Goal: Task Accomplishment & Management: Manage account settings

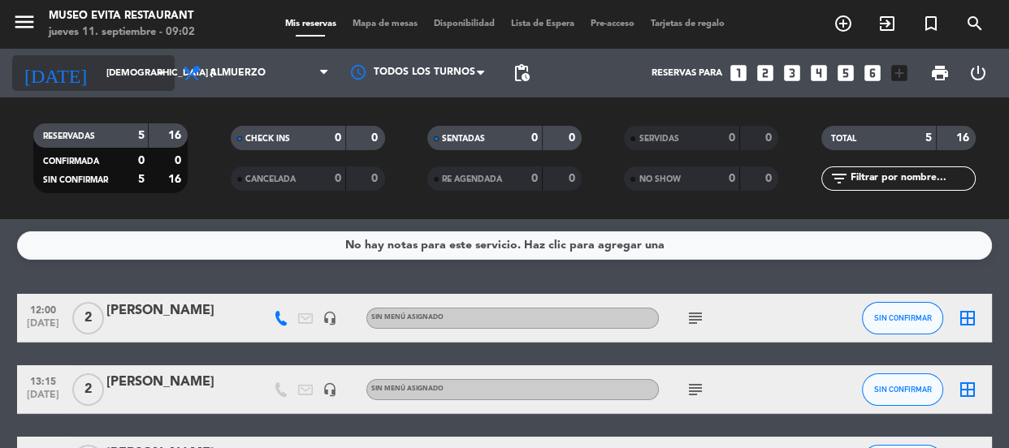
click at [142, 72] on input "[DEMOGRAPHIC_DATA] [DATE]" at bounding box center [160, 73] width 125 height 27
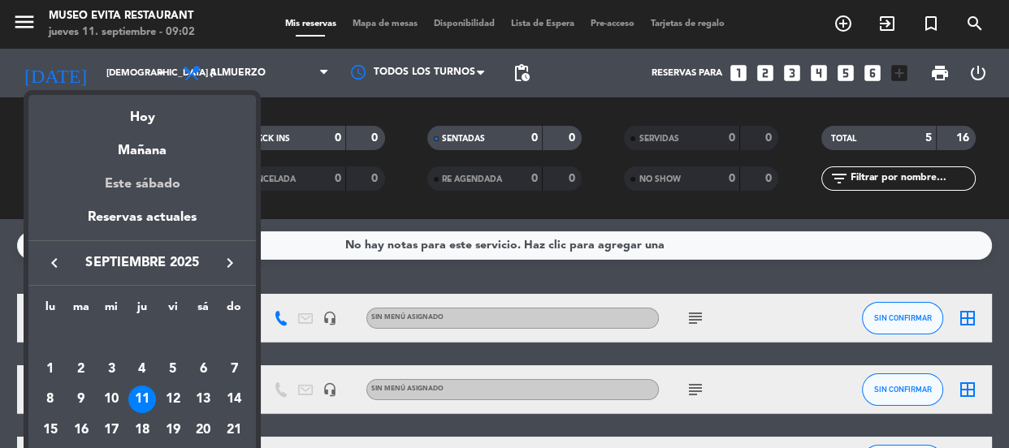
click at [168, 179] on div "Este sábado" at bounding box center [141, 184] width 227 height 45
type input "sáb. [DATE]"
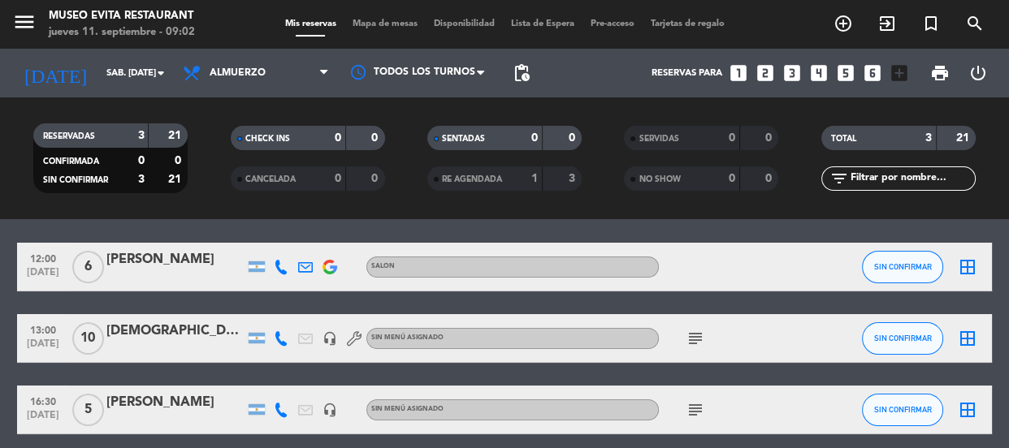
scroll to position [73, 0]
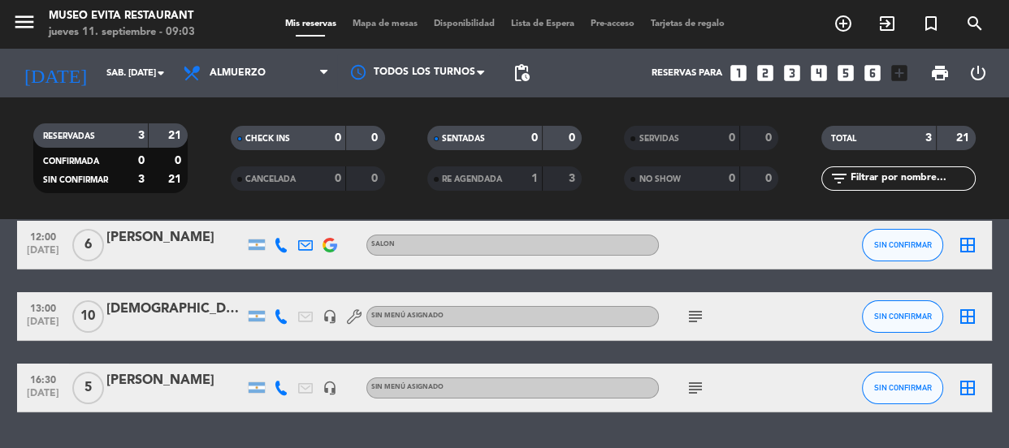
click at [81, 305] on span "10" at bounding box center [88, 316] width 32 height 32
click at [93, 313] on span "10" at bounding box center [88, 316] width 32 height 32
click at [142, 300] on div "[DEMOGRAPHIC_DATA]" at bounding box center [175, 309] width 138 height 21
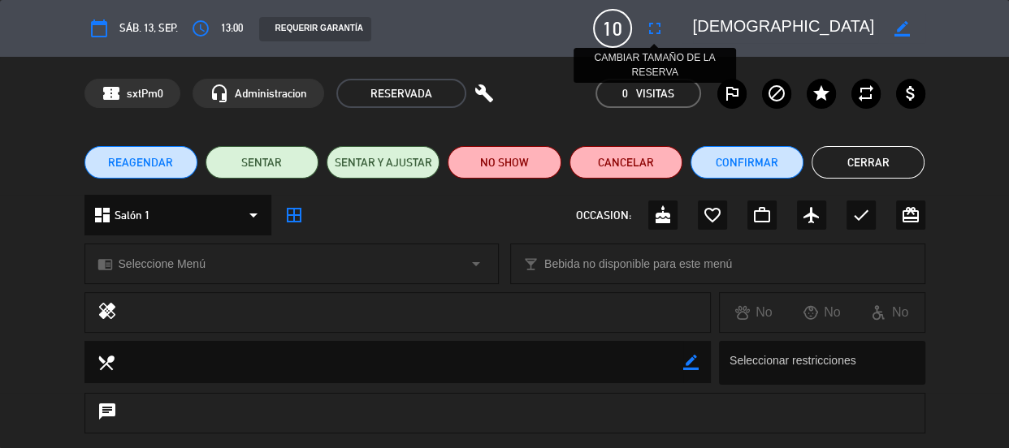
click at [626, 28] on icon "fullscreen" at bounding box center [654, 28] width 19 height 19
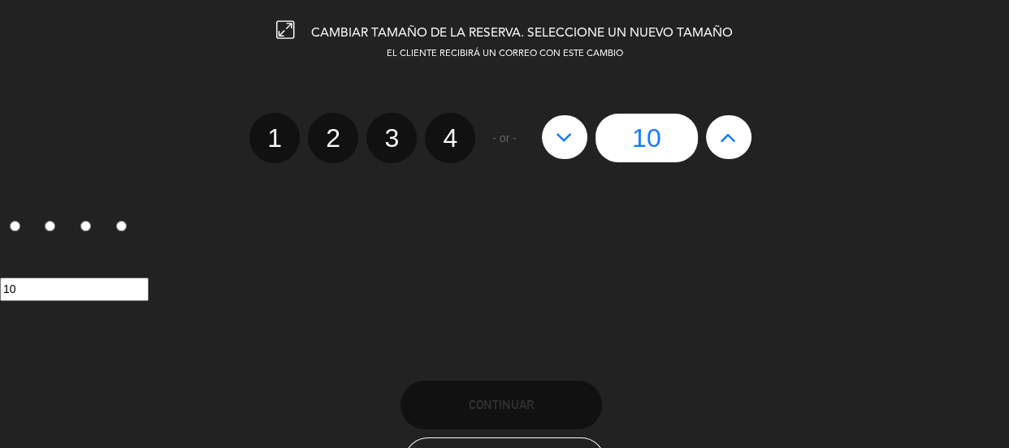
click at [626, 138] on icon at bounding box center [728, 137] width 17 height 26
type input "11"
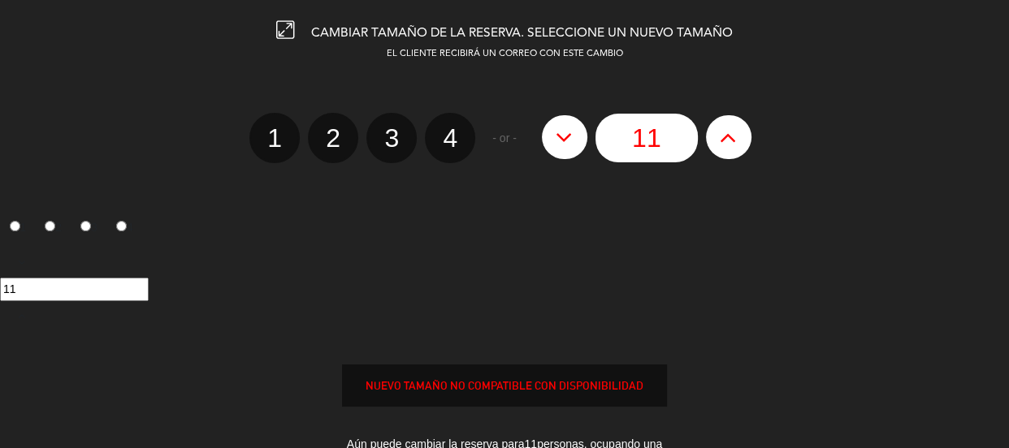
click at [626, 137] on icon at bounding box center [728, 137] width 17 height 26
type input "12"
click at [626, 137] on icon at bounding box center [728, 137] width 17 height 26
type input "13"
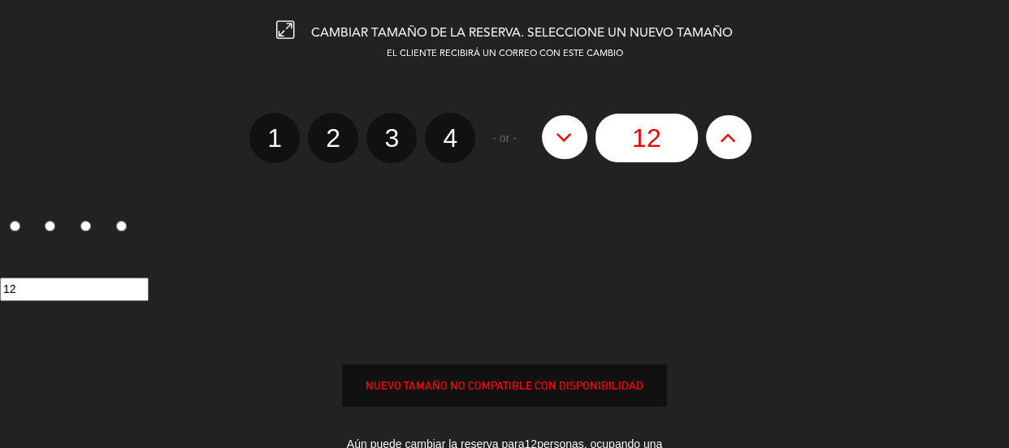
type input "13"
click at [626, 137] on icon at bounding box center [728, 137] width 17 height 26
type input "14"
click at [626, 136] on icon at bounding box center [728, 137] width 17 height 26
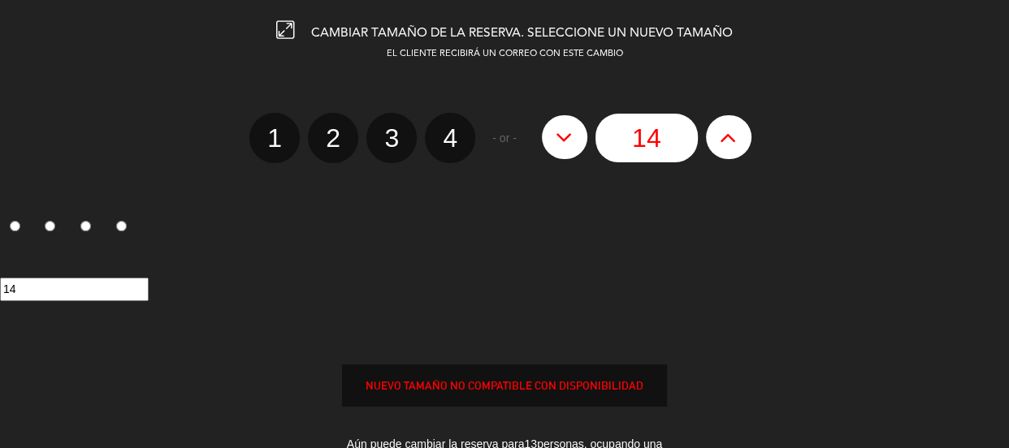
type input "15"
click at [482, 387] on div "NUEVO TAMAÑO NO COMPATIBLE CON DISPONIBILIDAD" at bounding box center [504, 386] width 323 height 19
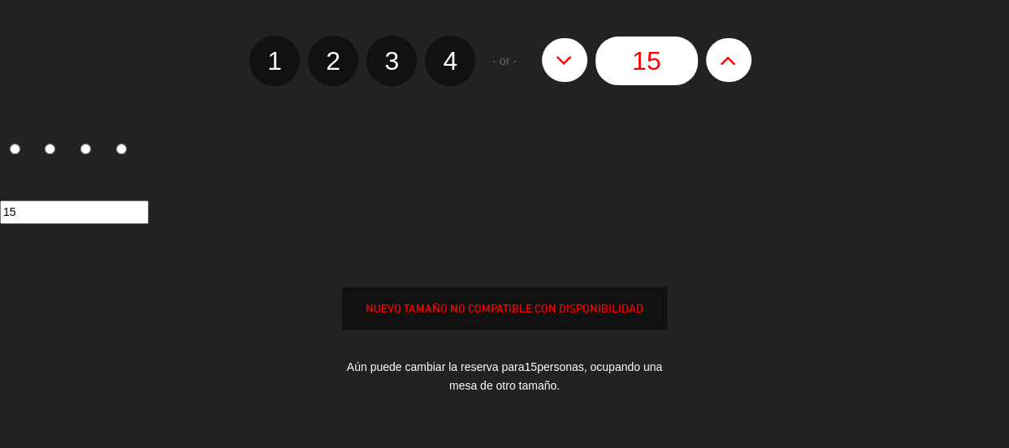
scroll to position [221, 0]
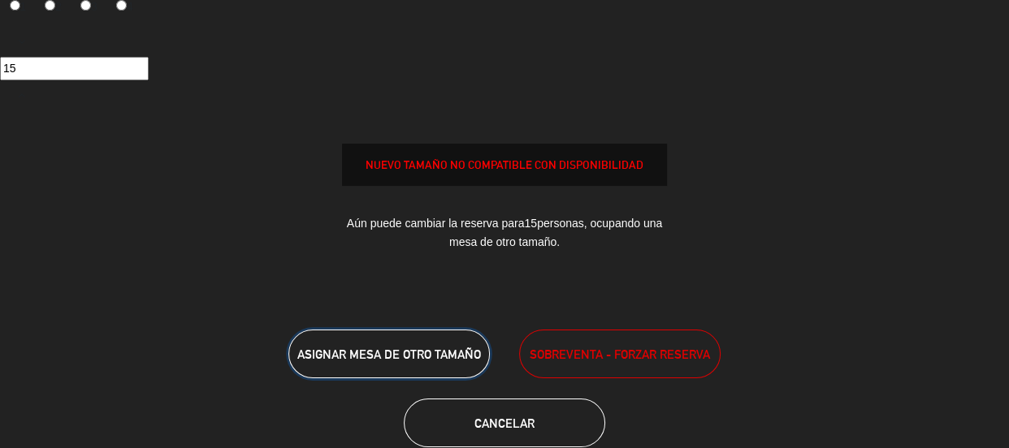
click at [406, 351] on span "ASIGNAR MESA DE OTRO TAMAÑO" at bounding box center [389, 355] width 184 height 14
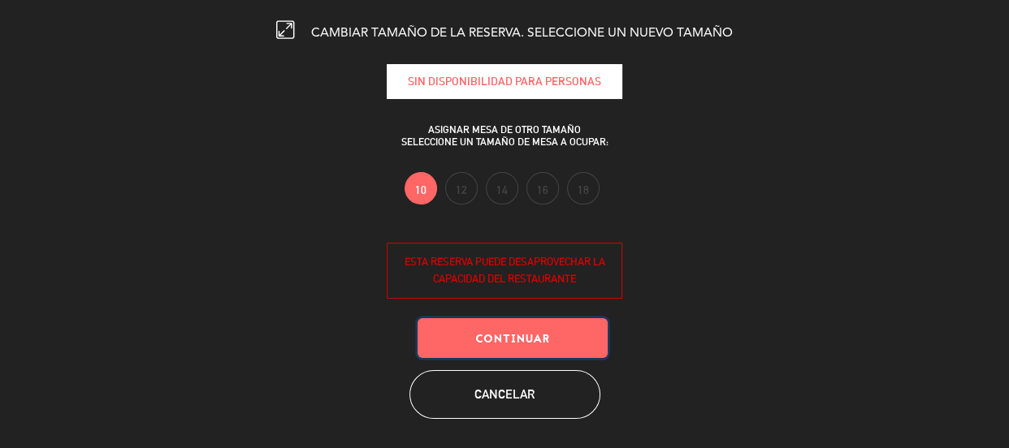
click at [473, 333] on button "Continuar" at bounding box center [512, 338] width 190 height 40
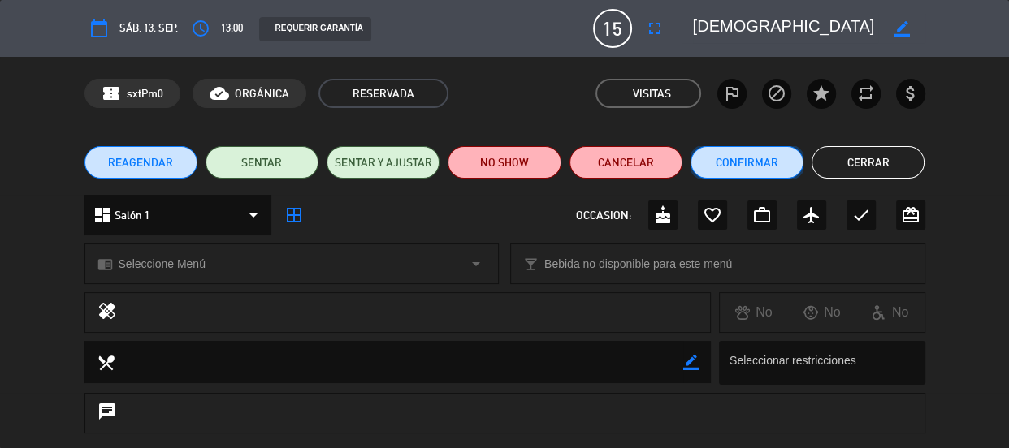
click at [626, 157] on button "Confirmar" at bounding box center [746, 162] width 113 height 32
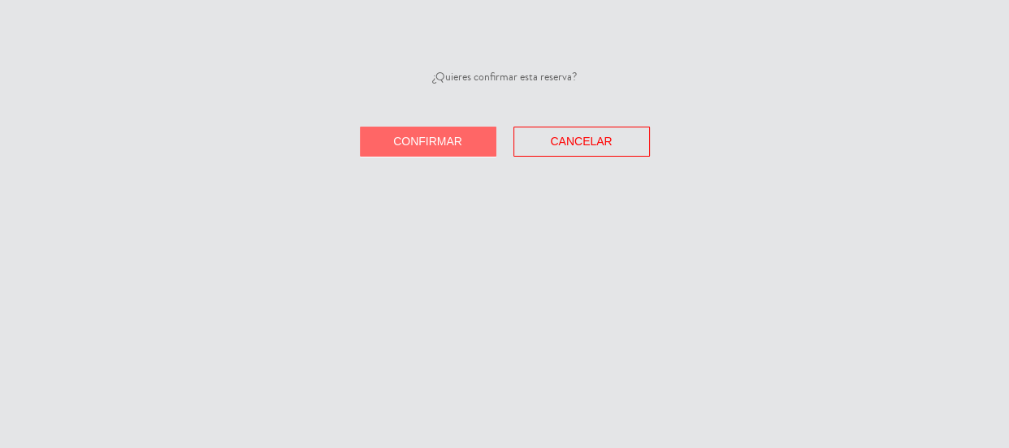
click at [414, 134] on button "Confirmar" at bounding box center [428, 142] width 136 height 30
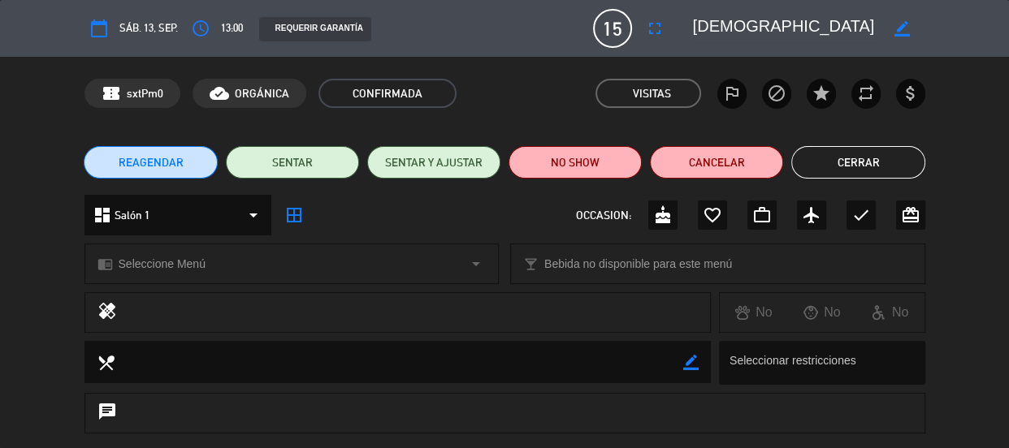
drag, startPoint x: 861, startPoint y: 165, endPoint x: 789, endPoint y: 194, distance: 77.2
click at [626, 164] on button "Cerrar" at bounding box center [857, 162] width 133 height 32
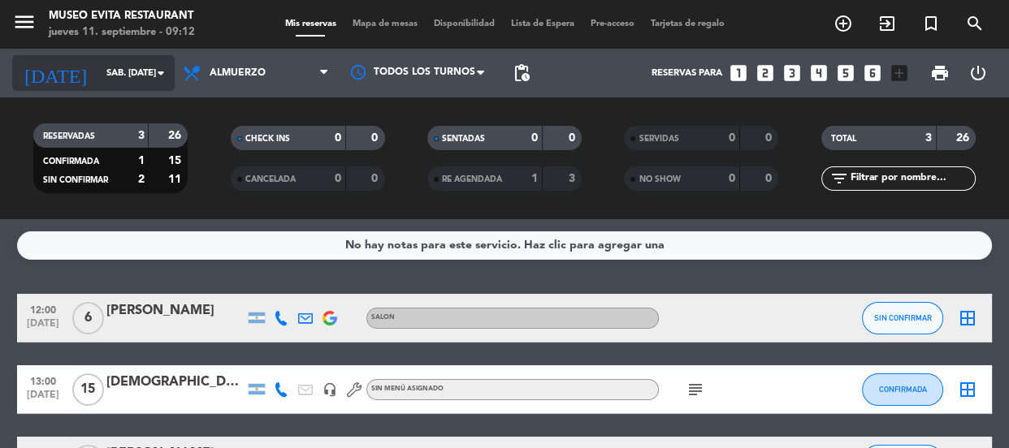
click at [123, 60] on input "sáb. [DATE]" at bounding box center [160, 73] width 125 height 27
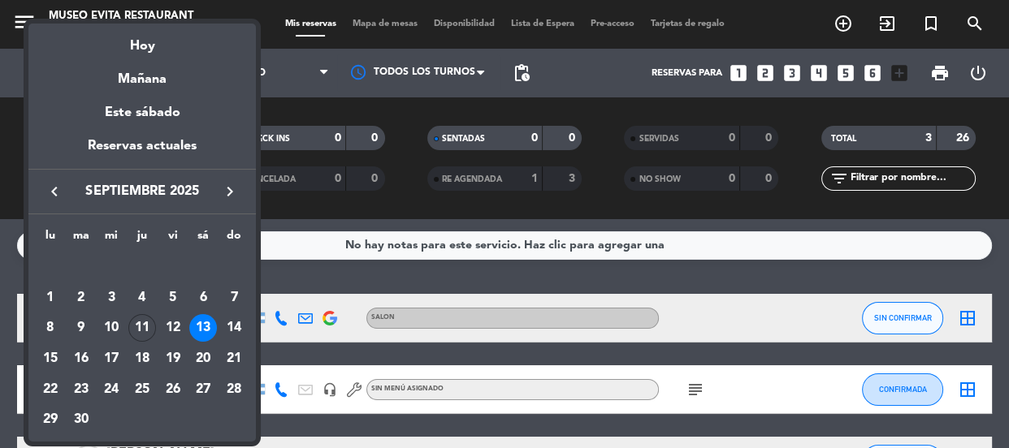
drag, startPoint x: 274, startPoint y: 104, endPoint x: 226, endPoint y: 7, distance: 107.9
click at [274, 104] on div at bounding box center [504, 224] width 1009 height 448
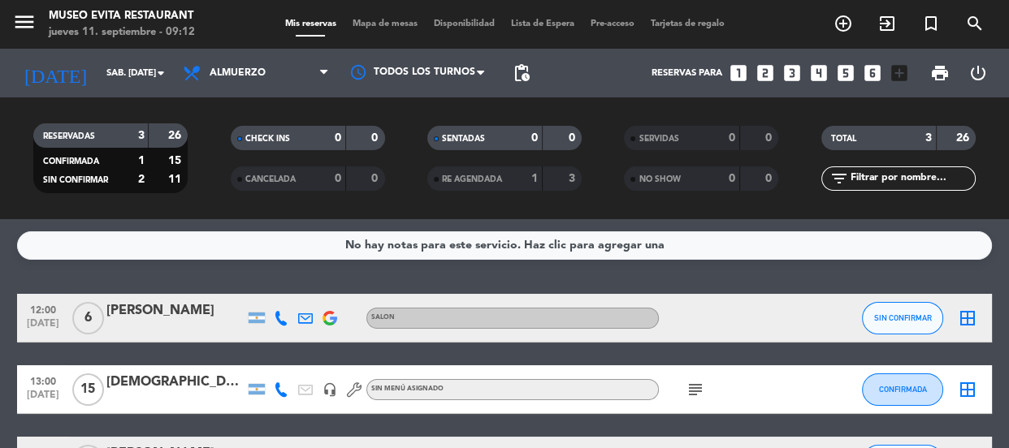
scroll to position [73, 0]
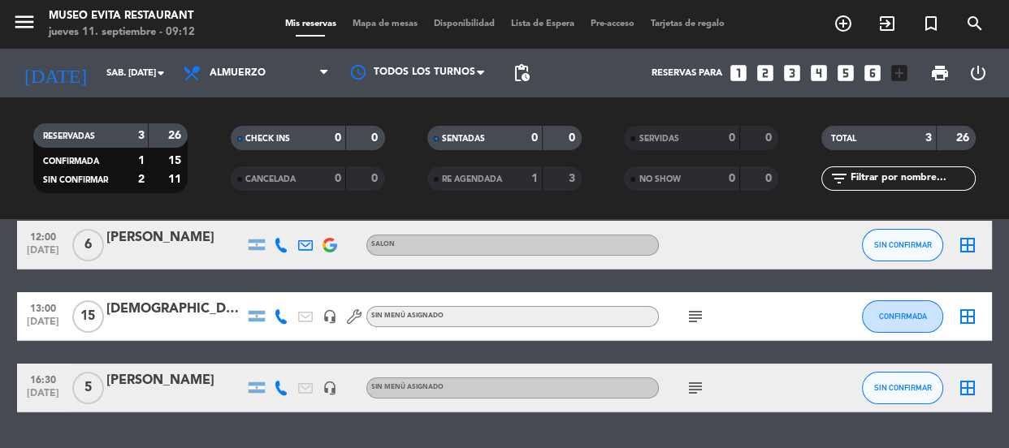
click at [184, 317] on div "[DEMOGRAPHIC_DATA]" at bounding box center [175, 309] width 138 height 21
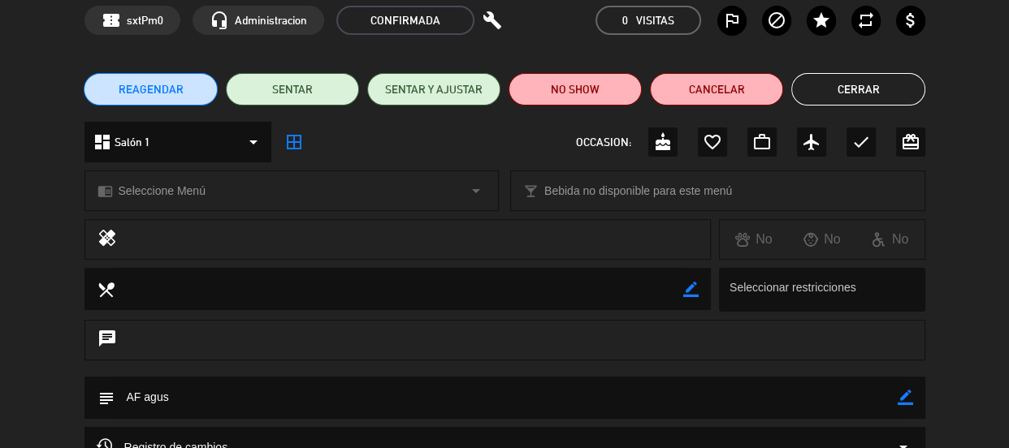
click at [626, 79] on button "Cerrar" at bounding box center [857, 89] width 133 height 32
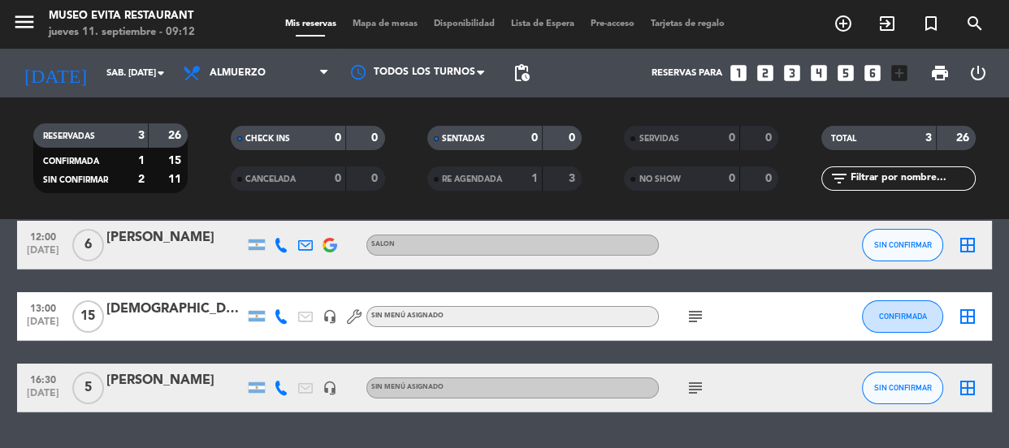
click at [138, 311] on div "[DEMOGRAPHIC_DATA]" at bounding box center [175, 309] width 138 height 21
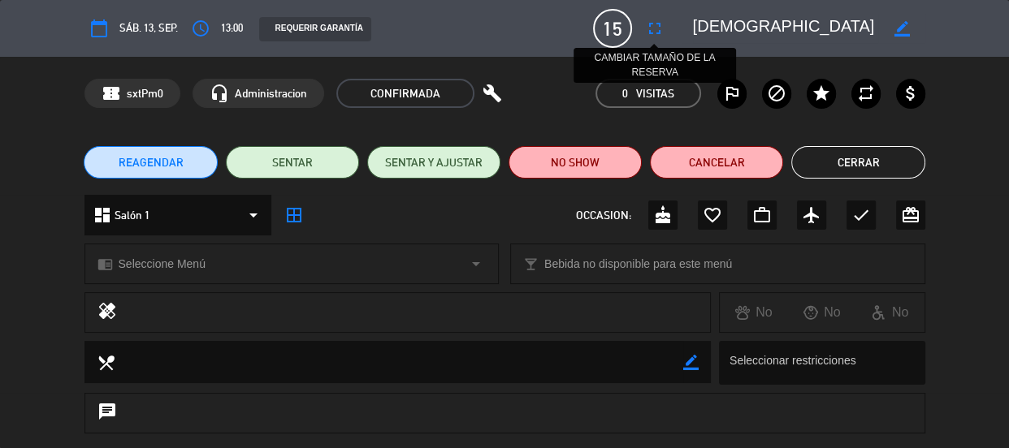
click at [626, 30] on icon "fullscreen" at bounding box center [654, 28] width 19 height 19
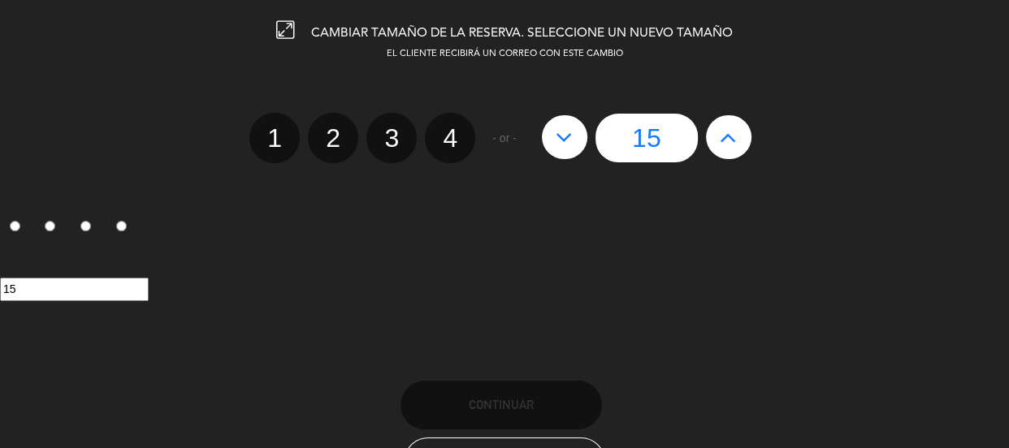
click at [626, 139] on button at bounding box center [728, 137] width 45 height 44
type input "16"
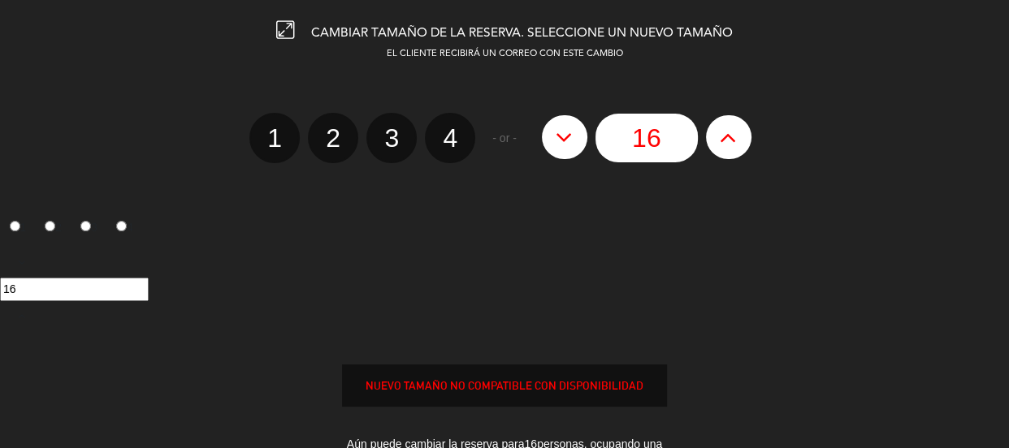
click at [626, 139] on button at bounding box center [728, 137] width 45 height 44
type input "17"
click at [626, 139] on edit-booking-info-modal "CAMBIAR TAMAÑO DE LA RESERVA. SELECCIONE UN NUEVO TAMAÑO EL CLIENTE RECIBIRÁ UN…" at bounding box center [504, 224] width 1009 height 448
click at [626, 135] on icon at bounding box center [728, 137] width 17 height 26
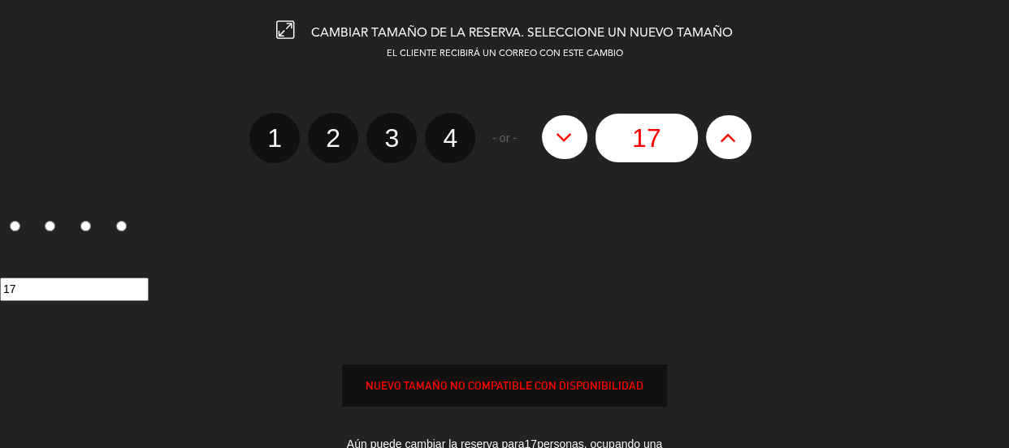
type input "18"
click at [626, 135] on edit-booking-info-modal "CAMBIAR TAMAÑO DE LA RESERVA. SELECCIONE UN NUEVO TAMAÑO EL CLIENTE RECIBIRÁ UN…" at bounding box center [504, 224] width 1009 height 448
click at [626, 135] on icon at bounding box center [728, 137] width 17 height 26
type input "19"
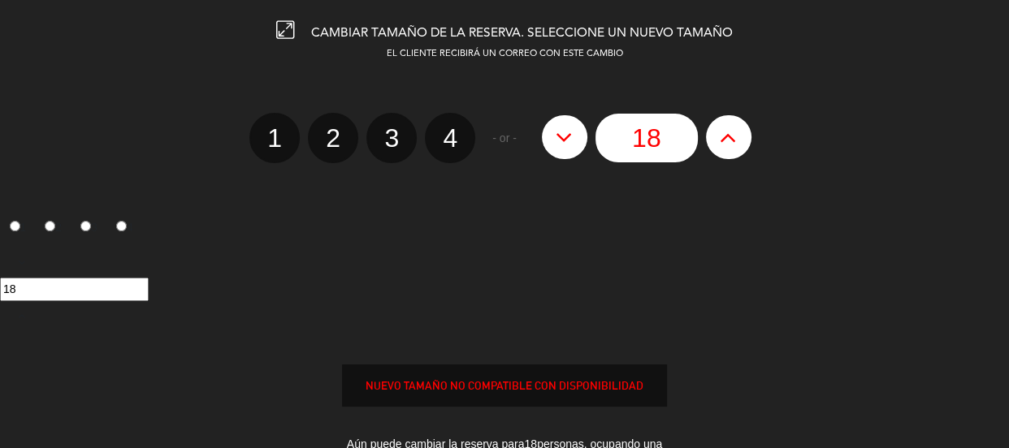
type input "19"
click at [626, 135] on edit-booking-info-modal "CAMBIAR TAMAÑO DE LA RESERVA. SELECCIONE UN NUEVO TAMAÑO EL CLIENTE RECIBIRÁ UN…" at bounding box center [504, 224] width 1009 height 448
click at [626, 135] on button at bounding box center [728, 137] width 45 height 44
type input "20"
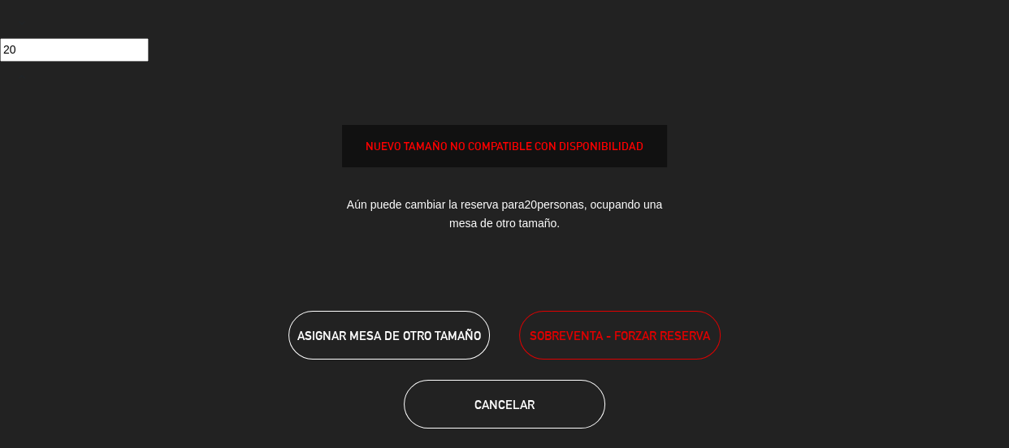
scroll to position [253, 0]
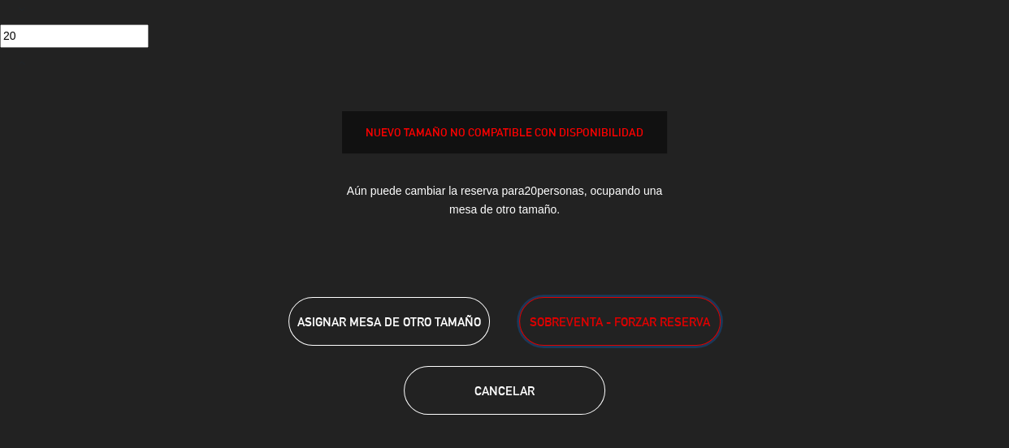
click at [618, 316] on span "SOBREVENTA - FORZAR RESERVA" at bounding box center [619, 322] width 180 height 19
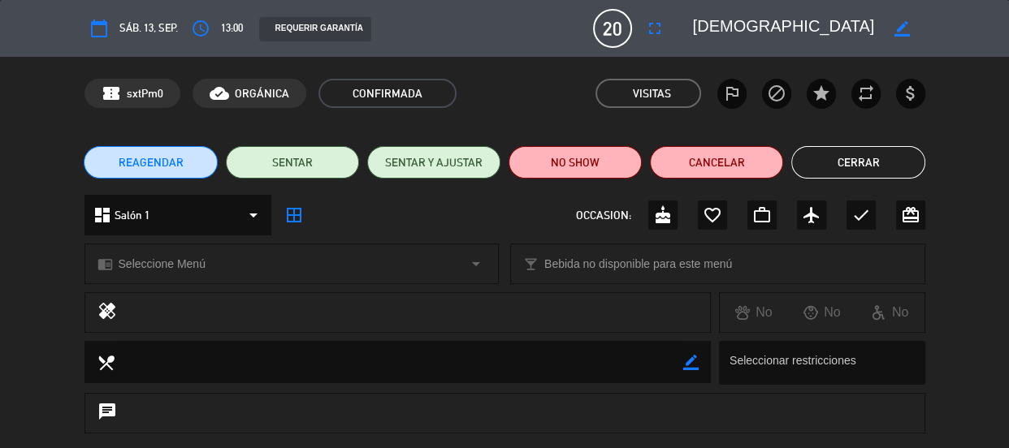
click at [626, 172] on button "Cerrar" at bounding box center [857, 162] width 133 height 32
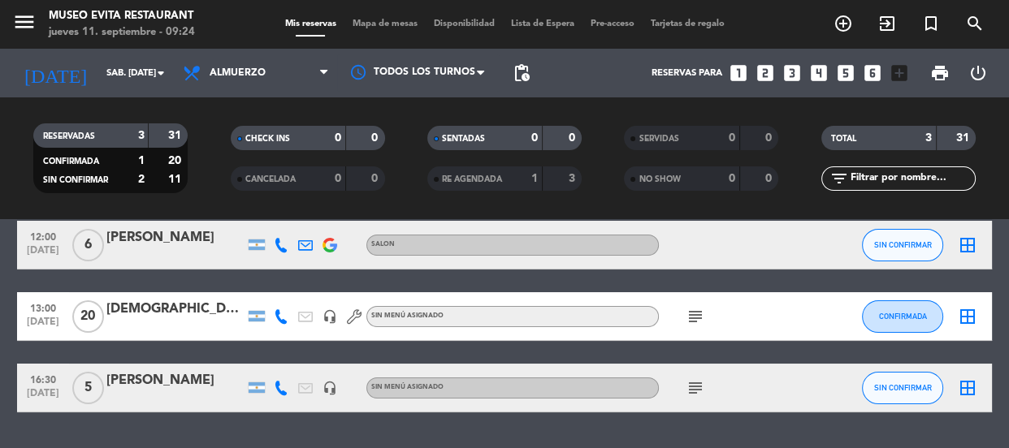
click at [135, 319] on div "[DEMOGRAPHIC_DATA]" at bounding box center [175, 309] width 138 height 21
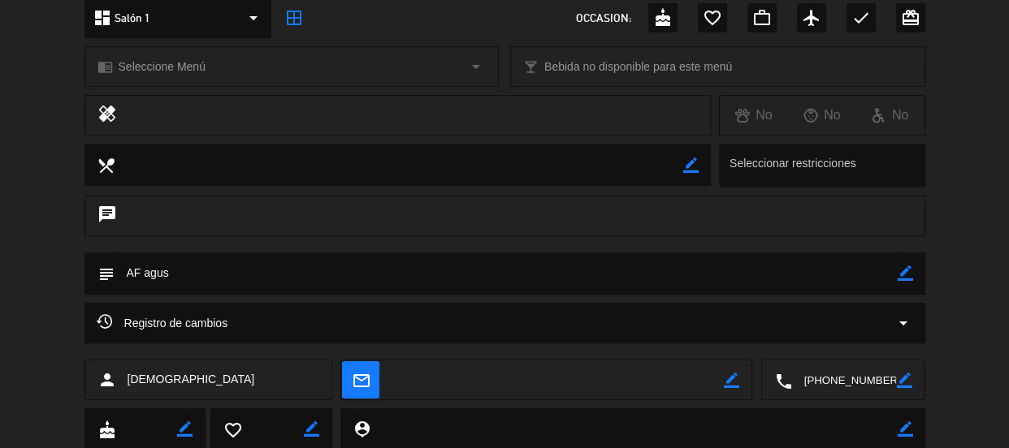
scroll to position [25, 0]
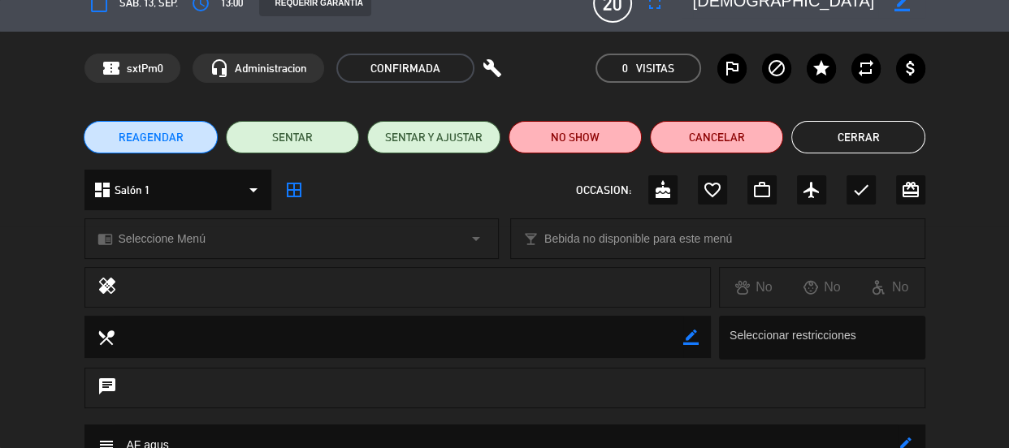
drag, startPoint x: 899, startPoint y: 119, endPoint x: 816, endPoint y: 140, distance: 85.7
click at [626, 118] on div "REAGENDAR SENTAR SENTAR Y AJUSTAR NO SHOW Cancelar Cerrar" at bounding box center [504, 137] width 1009 height 65
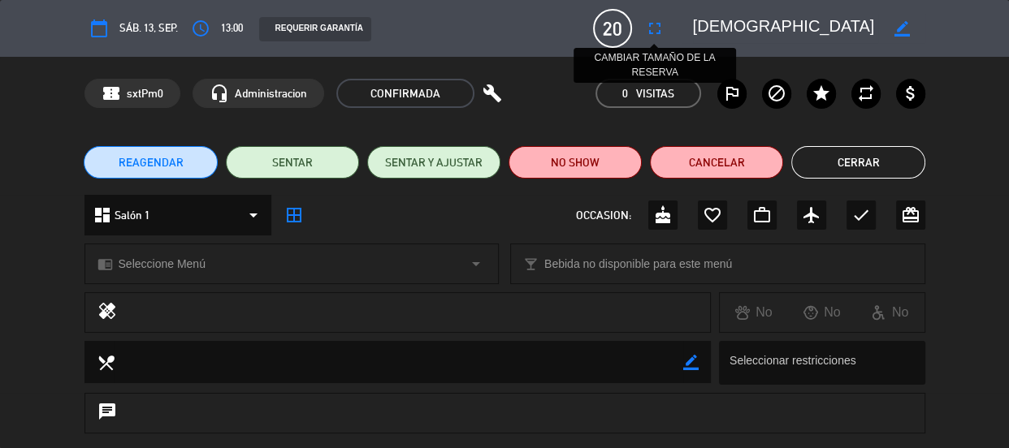
click at [626, 25] on icon "fullscreen" at bounding box center [654, 28] width 19 height 19
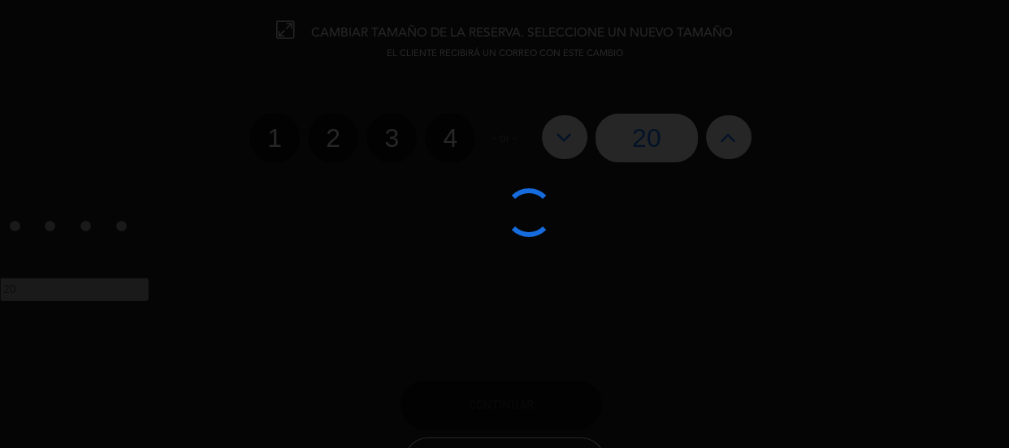
click at [574, 133] on div at bounding box center [504, 224] width 1009 height 448
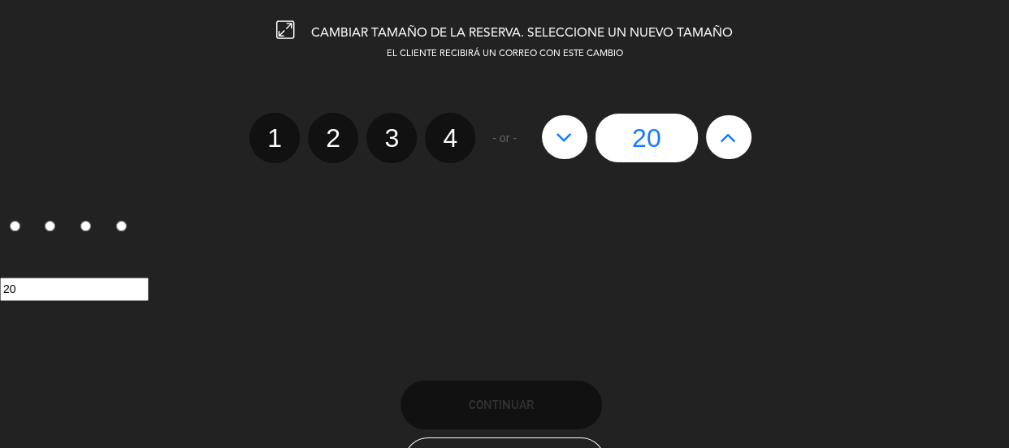
click at [568, 137] on icon at bounding box center [563, 137] width 17 height 26
type input "19"
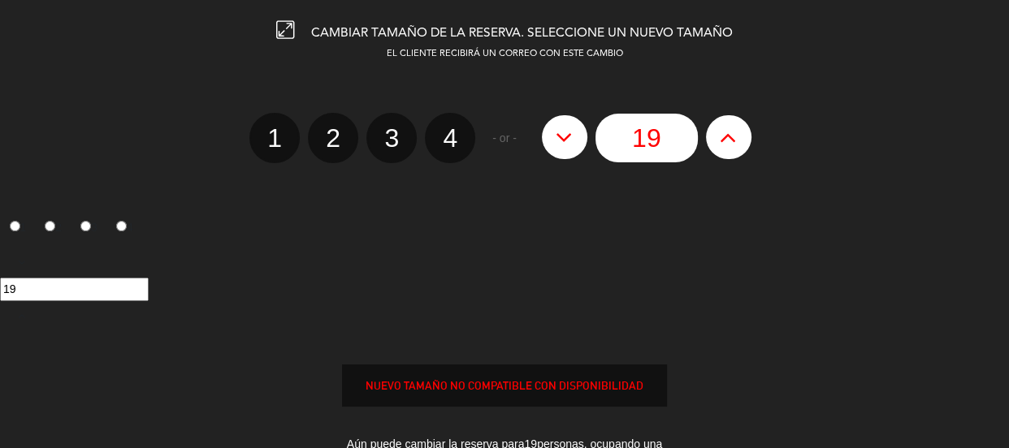
click at [568, 137] on icon at bounding box center [563, 137] width 17 height 26
type input "18"
click at [568, 137] on icon at bounding box center [563, 137] width 17 height 26
type input "17"
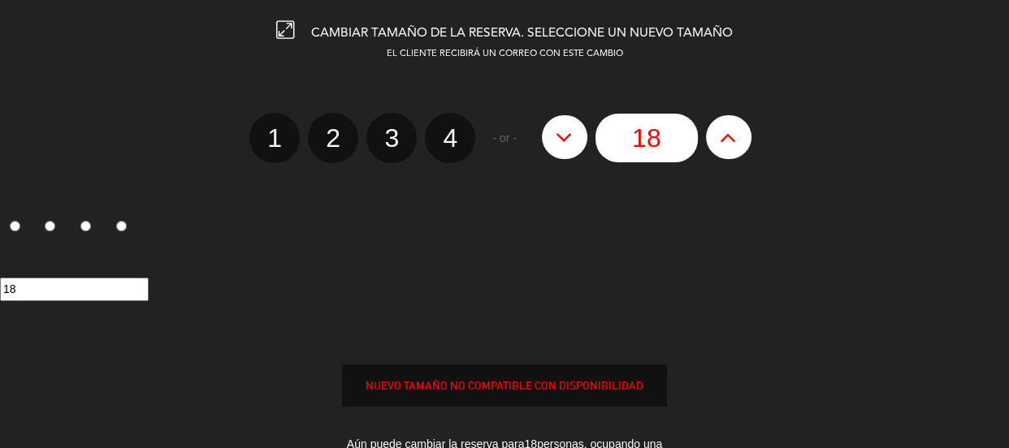
type input "17"
click at [568, 137] on icon at bounding box center [563, 137] width 17 height 26
type input "16"
click at [568, 137] on icon at bounding box center [563, 137] width 17 height 26
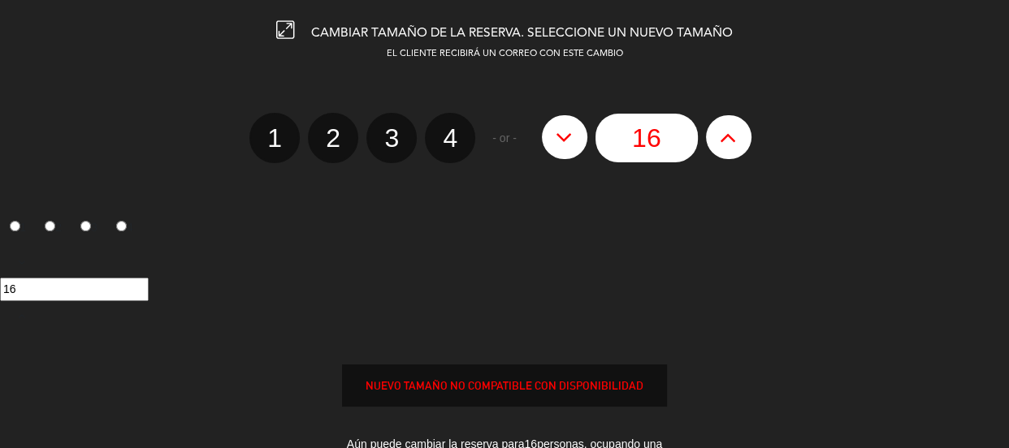
type input "15"
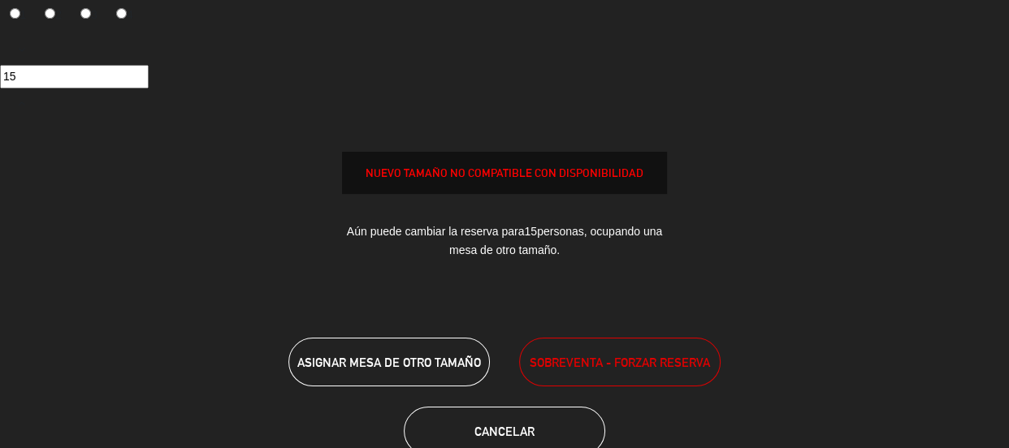
scroll to position [221, 0]
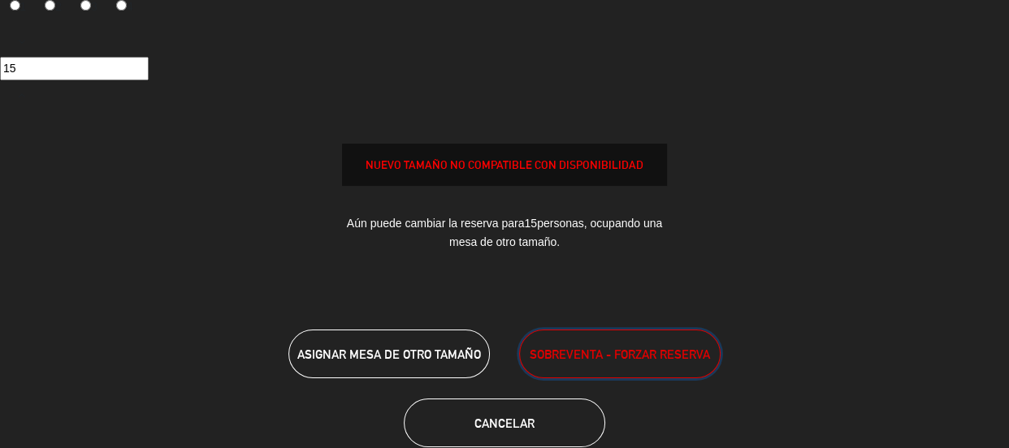
click at [594, 339] on button "SOBREVENTA - FORZAR RESERVA" at bounding box center [619, 354] width 201 height 49
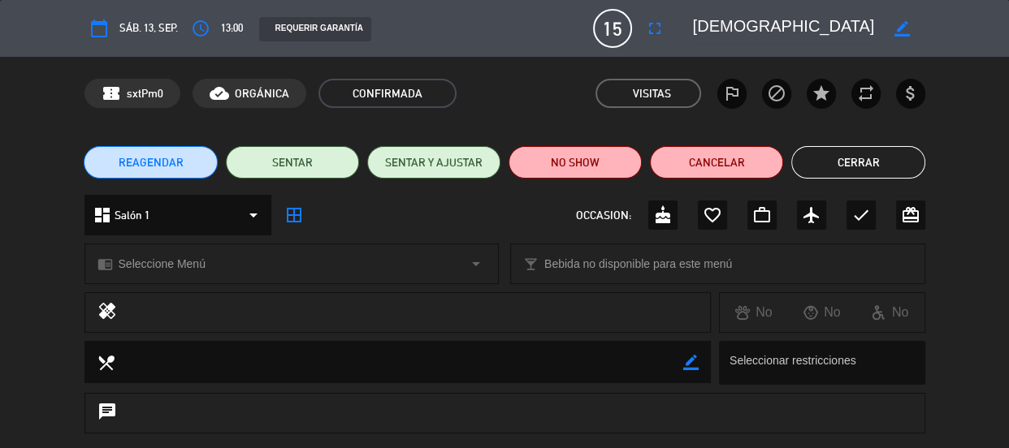
scroll to position [0, 0]
click at [626, 165] on button "Cerrar" at bounding box center [857, 162] width 133 height 32
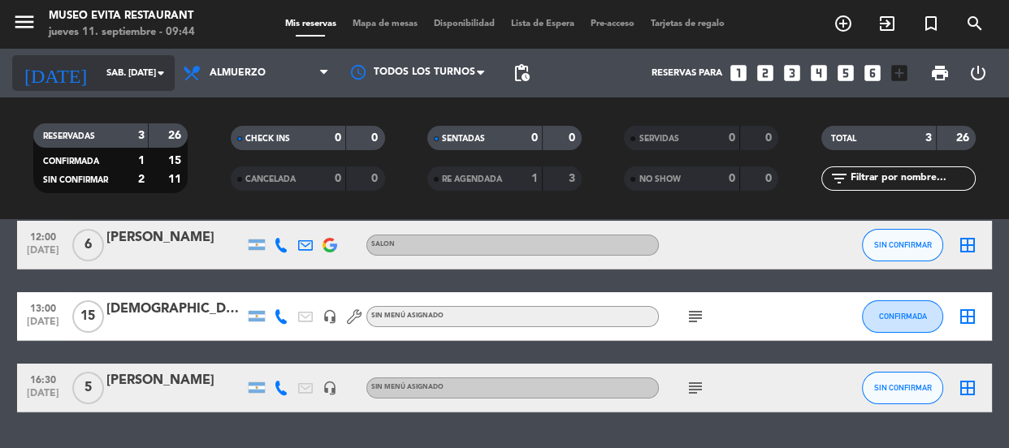
click at [149, 70] on input "sáb. [DATE]" at bounding box center [160, 73] width 125 height 27
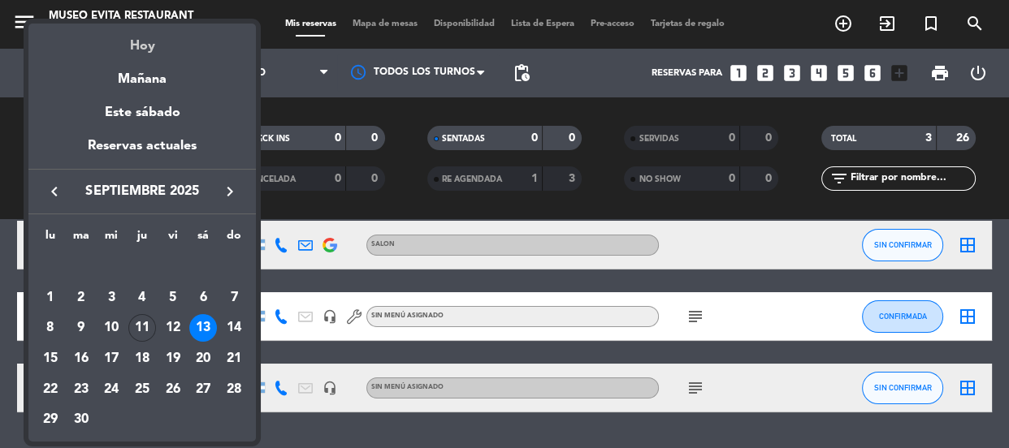
click at [138, 46] on div "Hoy" at bounding box center [141, 40] width 227 height 33
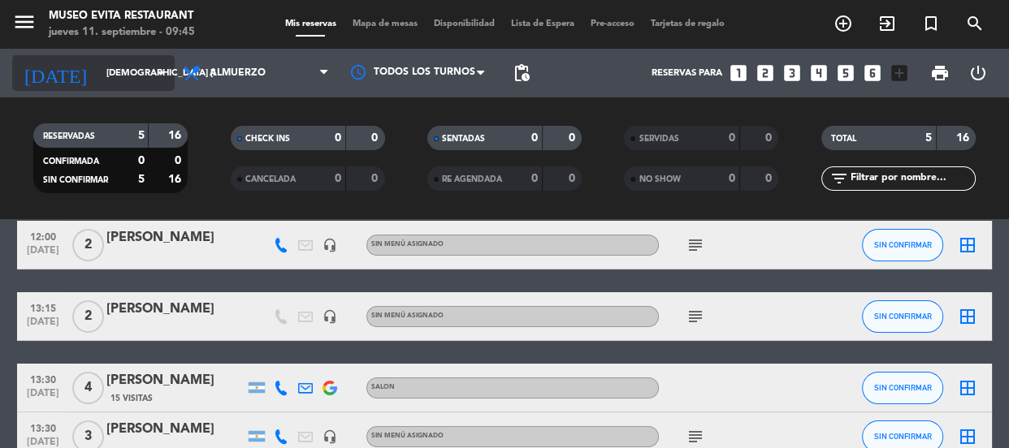
click at [138, 67] on input "[DEMOGRAPHIC_DATA] [DATE]" at bounding box center [160, 73] width 125 height 27
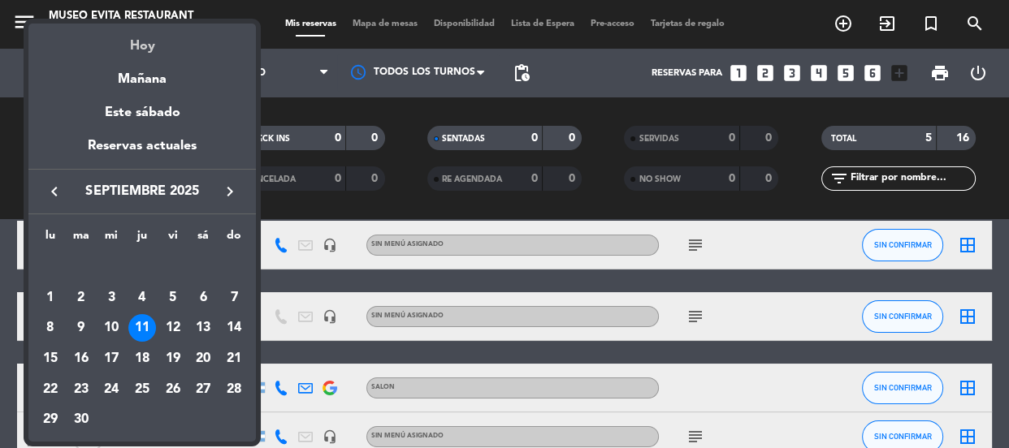
click at [141, 45] on div "Hoy" at bounding box center [141, 40] width 227 height 33
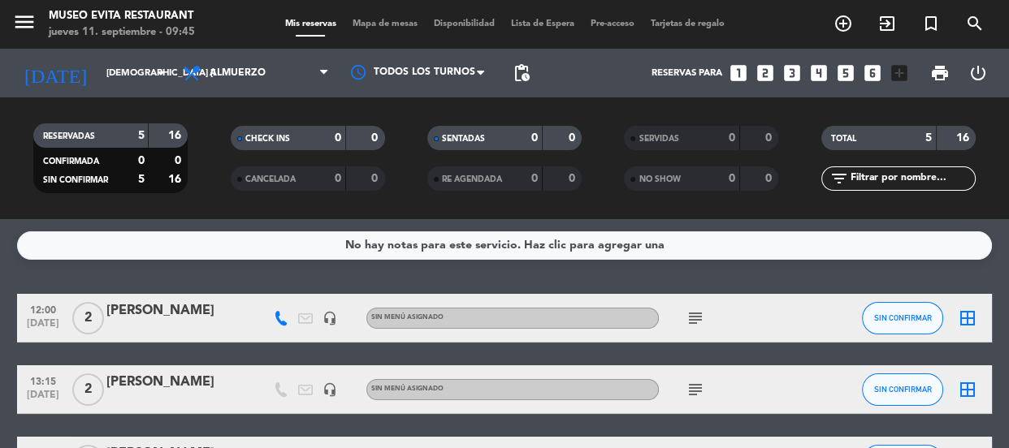
click at [117, 313] on div "[PERSON_NAME]" at bounding box center [175, 310] width 138 height 21
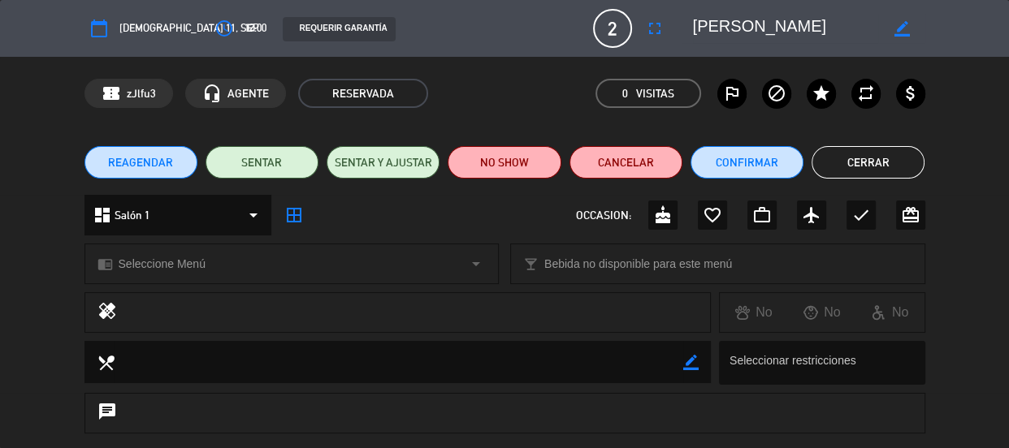
drag, startPoint x: 836, startPoint y: 159, endPoint x: 508, endPoint y: 73, distance: 340.0
click at [626, 159] on button "Cerrar" at bounding box center [867, 162] width 113 height 32
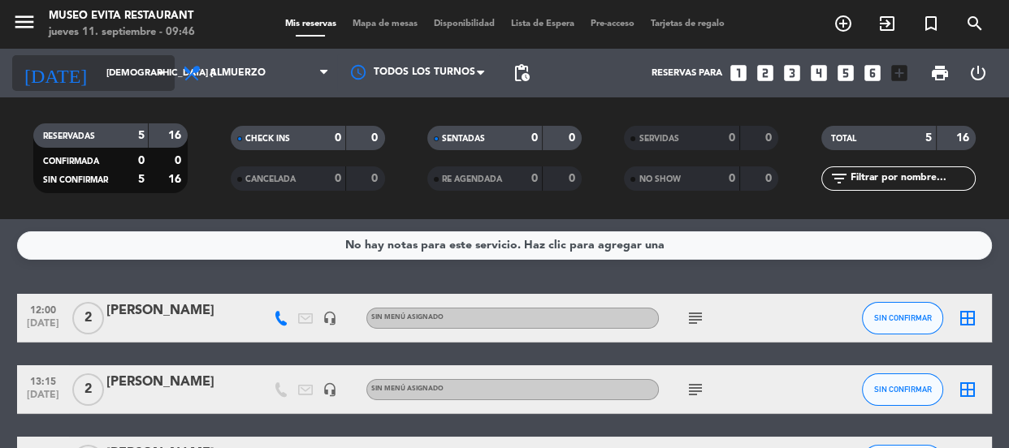
click at [158, 63] on icon "arrow_drop_down" at bounding box center [160, 72] width 19 height 19
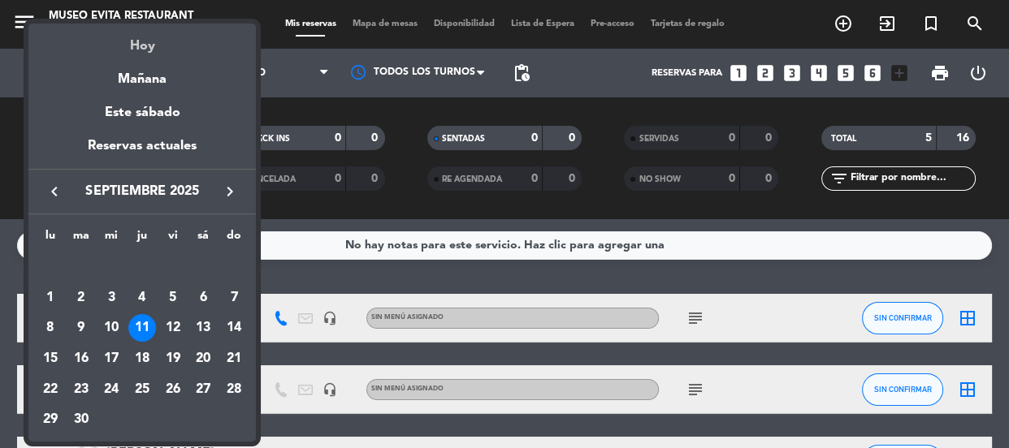
click at [145, 46] on div "Hoy" at bounding box center [141, 40] width 227 height 33
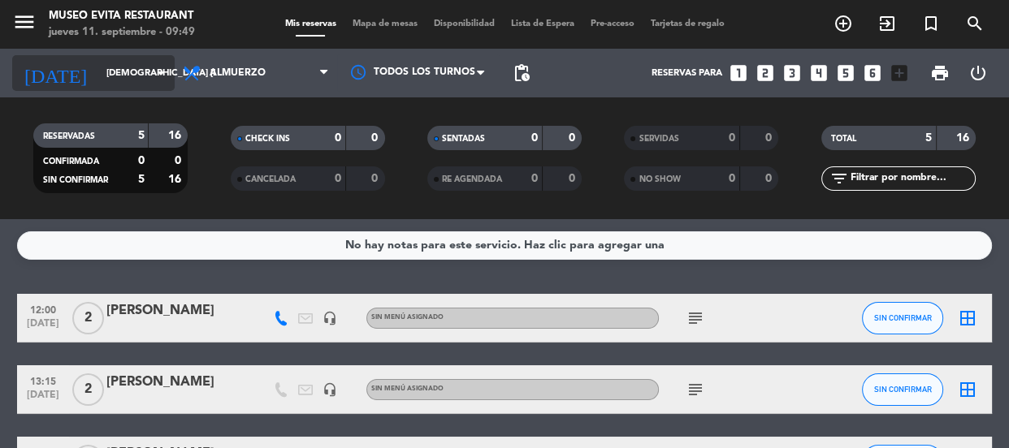
click at [148, 67] on input "[DEMOGRAPHIC_DATA] [DATE]" at bounding box center [160, 73] width 125 height 27
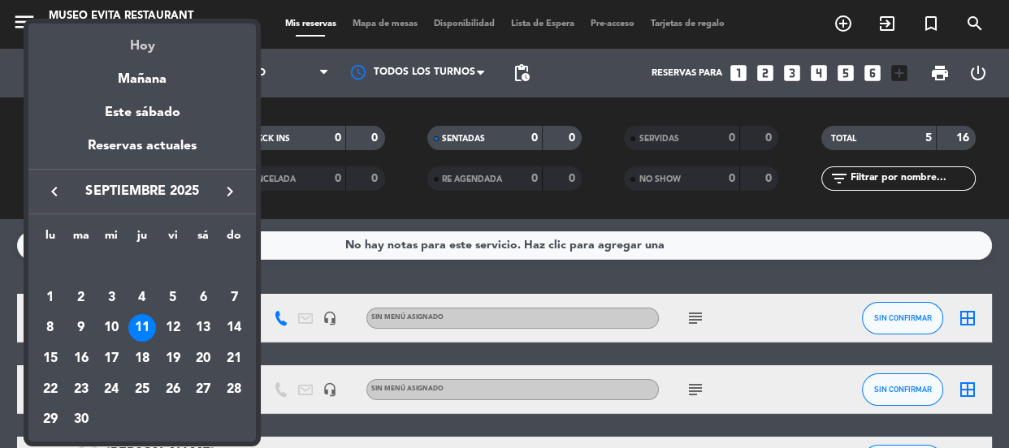
click at [144, 44] on div "Hoy" at bounding box center [141, 40] width 227 height 33
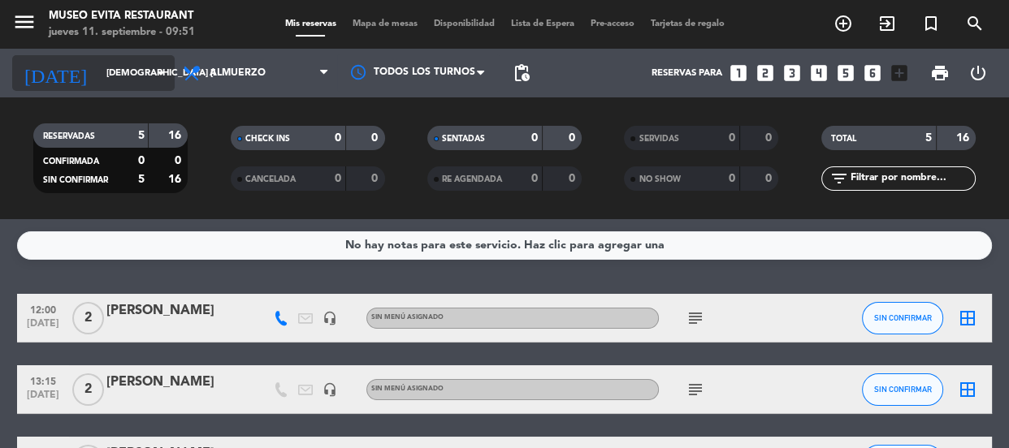
click at [156, 63] on icon "arrow_drop_down" at bounding box center [160, 72] width 19 height 19
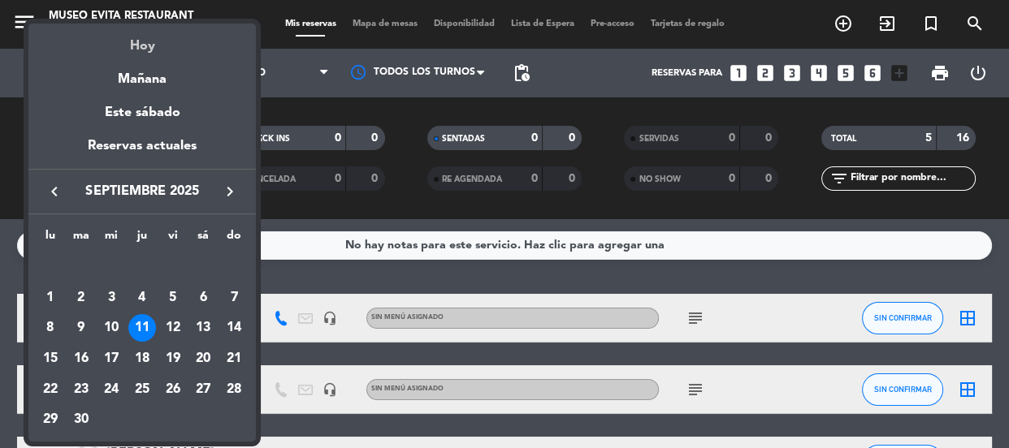
click at [146, 44] on div "Hoy" at bounding box center [141, 40] width 227 height 33
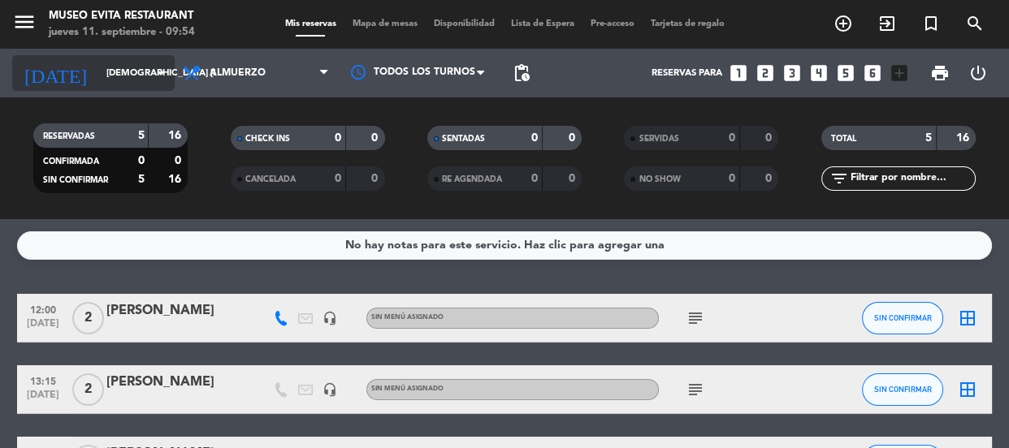
click at [109, 84] on input "[DEMOGRAPHIC_DATA] [DATE]" at bounding box center [160, 73] width 125 height 27
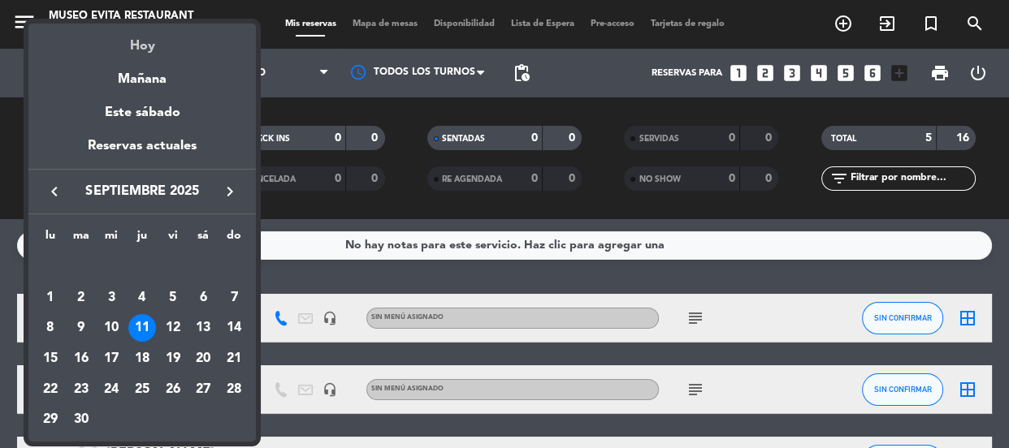
click at [158, 29] on div "Hoy" at bounding box center [141, 40] width 227 height 33
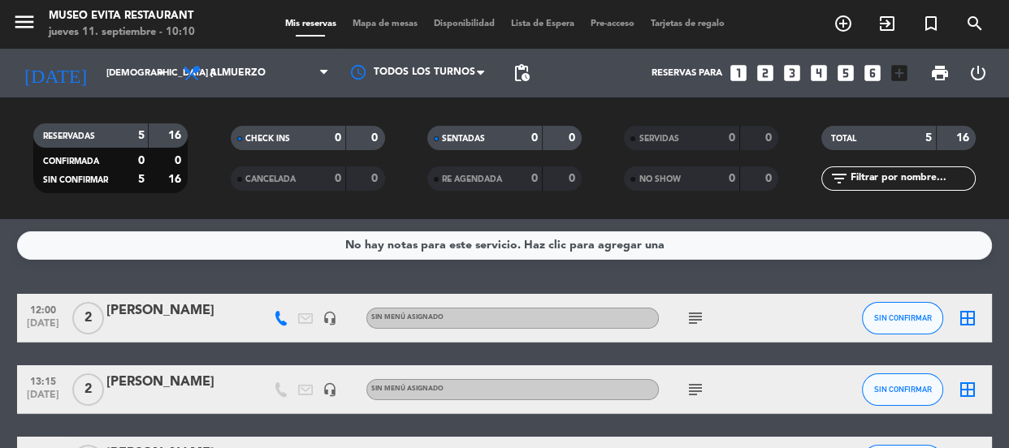
click at [626, 316] on icon "subject" at bounding box center [694, 318] width 19 height 19
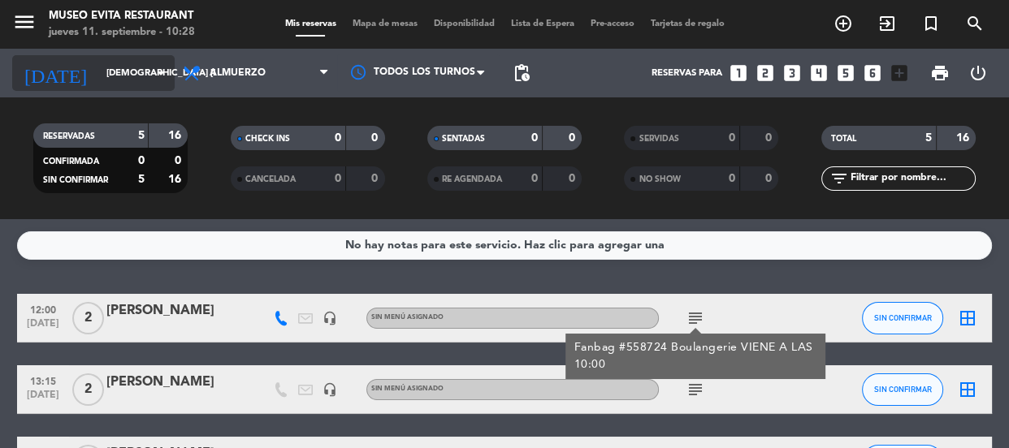
click at [164, 65] on icon "arrow_drop_down" at bounding box center [160, 72] width 19 height 19
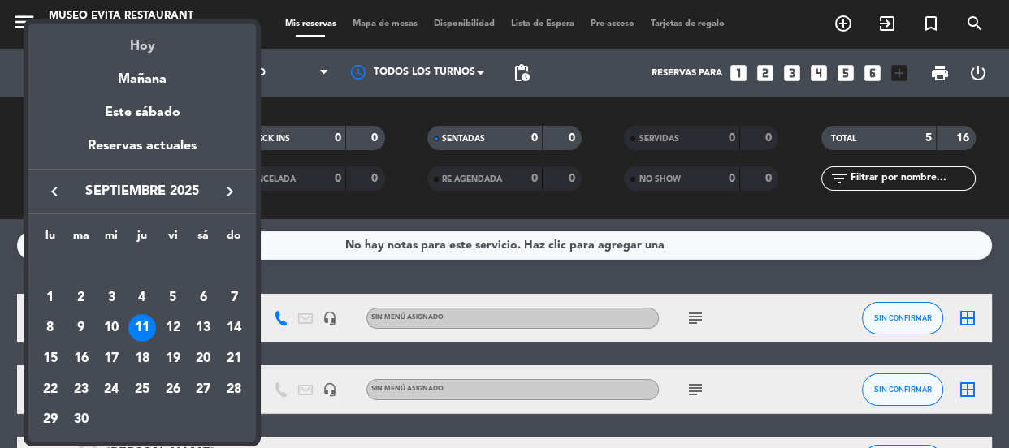
click at [154, 47] on div "Hoy" at bounding box center [141, 40] width 227 height 33
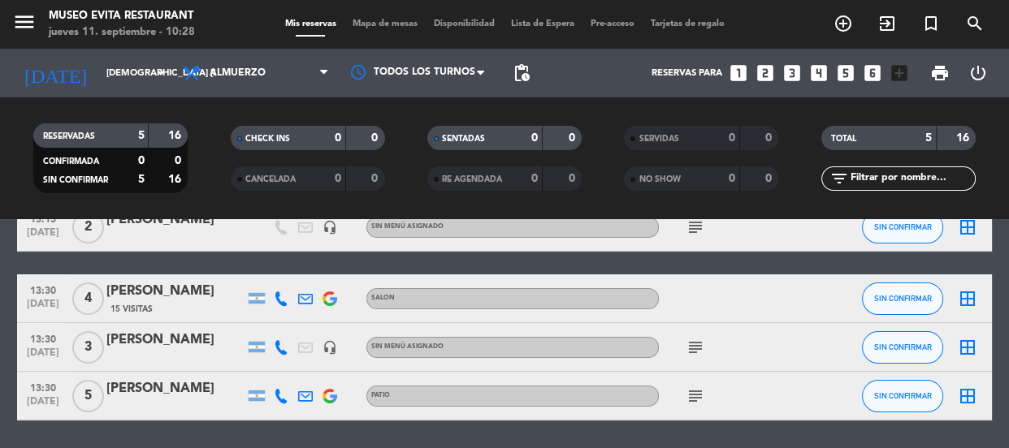
scroll to position [216, 0]
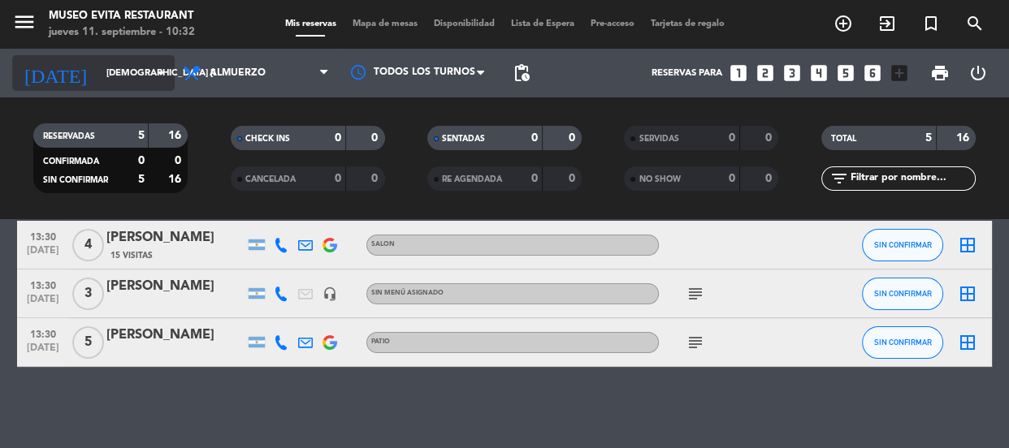
click at [136, 57] on div "[DATE] [DEMOGRAPHIC_DATA] [DATE] arrow_drop_down" at bounding box center [93, 73] width 162 height 36
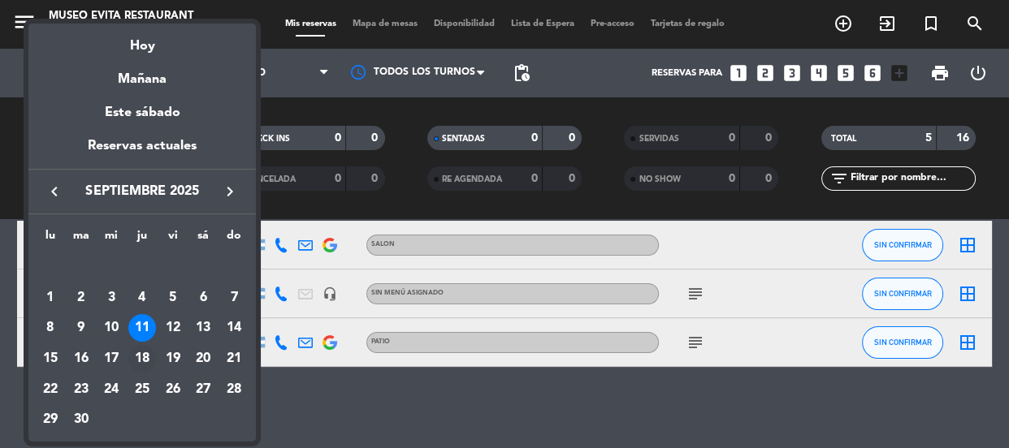
click at [145, 359] on div "18" at bounding box center [142, 359] width 28 height 28
type input "[DEMOGRAPHIC_DATA] [DATE]"
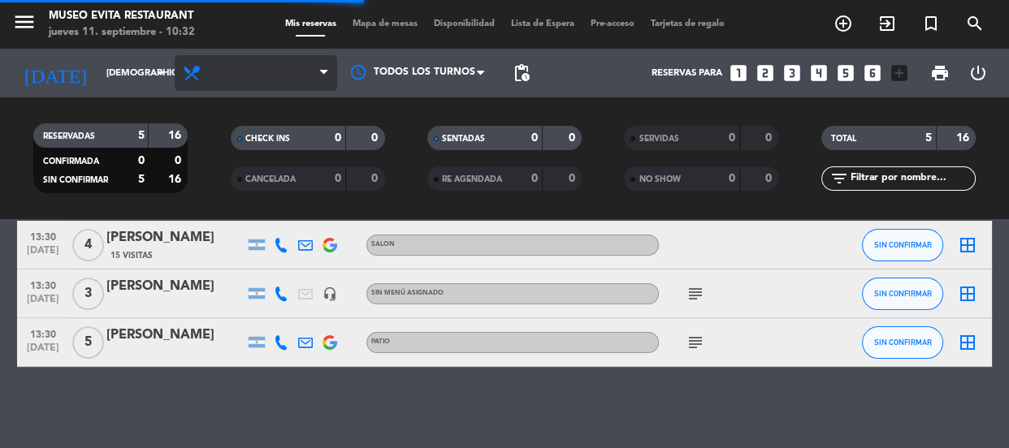
scroll to position [0, 0]
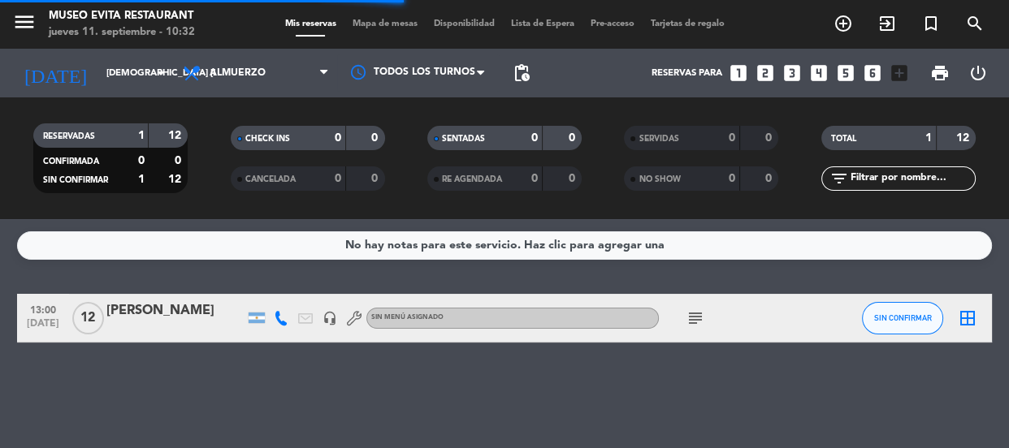
click at [261, 71] on span "Almuerzo" at bounding box center [238, 72] width 56 height 11
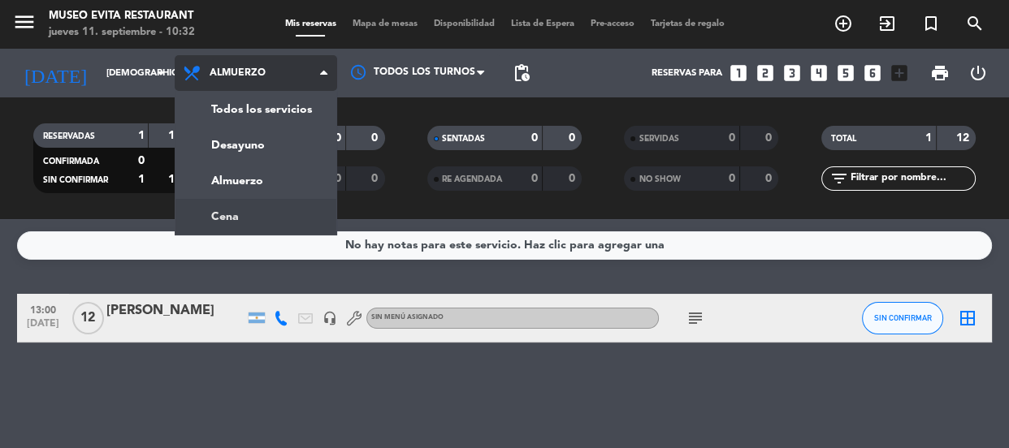
click at [261, 213] on div "menu [GEOGRAPHIC_DATA] jueves 11. septiembre - 10:32 Mis reservas Mapa de mesas…" at bounding box center [504, 109] width 1009 height 219
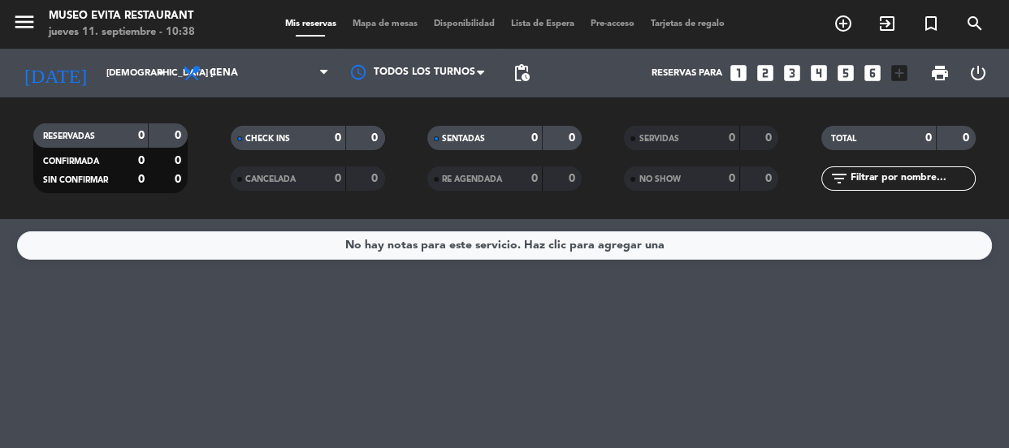
click at [626, 66] on icon "looks_3" at bounding box center [791, 73] width 21 height 21
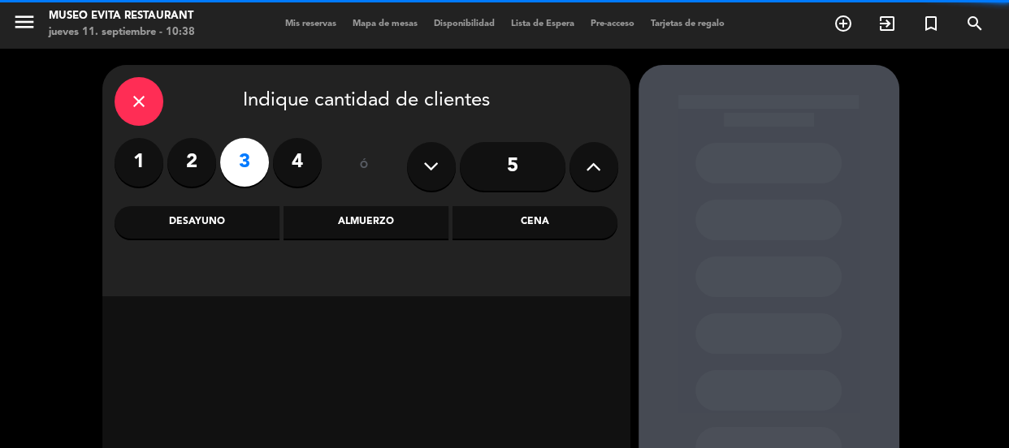
click at [240, 152] on label "3" at bounding box center [244, 162] width 49 height 49
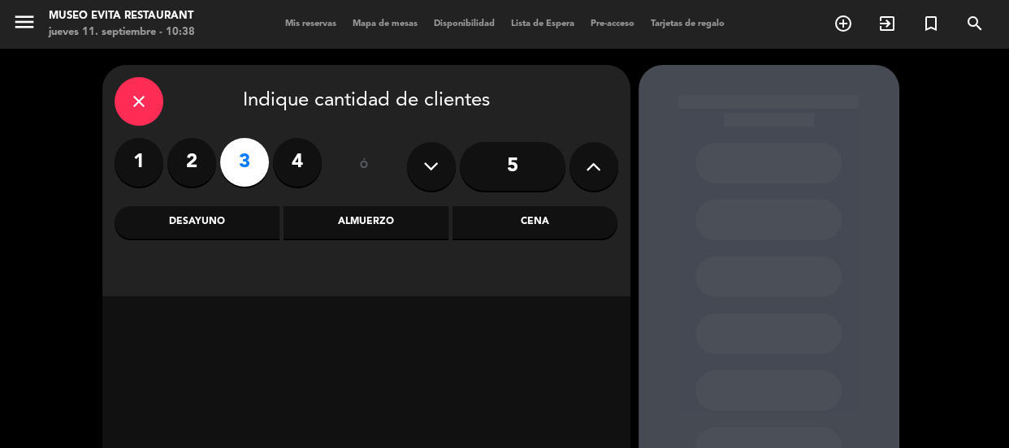
click at [387, 220] on div "Almuerzo" at bounding box center [365, 222] width 165 height 32
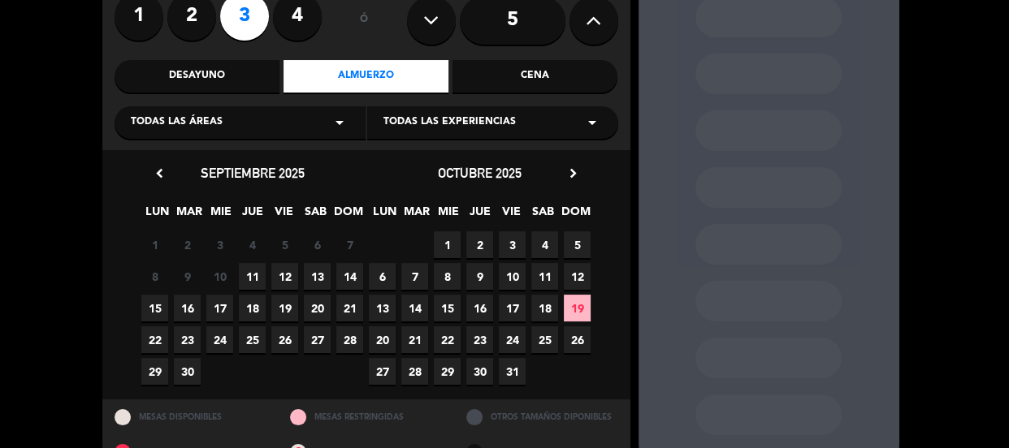
scroll to position [147, 0]
click at [253, 278] on span "11" at bounding box center [252, 275] width 27 height 27
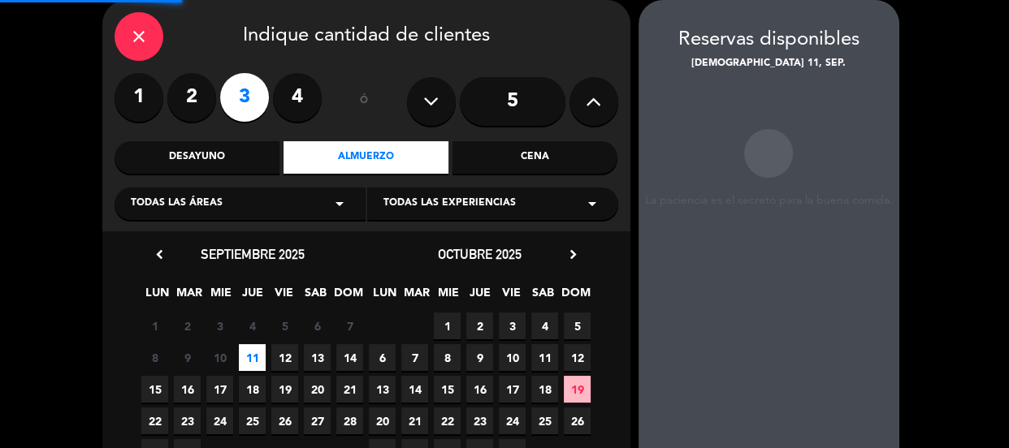
scroll to position [65, 0]
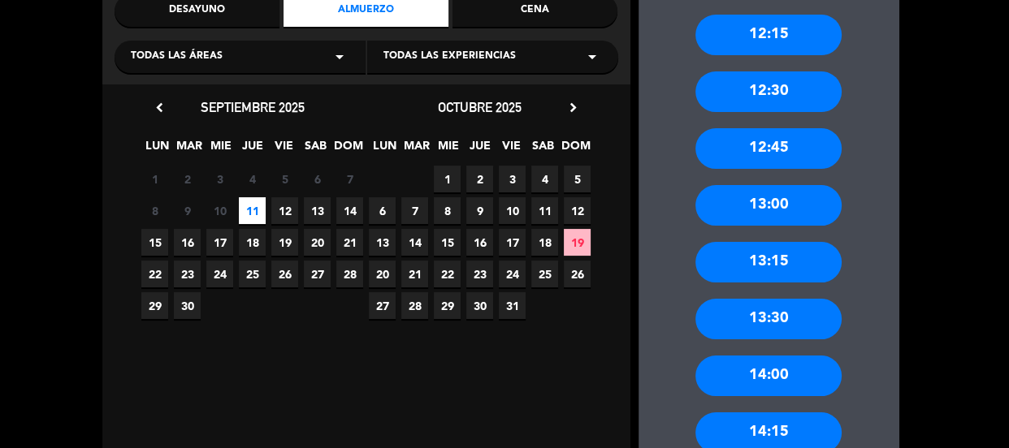
click at [626, 205] on div "13:00" at bounding box center [768, 205] width 146 height 41
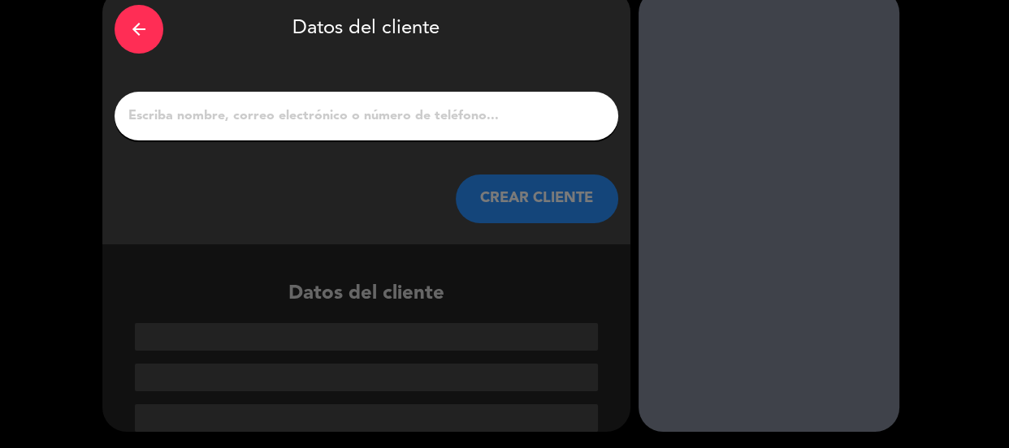
click at [284, 114] on input "1" at bounding box center [366, 116] width 479 height 23
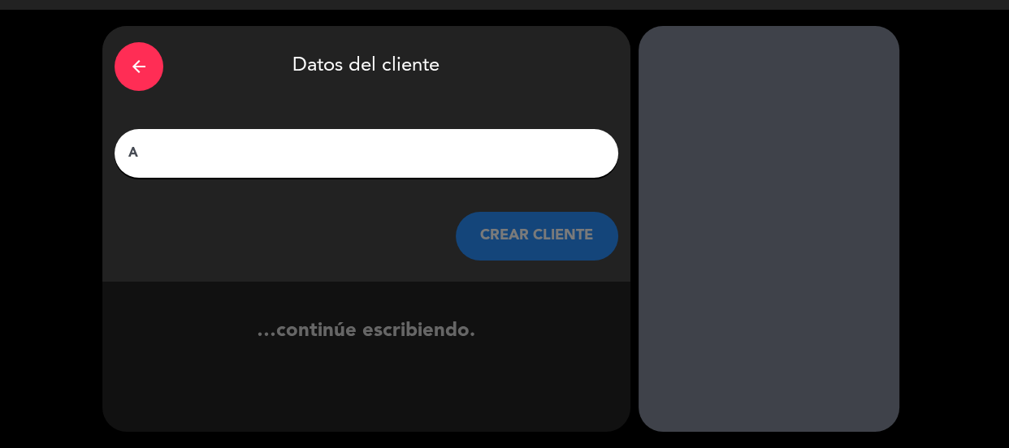
scroll to position [39, 0]
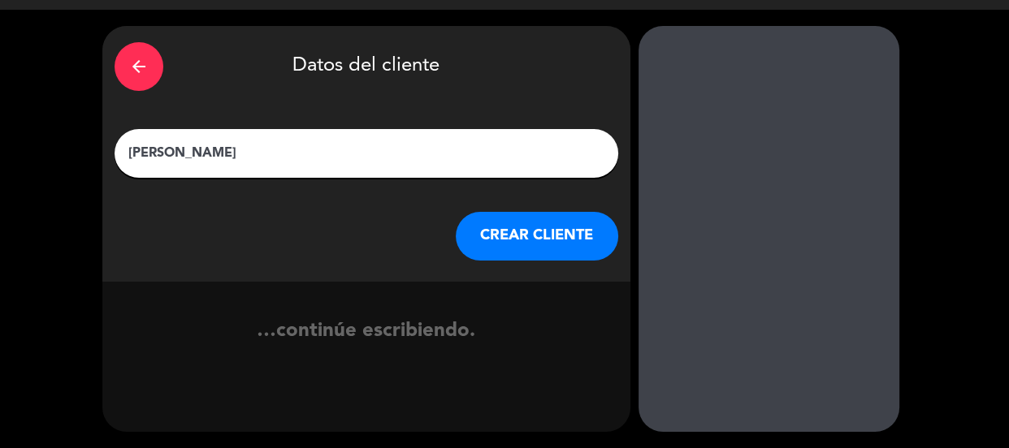
type input "[PERSON_NAME]"
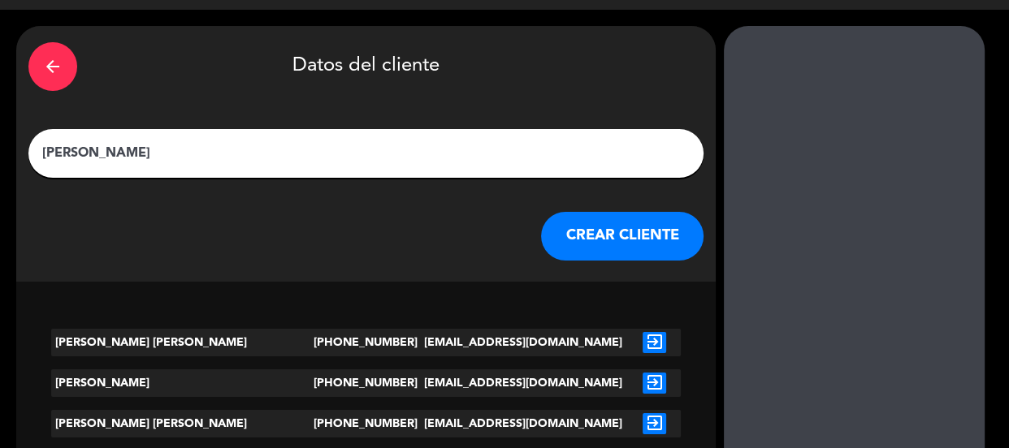
scroll to position [76, 0]
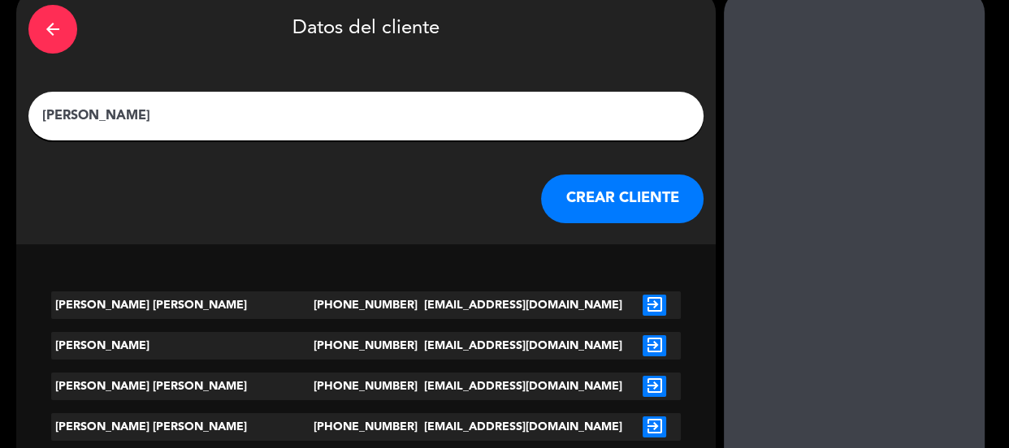
click at [568, 229] on div "arrow_back Datos del cliente [PERSON_NAME] [PERSON_NAME] CLIENTE" at bounding box center [365, 117] width 699 height 256
click at [541, 195] on button "CREAR CLIENTE" at bounding box center [622, 199] width 162 height 49
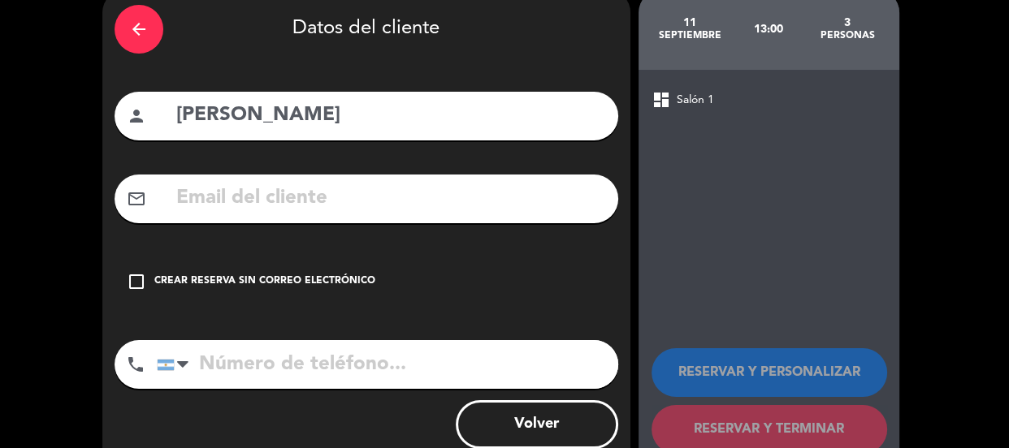
click at [250, 362] on input "tel" at bounding box center [387, 364] width 461 height 49
type input "1161947861"
click at [264, 274] on div "Crear reserva sin correo electrónico" at bounding box center [264, 282] width 221 height 16
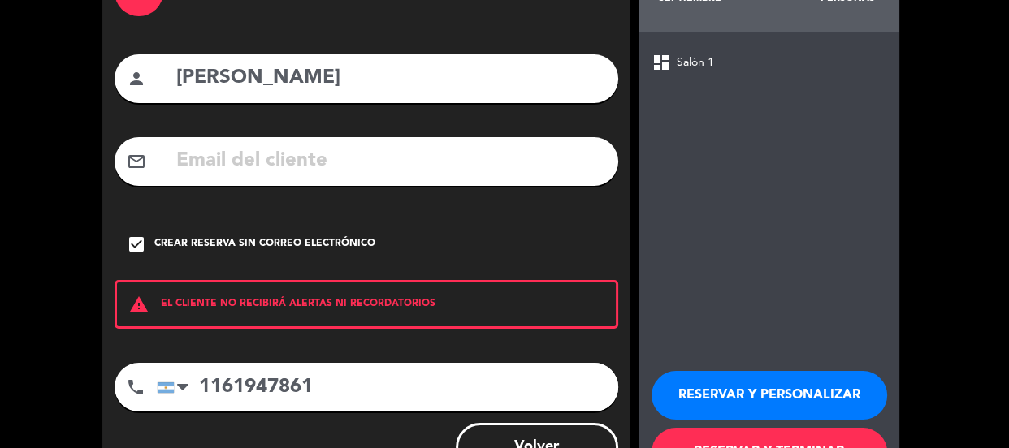
scroll to position [178, 0]
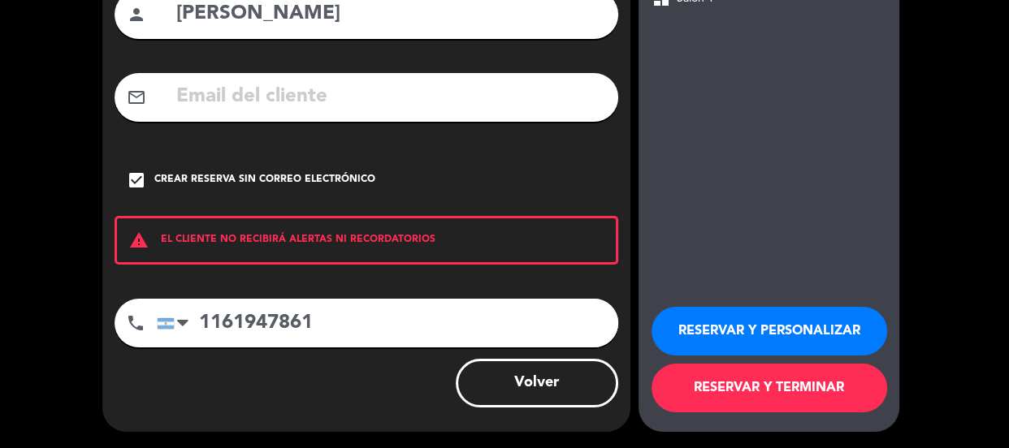
click at [626, 322] on button "RESERVAR Y PERSONALIZAR" at bounding box center [769, 331] width 236 height 49
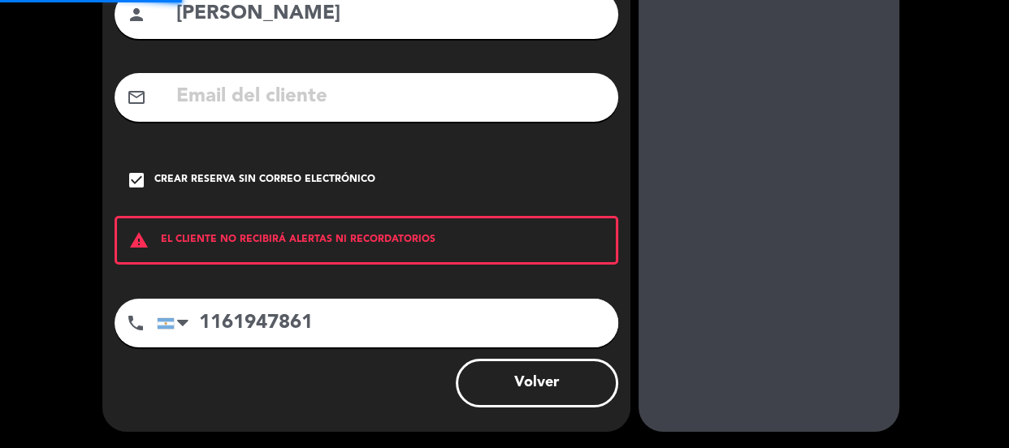
click at [626, 321] on div "La paciencia es el secreto para la buena comida. 11 septiembre 13:00 3 personas…" at bounding box center [768, 159] width 261 height 545
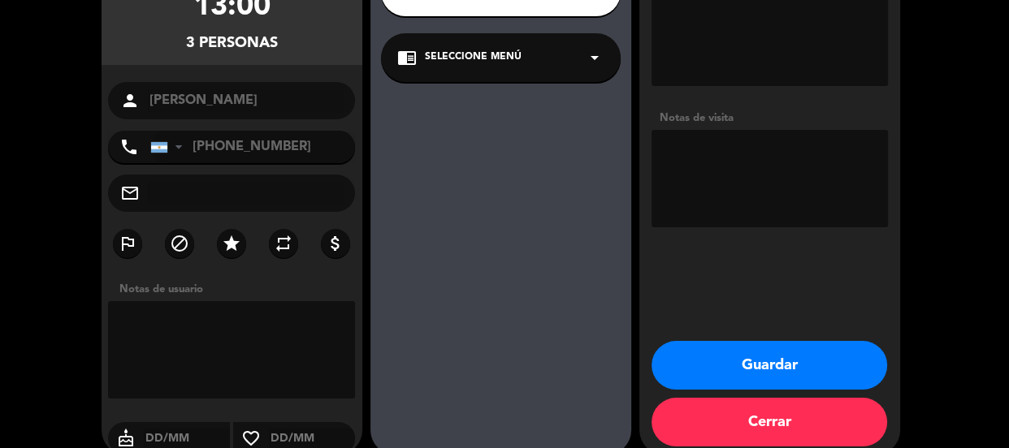
scroll to position [201, 0]
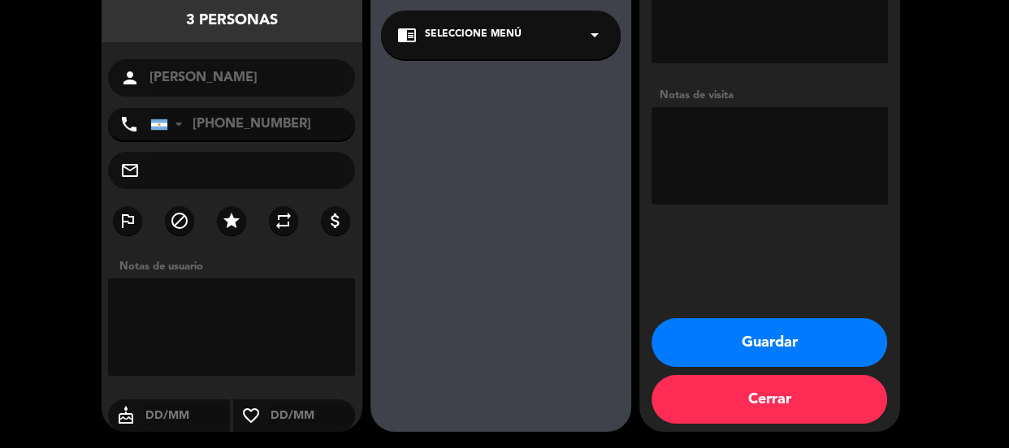
drag, startPoint x: 733, startPoint y: 314, endPoint x: 738, endPoint y: 339, distance: 24.8
click at [626, 329] on div "Adicionales Restricciones alimentarias Si No Notas de visita Guardar Cerrar" at bounding box center [769, 148] width 261 height 568
click at [626, 348] on button "Guardar" at bounding box center [769, 342] width 236 height 49
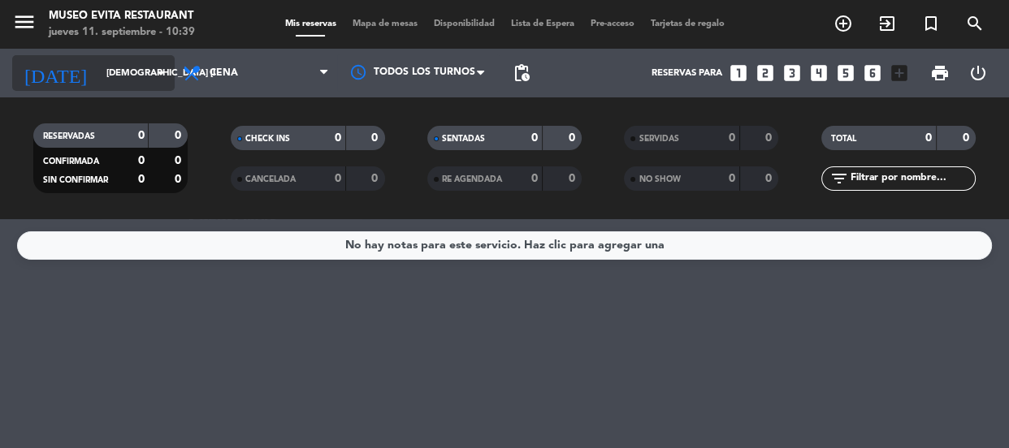
click at [149, 60] on input "[DEMOGRAPHIC_DATA] [DATE]" at bounding box center [160, 73] width 125 height 27
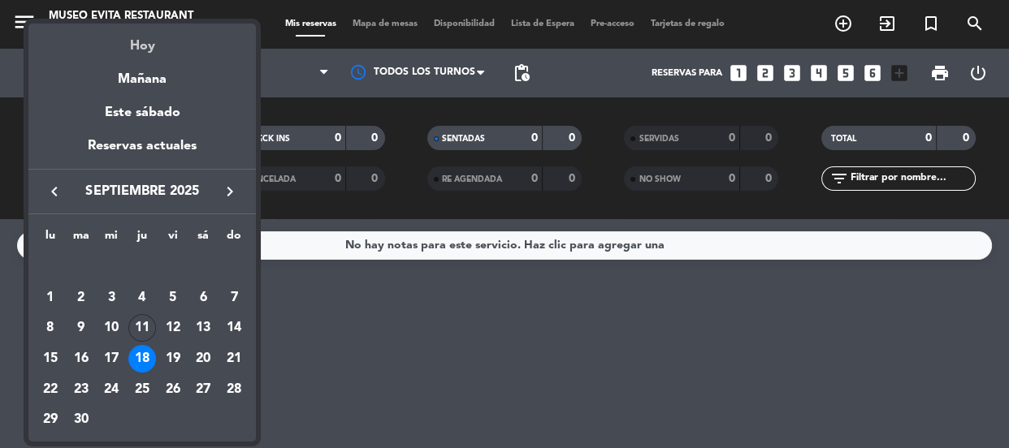
click at [165, 24] on div "Hoy" at bounding box center [141, 40] width 227 height 33
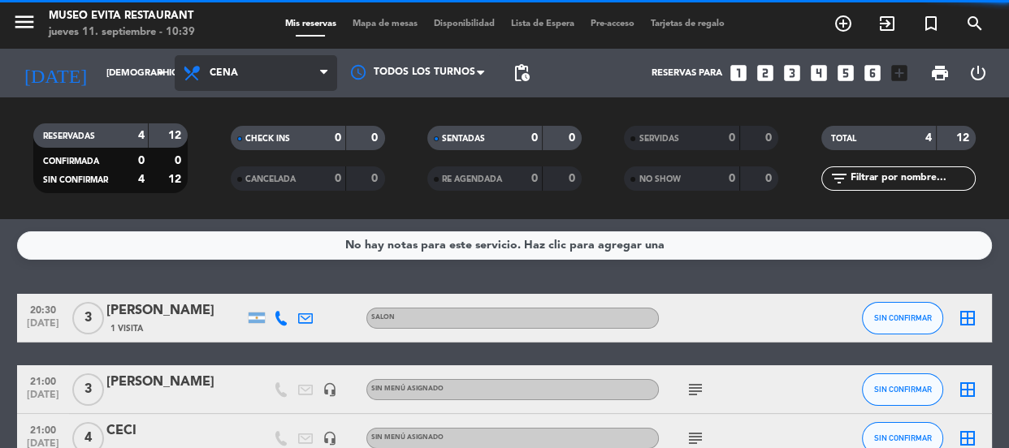
click at [274, 61] on span "Cena" at bounding box center [256, 73] width 162 height 36
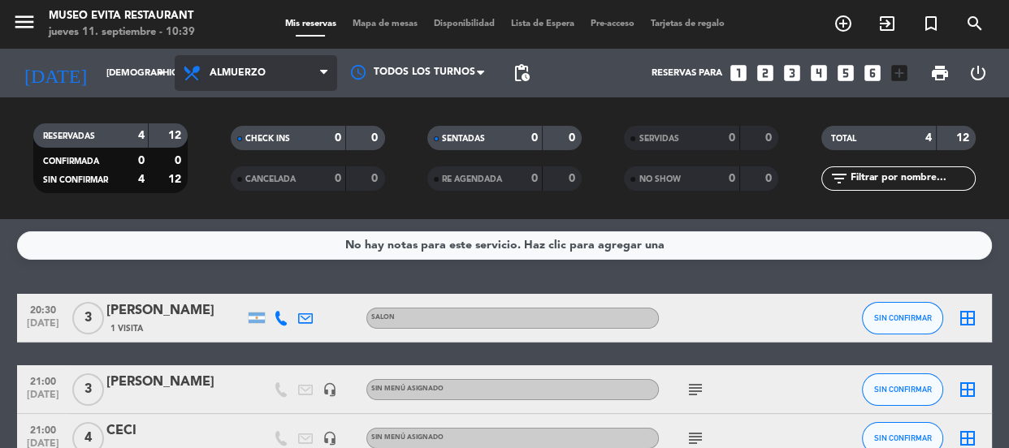
click at [270, 182] on div "menu [GEOGRAPHIC_DATA] jueves 11. septiembre - 10:39 Mis reservas Mapa de mesas…" at bounding box center [504, 109] width 1009 height 219
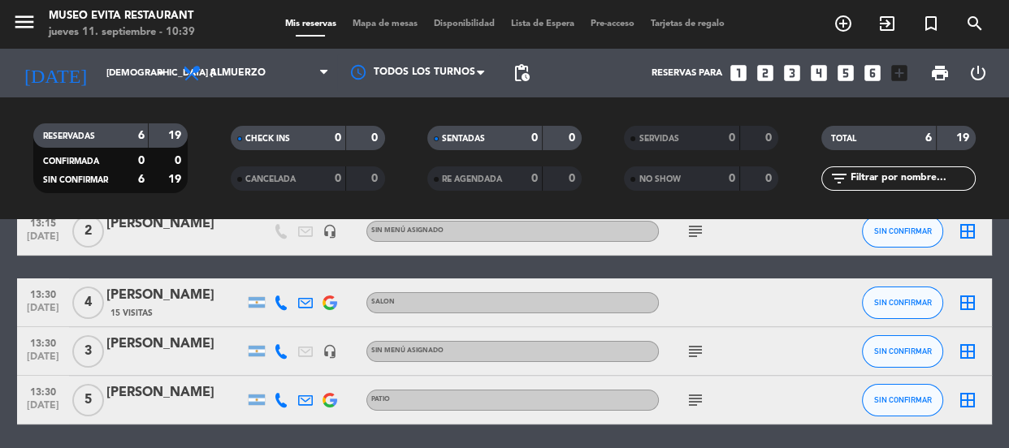
scroll to position [287, 0]
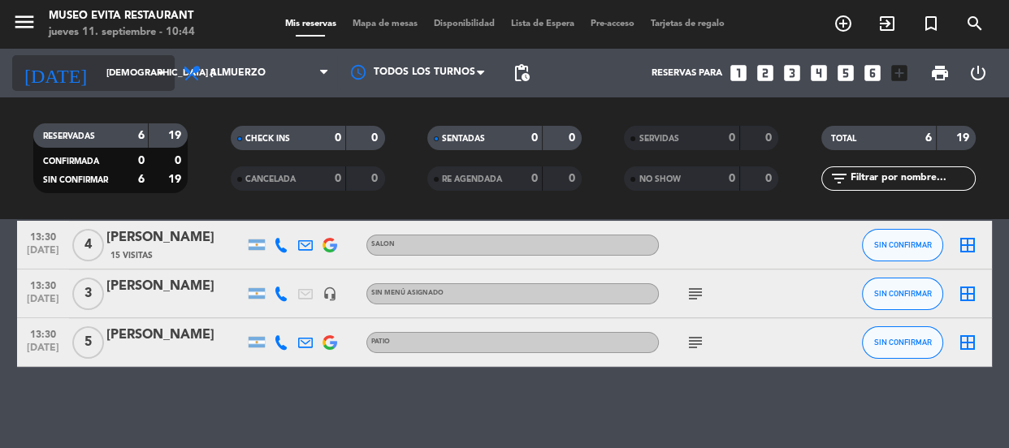
click at [129, 67] on input "[DEMOGRAPHIC_DATA] [DATE]" at bounding box center [160, 73] width 125 height 27
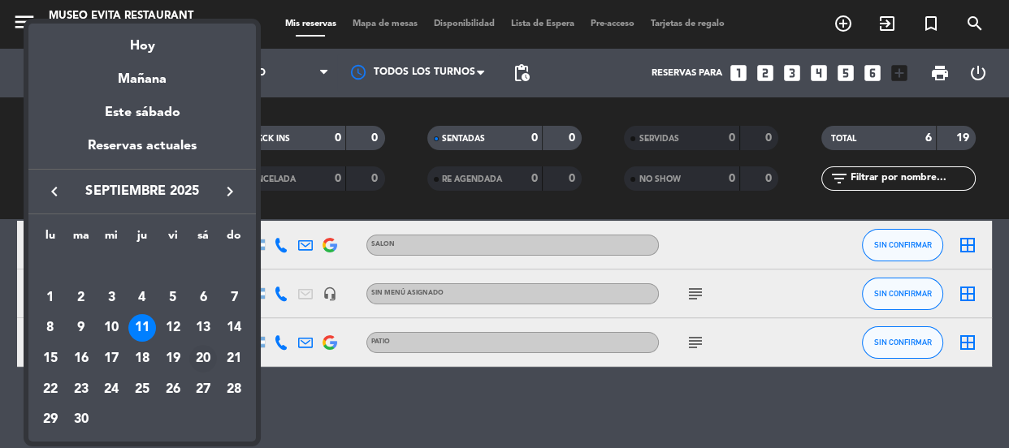
click at [208, 352] on div "20" at bounding box center [203, 359] width 28 height 28
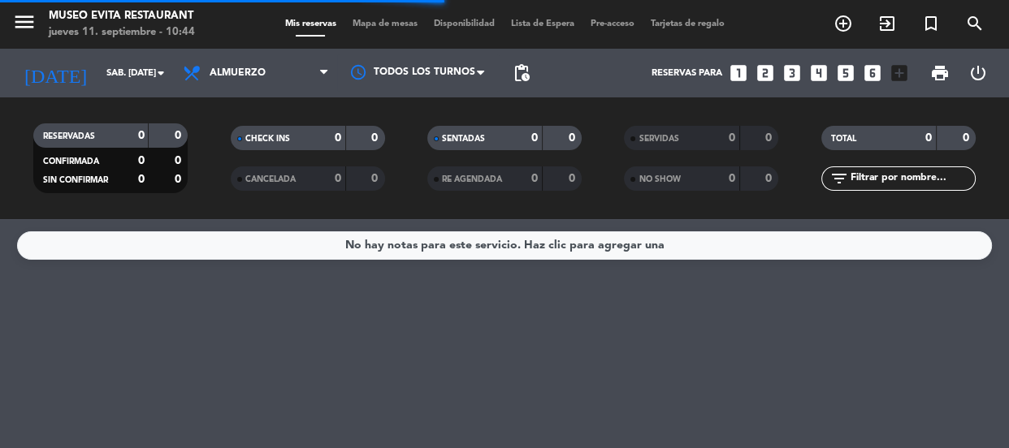
scroll to position [0, 0]
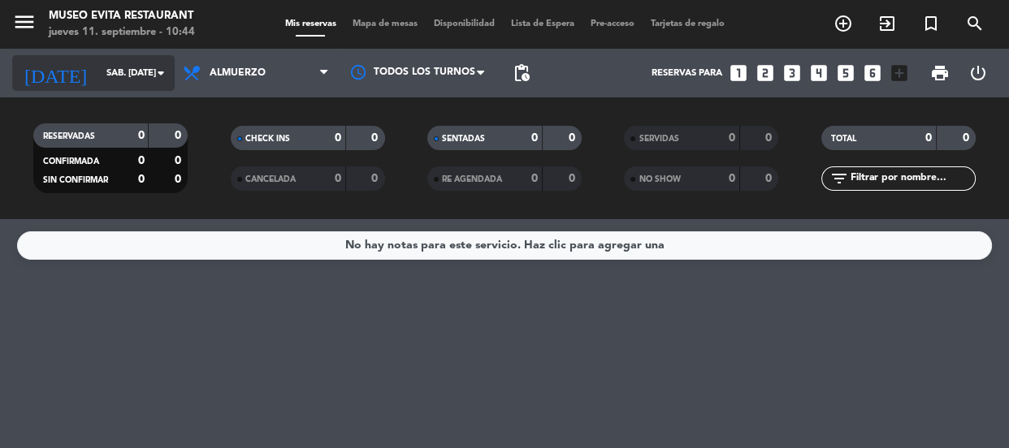
click at [151, 64] on icon "arrow_drop_down" at bounding box center [160, 72] width 19 height 19
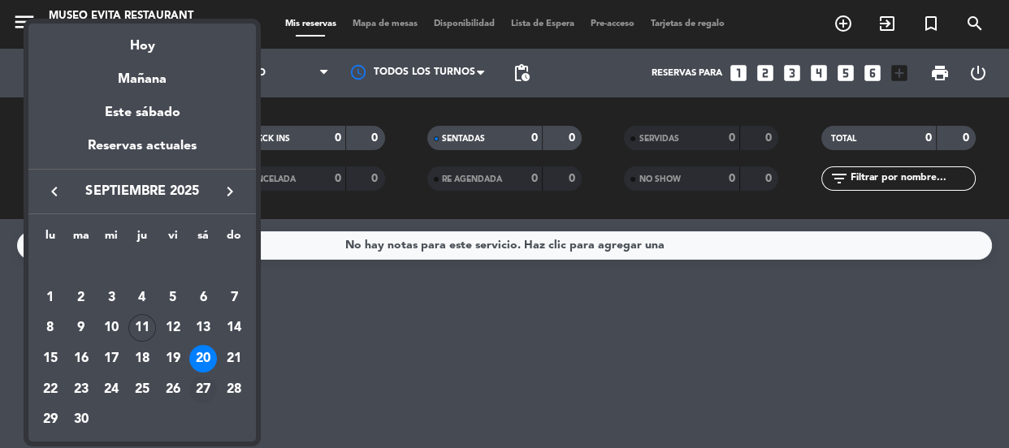
click at [198, 387] on div "27" at bounding box center [203, 390] width 28 height 28
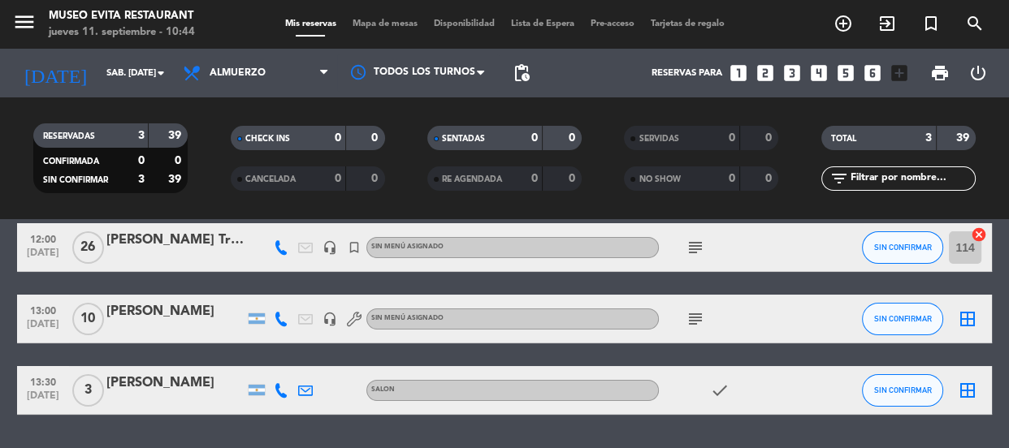
scroll to position [45, 0]
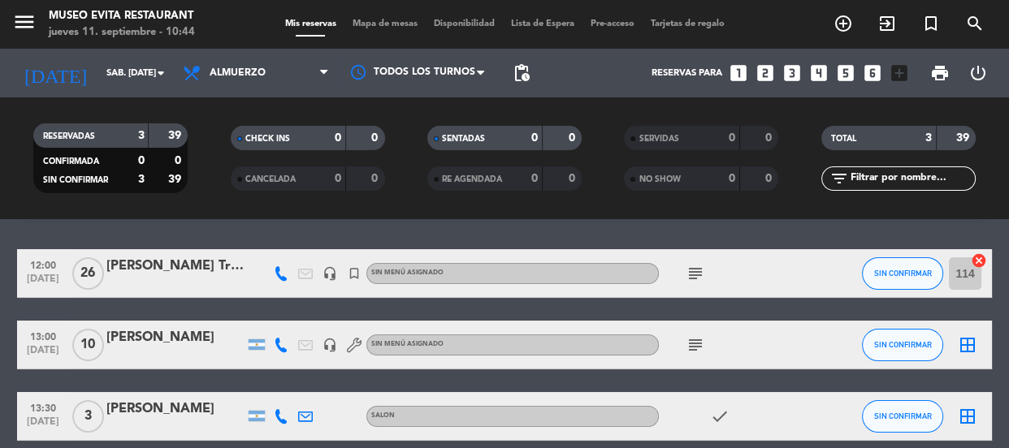
click at [626, 357] on bookings-row "12:00 [DATE] [PERSON_NAME] Travel headset_mic turned_in_not Sin menú asignado s…" at bounding box center [504, 345] width 1009 height 192
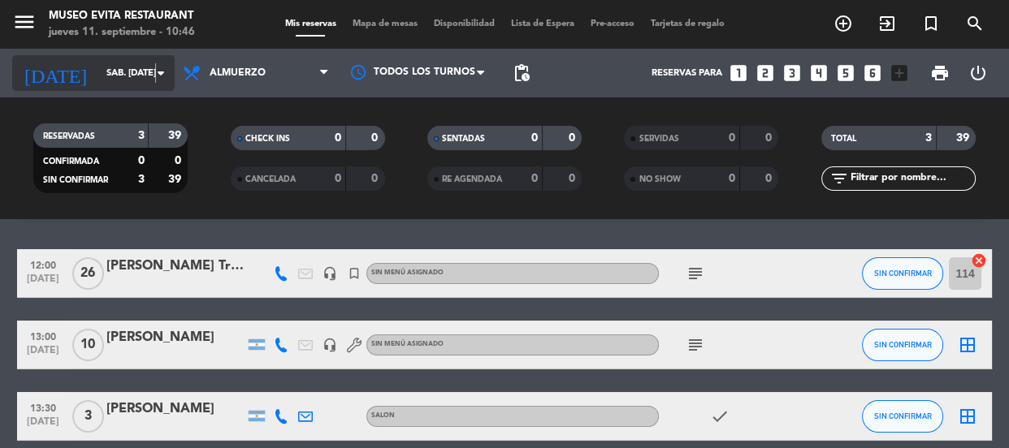
click at [155, 68] on icon "arrow_drop_down" at bounding box center [160, 72] width 19 height 19
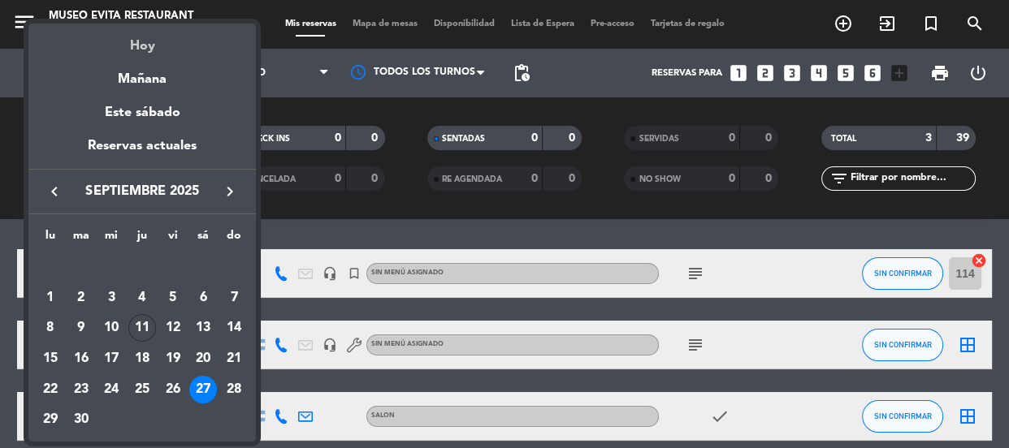
click at [153, 50] on div "Hoy" at bounding box center [141, 40] width 227 height 33
type input "[DEMOGRAPHIC_DATA] [DATE]"
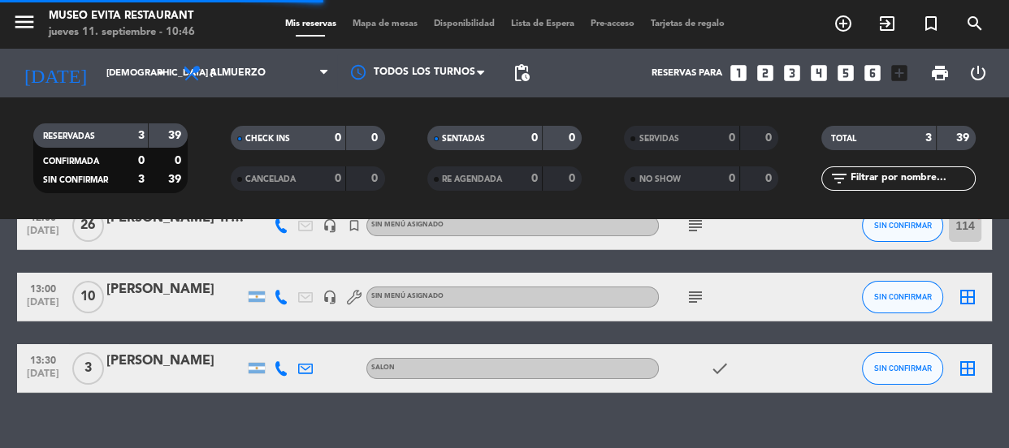
scroll to position [119, 0]
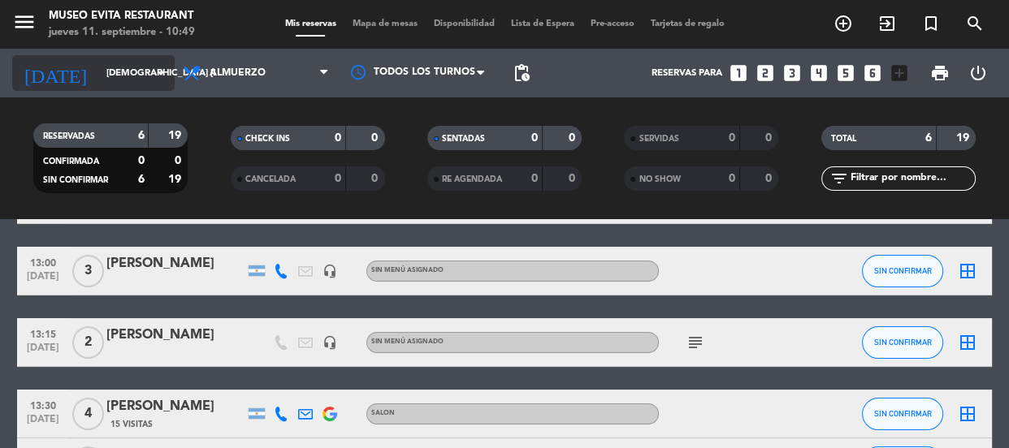
click at [149, 64] on input "[DEMOGRAPHIC_DATA] [DATE]" at bounding box center [160, 73] width 125 height 27
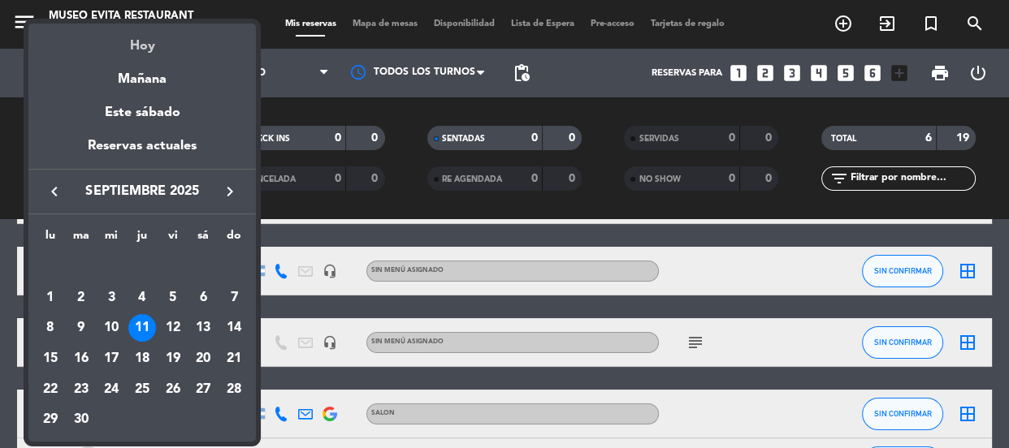
click at [143, 50] on div "Hoy" at bounding box center [141, 40] width 227 height 33
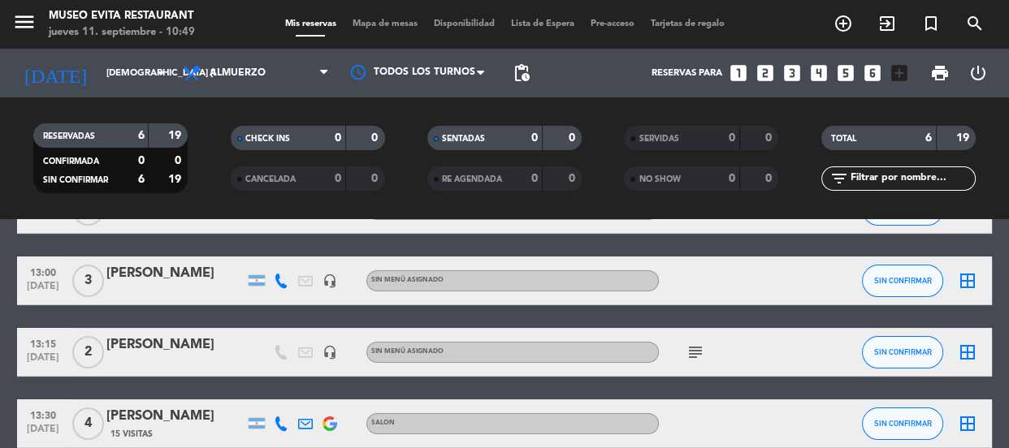
scroll to position [287, 0]
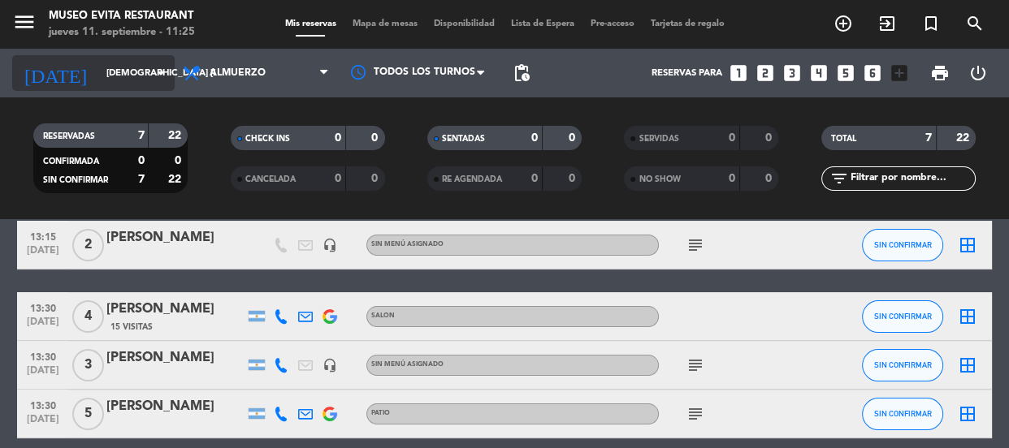
click at [161, 60] on input "[DEMOGRAPHIC_DATA] [DATE]" at bounding box center [160, 73] width 125 height 27
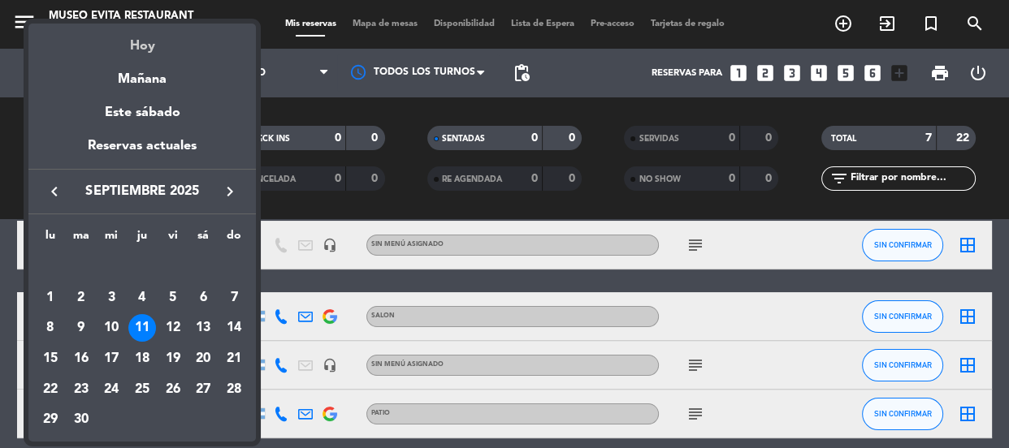
click at [144, 41] on div "Hoy" at bounding box center [141, 40] width 227 height 33
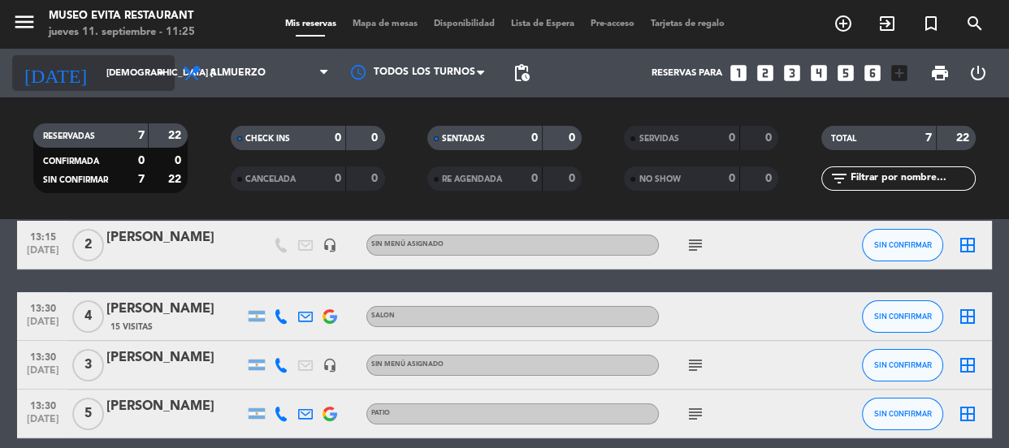
click at [154, 65] on icon "arrow_drop_down" at bounding box center [160, 72] width 19 height 19
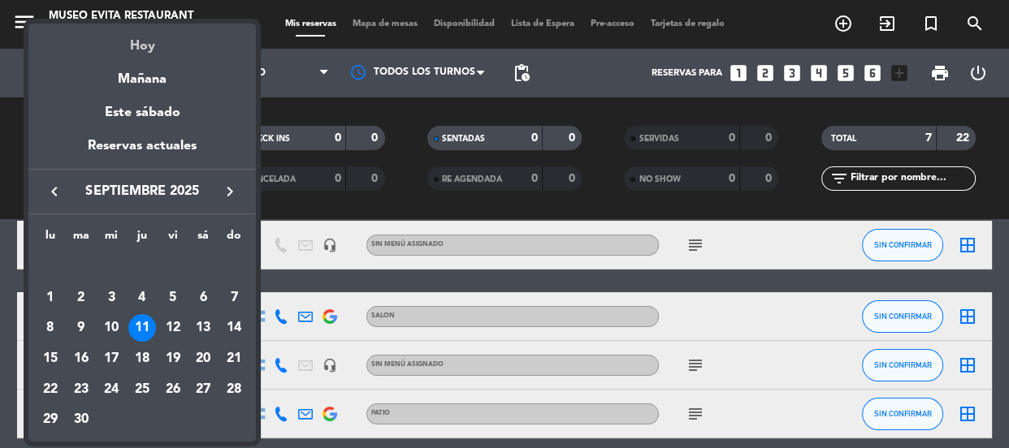
click at [148, 51] on div "Hoy" at bounding box center [141, 40] width 227 height 33
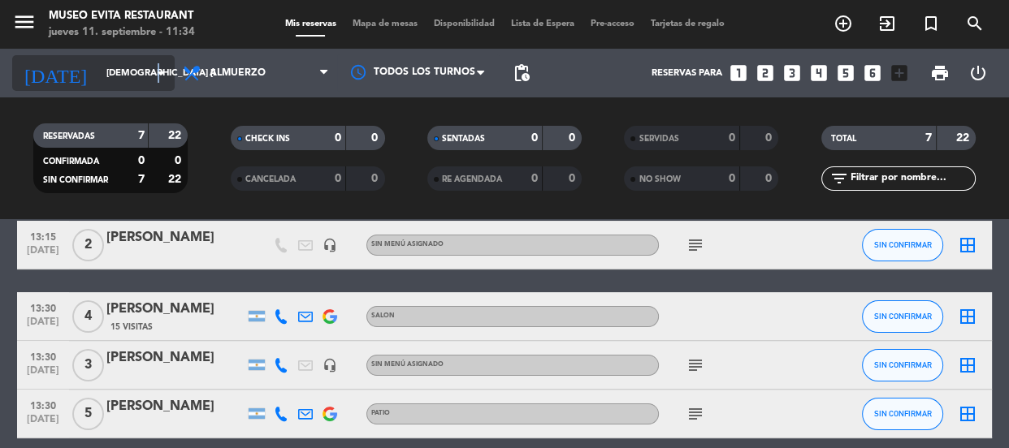
click at [158, 67] on icon "arrow_drop_down" at bounding box center [160, 72] width 19 height 19
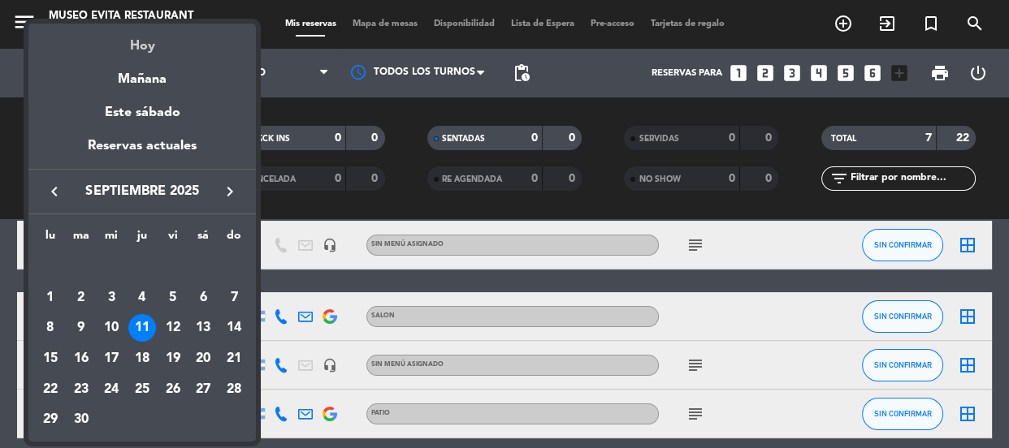
click at [162, 50] on div "Hoy" at bounding box center [141, 40] width 227 height 33
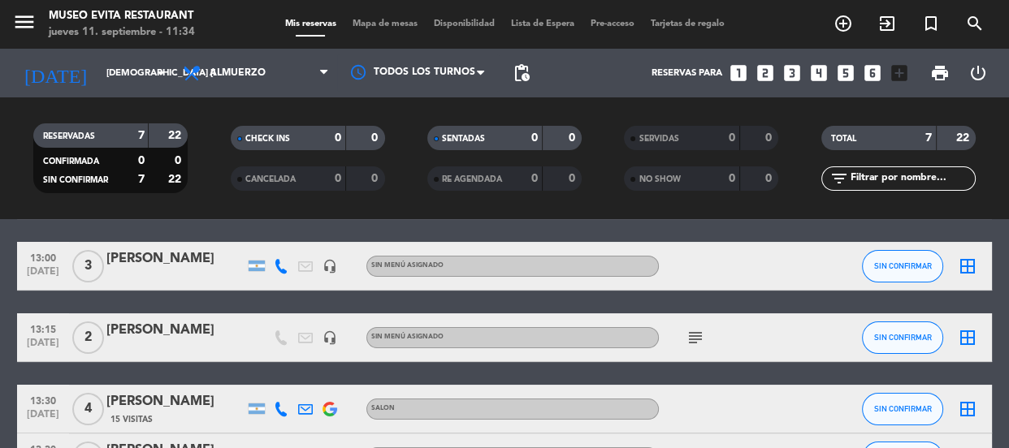
scroll to position [0, 0]
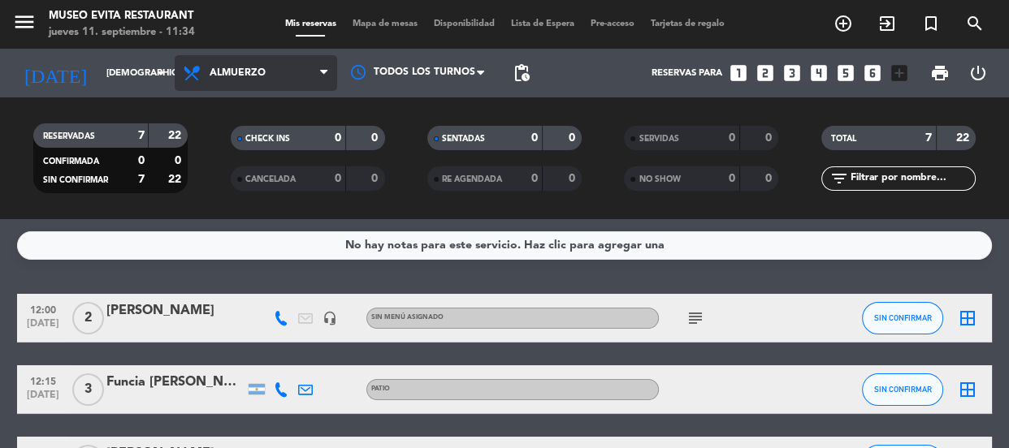
click at [289, 65] on span "Almuerzo" at bounding box center [256, 73] width 162 height 36
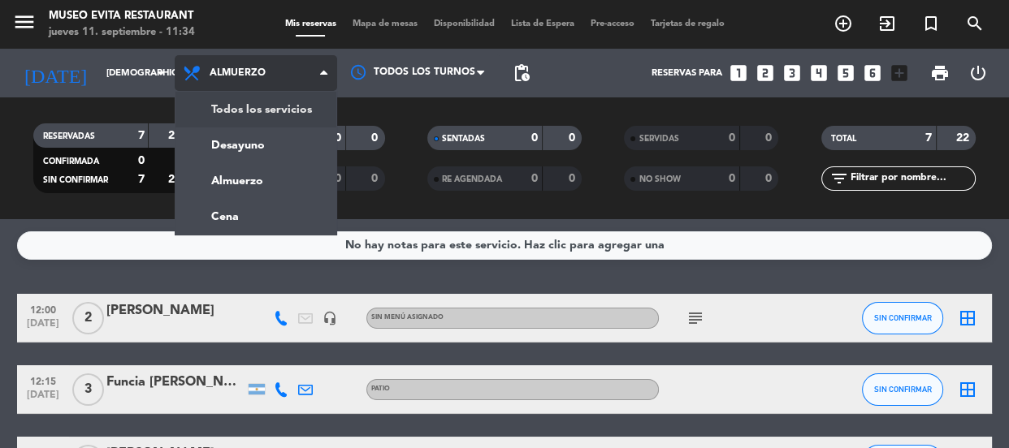
click at [257, 62] on span "Almuerzo" at bounding box center [256, 73] width 162 height 36
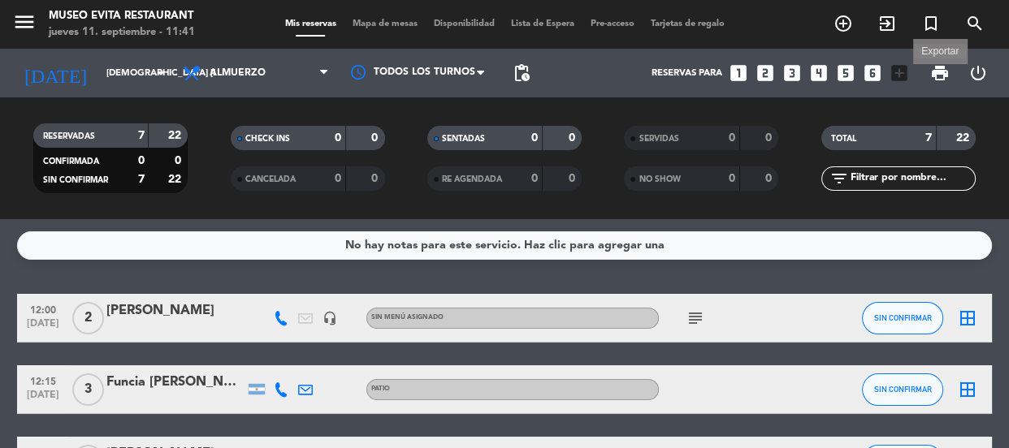
click at [626, 67] on span "print" at bounding box center [939, 72] width 19 height 19
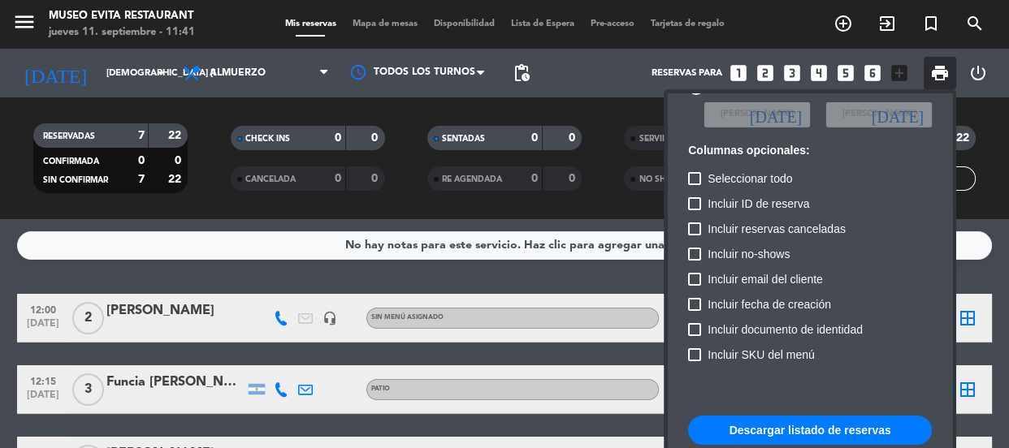
scroll to position [98, 0]
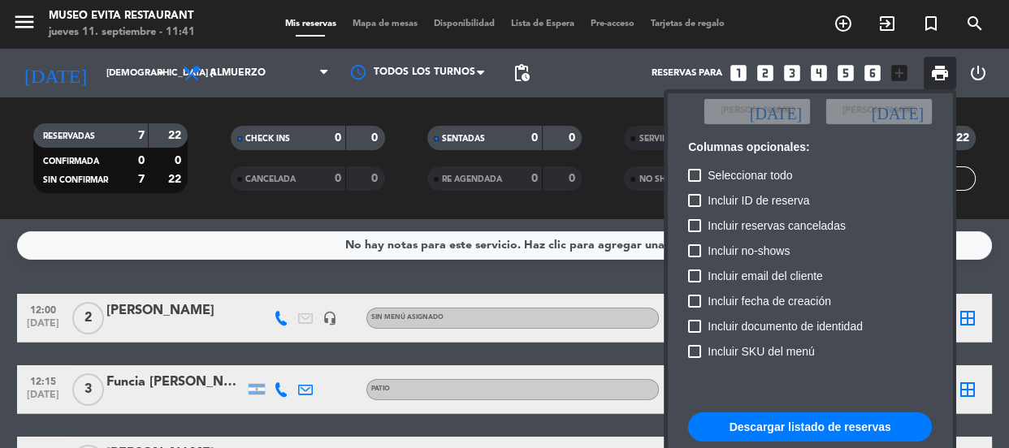
click at [626, 417] on button "Descargar listado de reservas" at bounding box center [810, 427] width 244 height 29
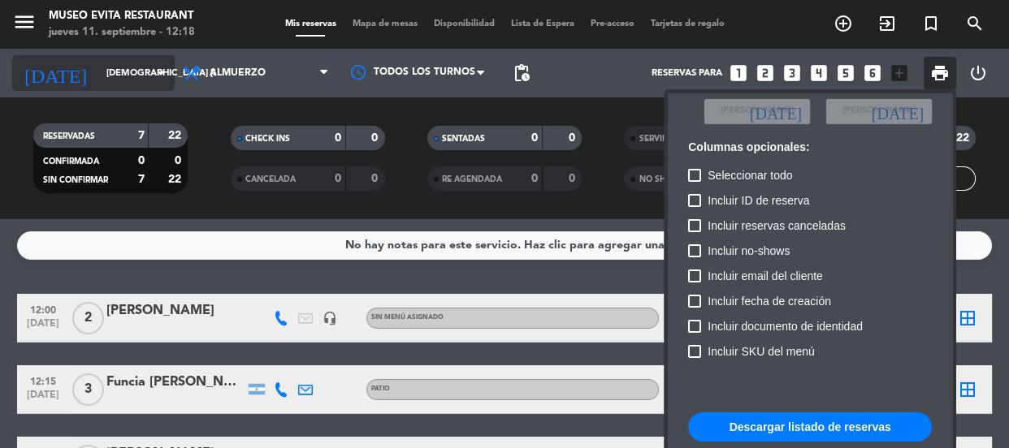
click at [160, 62] on div at bounding box center [504, 224] width 1009 height 448
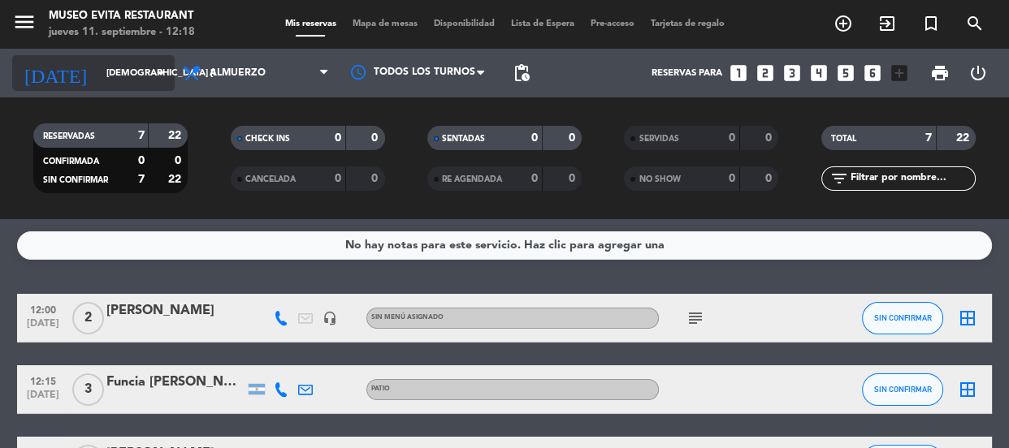
click at [145, 73] on input "[DEMOGRAPHIC_DATA] [DATE]" at bounding box center [160, 73] width 125 height 27
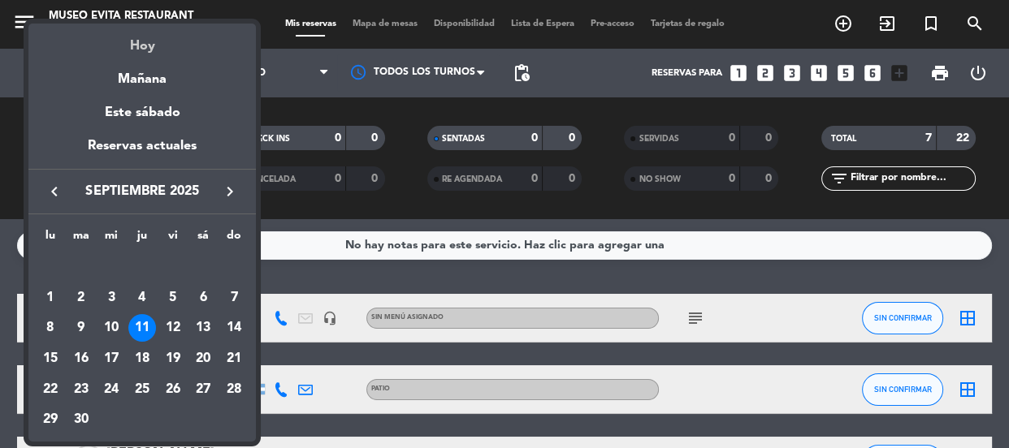
click at [150, 45] on div "Hoy" at bounding box center [141, 40] width 227 height 33
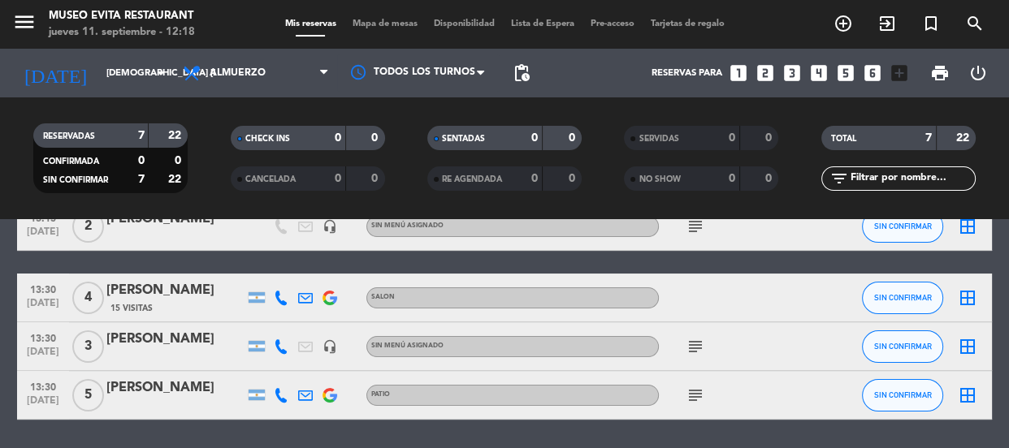
scroll to position [358, 0]
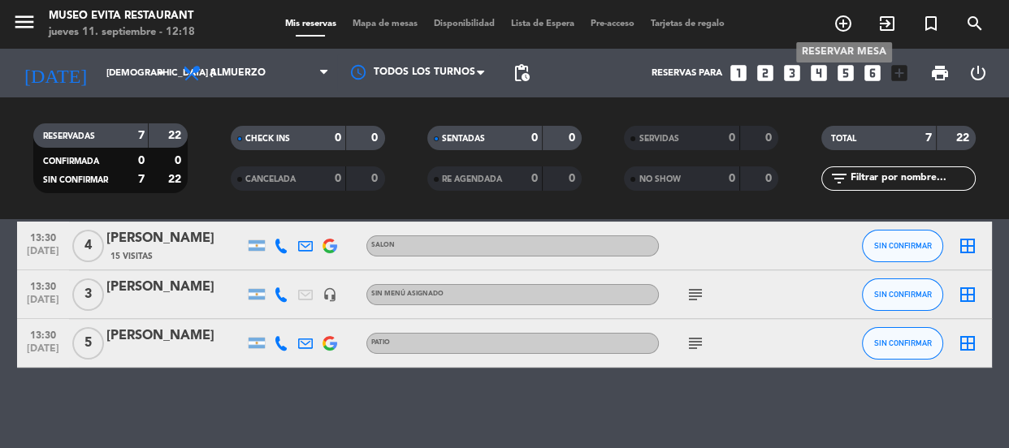
click at [626, 26] on icon "add_circle_outline" at bounding box center [842, 23] width 19 height 19
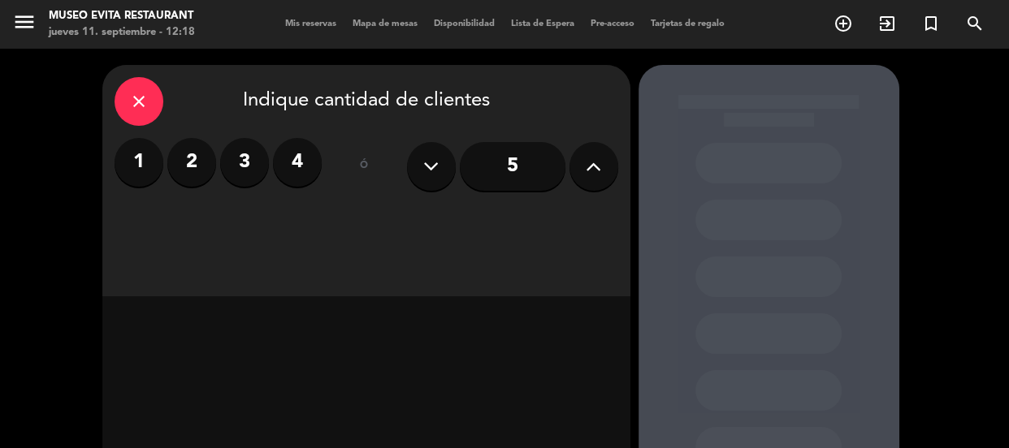
click at [193, 159] on label "2" at bounding box center [191, 162] width 49 height 49
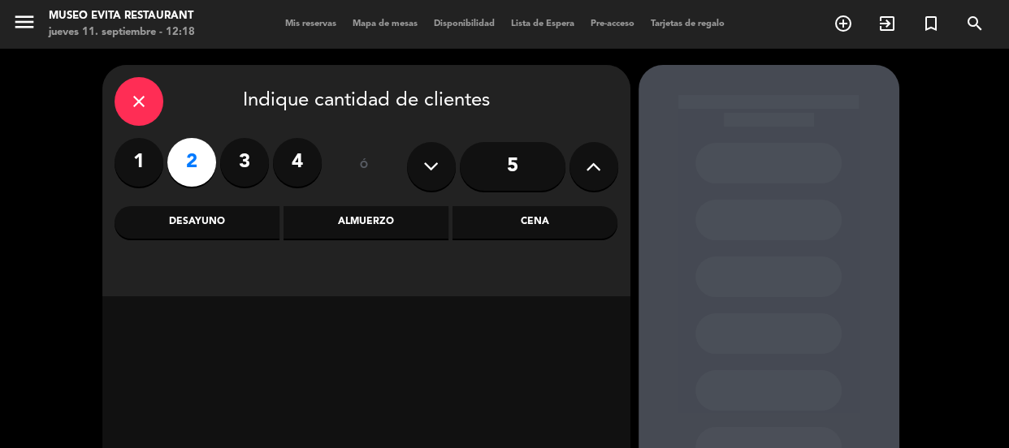
click at [397, 217] on div "Almuerzo" at bounding box center [365, 222] width 165 height 32
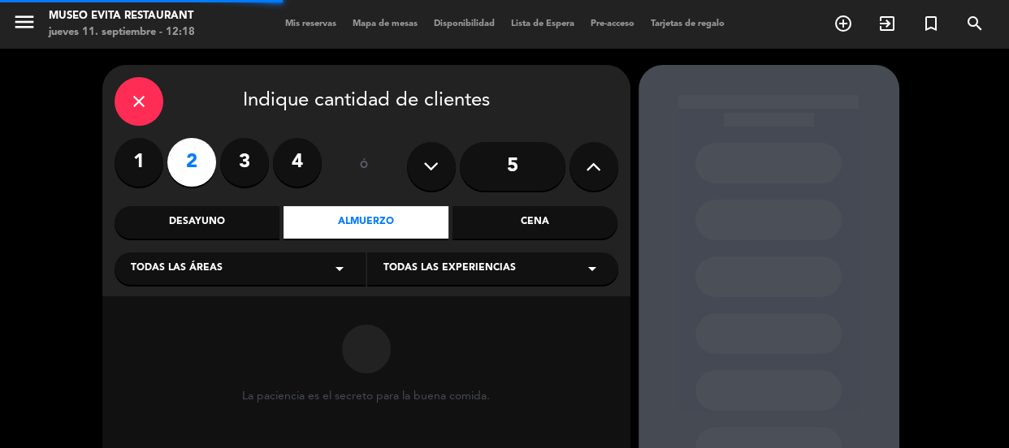
click at [331, 266] on icon "arrow_drop_down" at bounding box center [339, 268] width 19 height 19
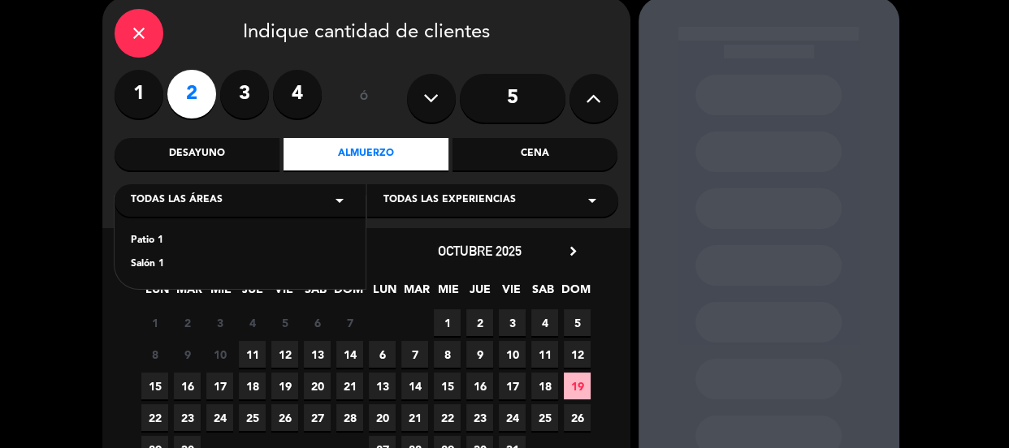
scroll to position [147, 0]
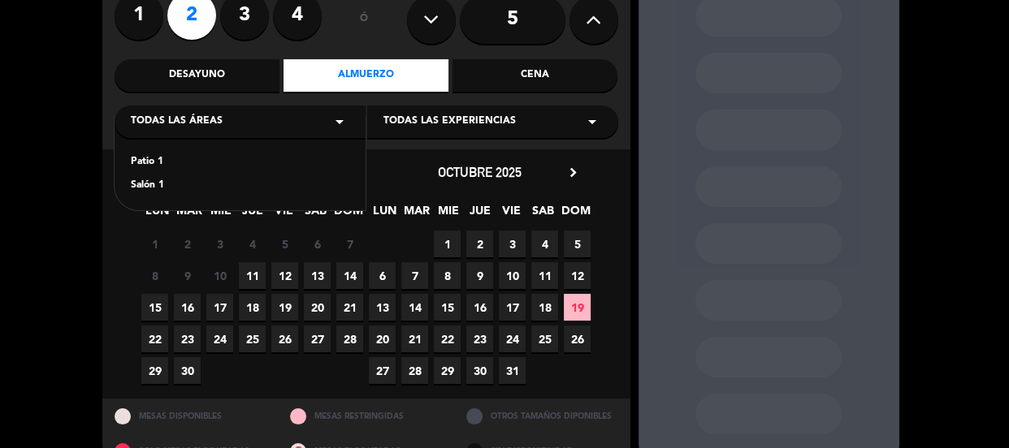
click at [138, 162] on div "Patio 1" at bounding box center [240, 162] width 218 height 16
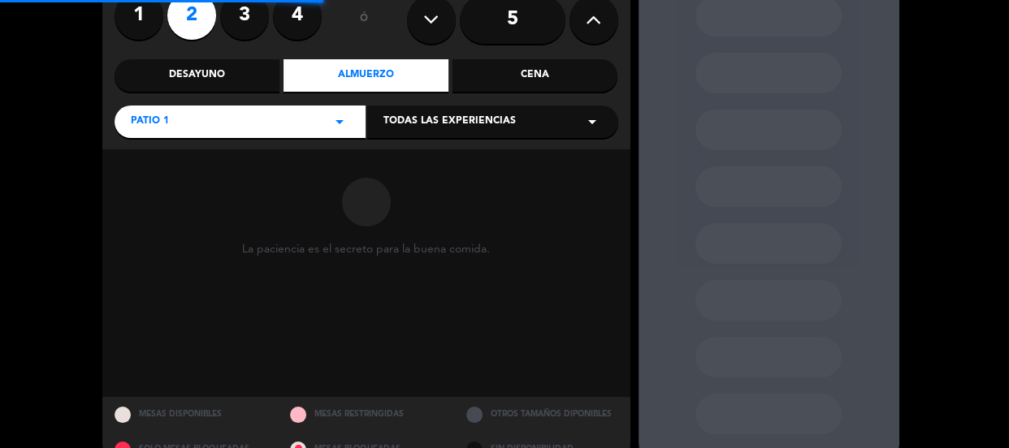
scroll to position [182, 0]
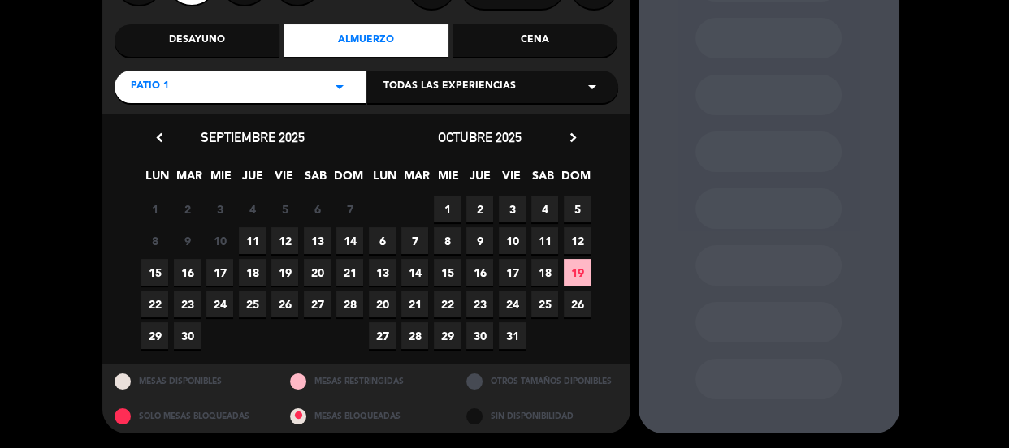
click at [287, 240] on span "12" at bounding box center [284, 240] width 27 height 27
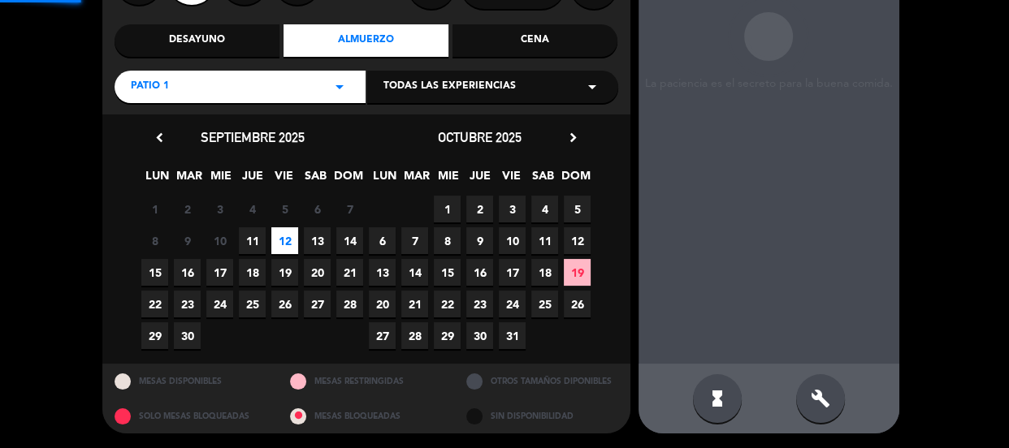
scroll to position [65, 0]
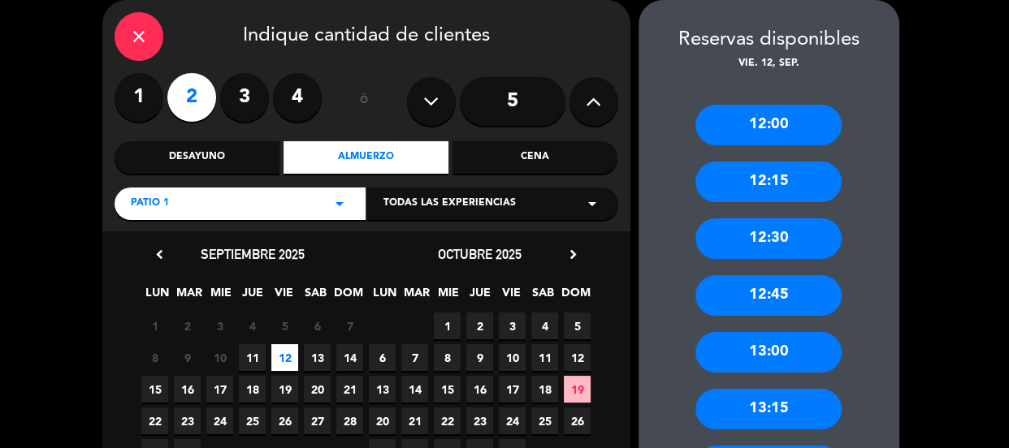
drag, startPoint x: 802, startPoint y: 352, endPoint x: 548, endPoint y: 302, distance: 258.2
click at [626, 348] on div "13:00" at bounding box center [768, 352] width 146 height 41
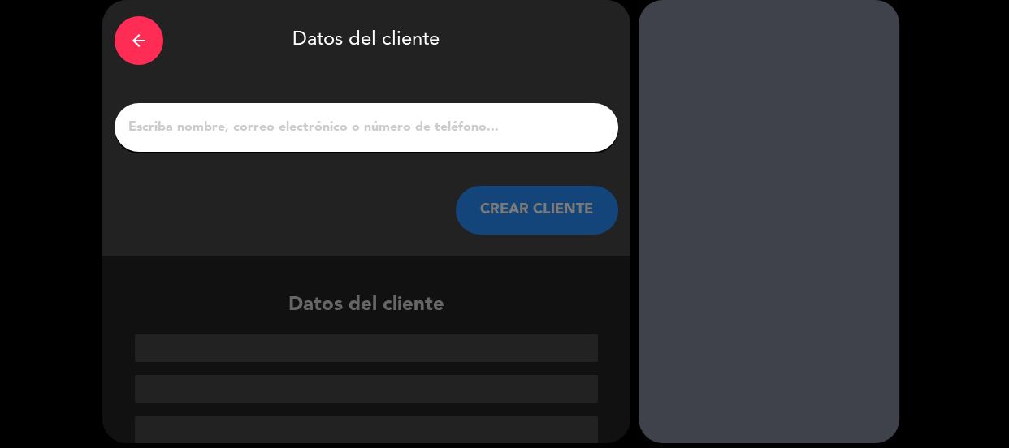
click at [375, 130] on input "1" at bounding box center [366, 127] width 479 height 23
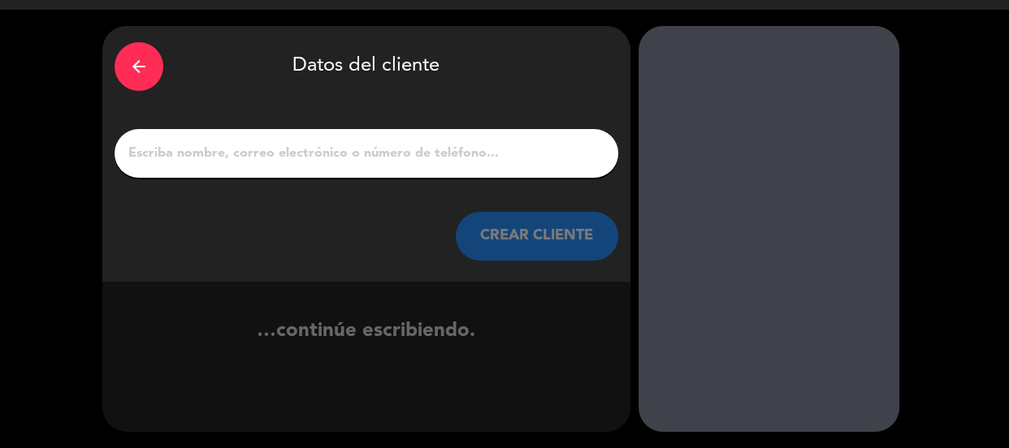
type input "T"
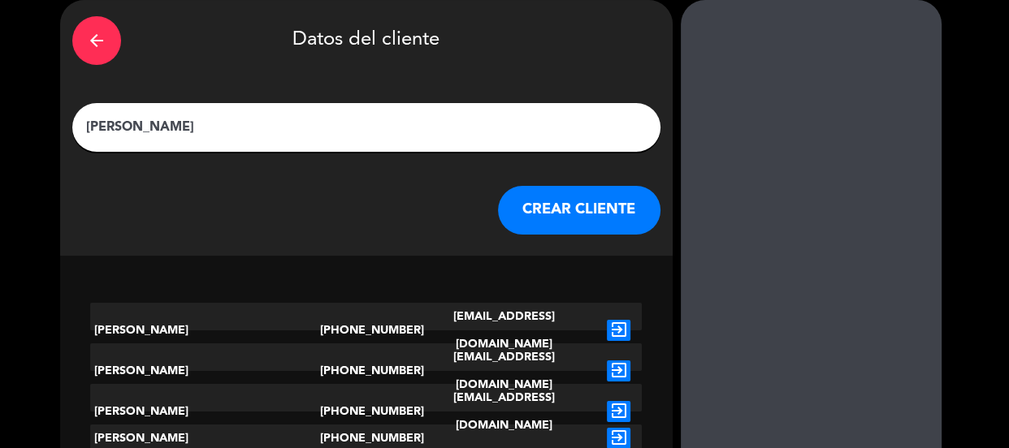
scroll to position [39, 0]
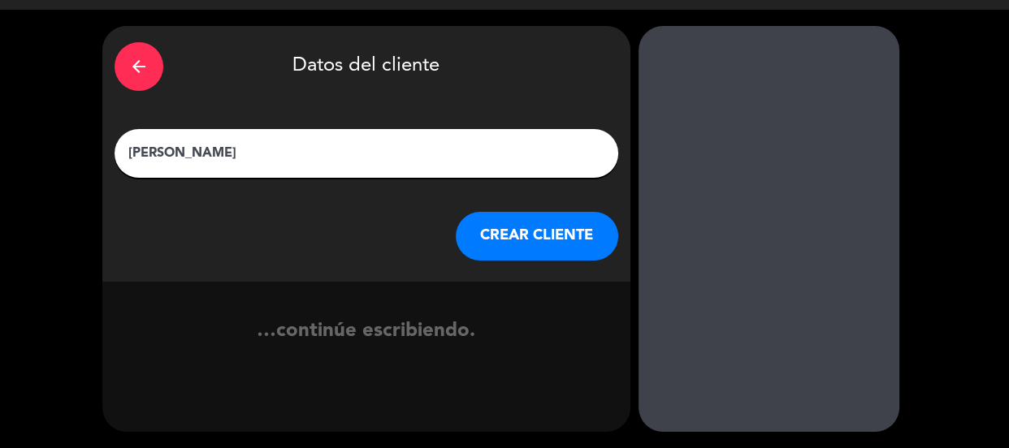
type input "[PERSON_NAME]"
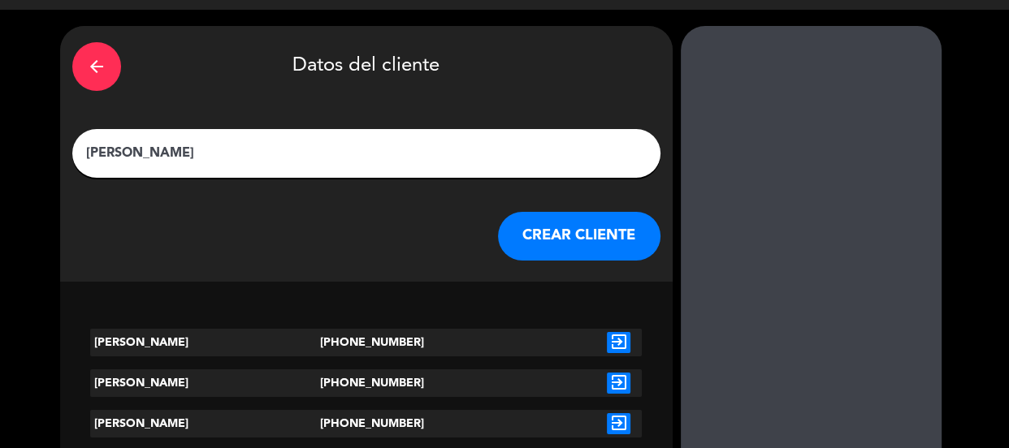
click at [498, 212] on button "CREAR CLIENTE" at bounding box center [579, 236] width 162 height 49
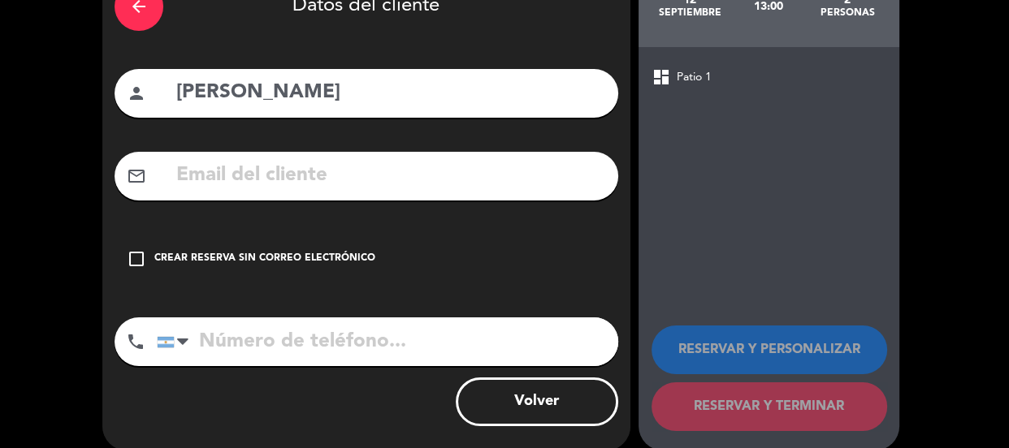
scroll to position [118, 0]
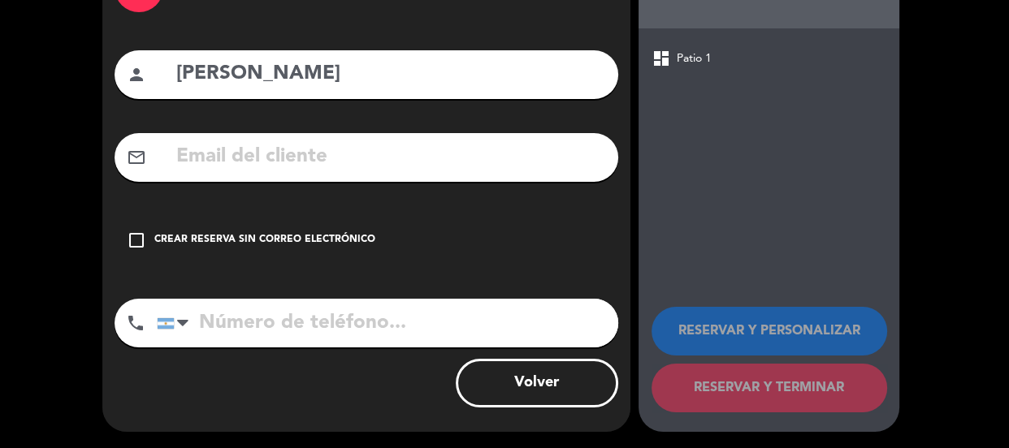
drag, startPoint x: 495, startPoint y: 205, endPoint x: 515, endPoint y: 277, distance: 74.9
click at [495, 211] on div "arrow_back Datos del cliente person [PERSON_NAME] mail_outline check_box_outlin…" at bounding box center [366, 189] width 528 height 485
drag, startPoint x: 478, startPoint y: 227, endPoint x: 471, endPoint y: 272, distance: 45.3
click at [478, 227] on div "check_box_outline_blank Crear reserva sin correo electrónico" at bounding box center [366, 240] width 503 height 49
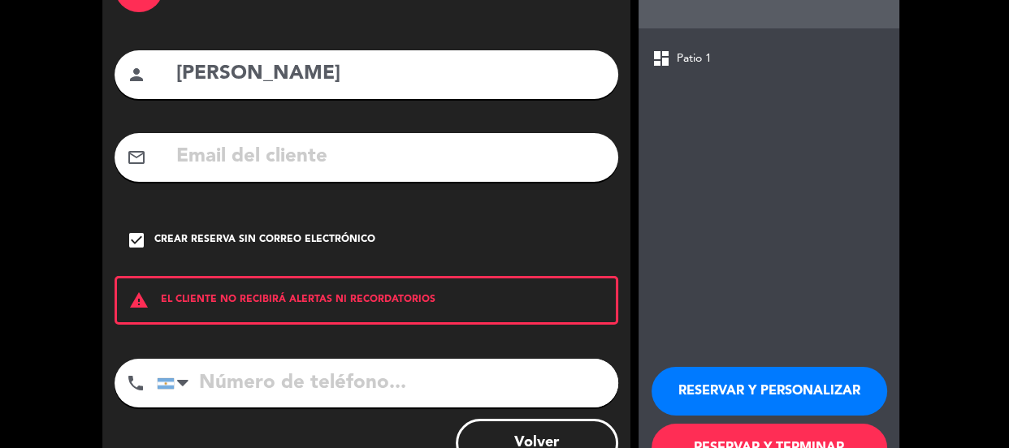
click at [521, 397] on input "tel" at bounding box center [387, 383] width 461 height 49
type input "1144771457"
click at [626, 369] on button "RESERVAR Y PERSONALIZAR" at bounding box center [769, 391] width 236 height 49
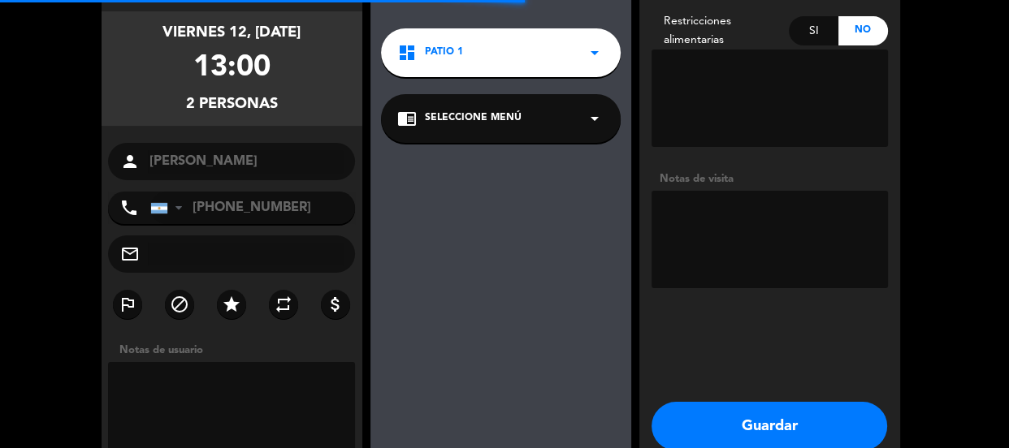
scroll to position [65, 0]
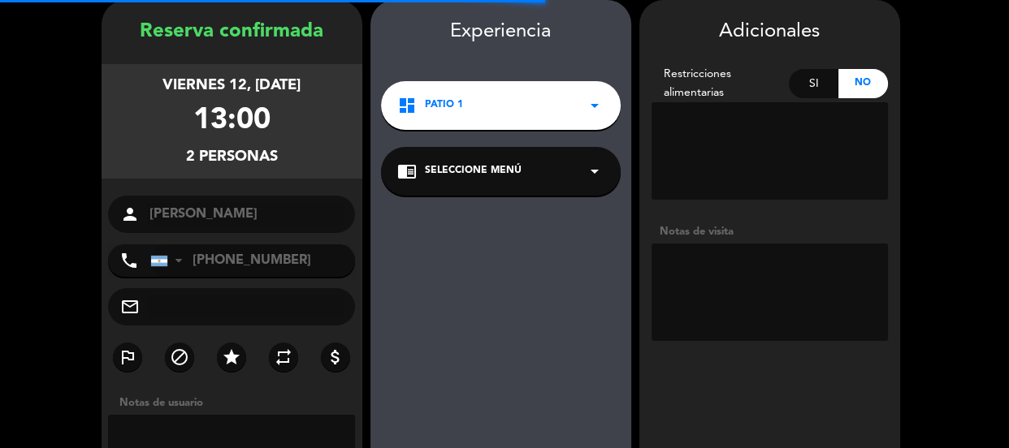
click at [626, 290] on textarea at bounding box center [769, 292] width 236 height 97
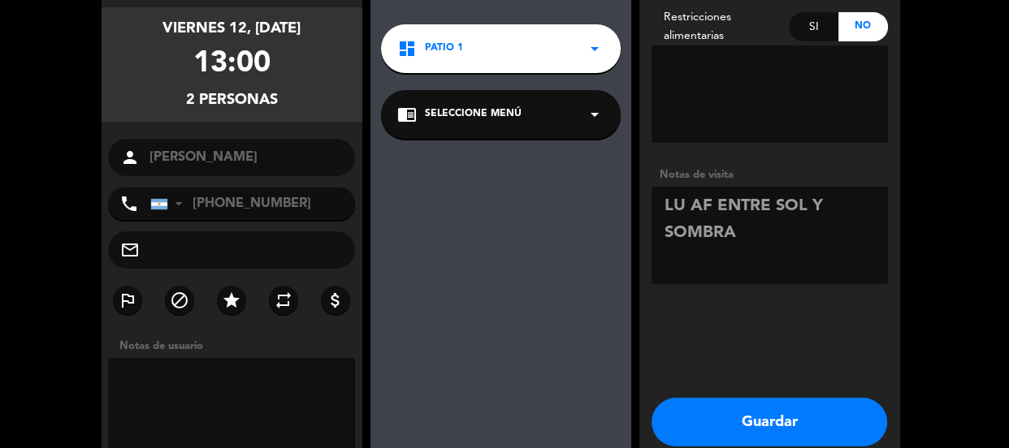
scroll to position [201, 0]
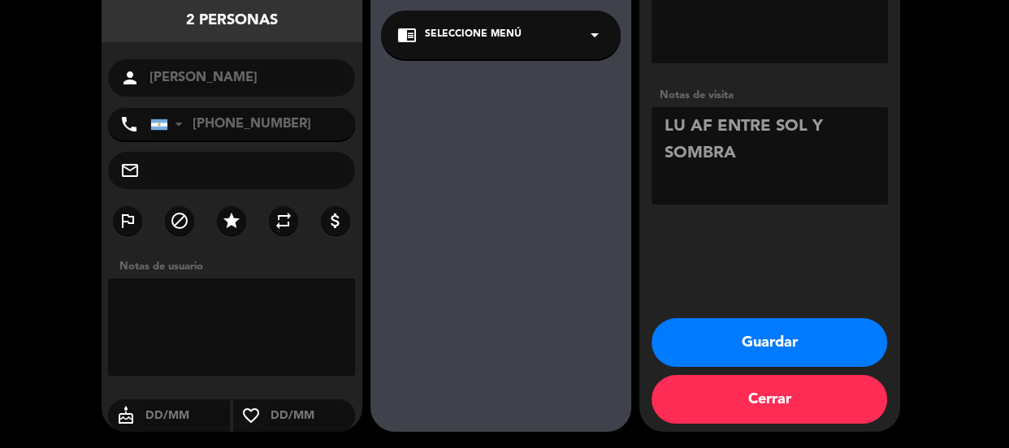
type textarea "LU AF ENTRE SOL Y SOMBRA"
click at [626, 350] on button "Guardar" at bounding box center [769, 342] width 236 height 49
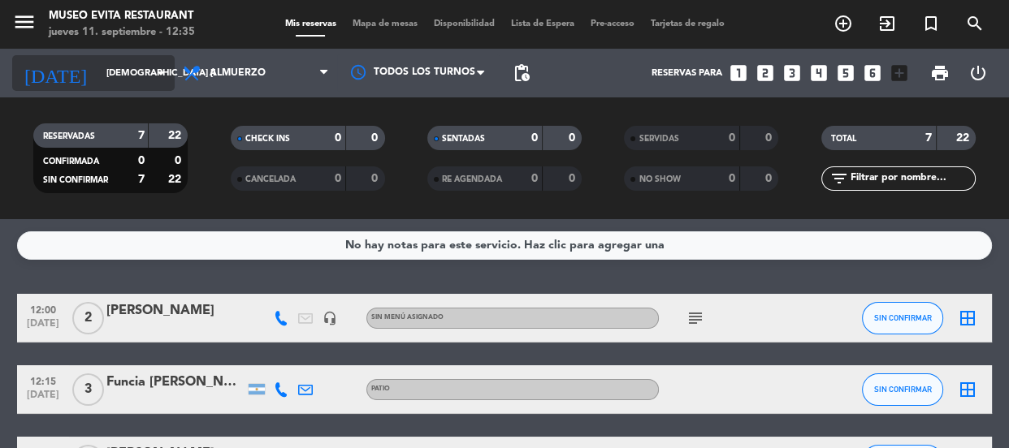
click at [155, 64] on icon "arrow_drop_down" at bounding box center [160, 72] width 19 height 19
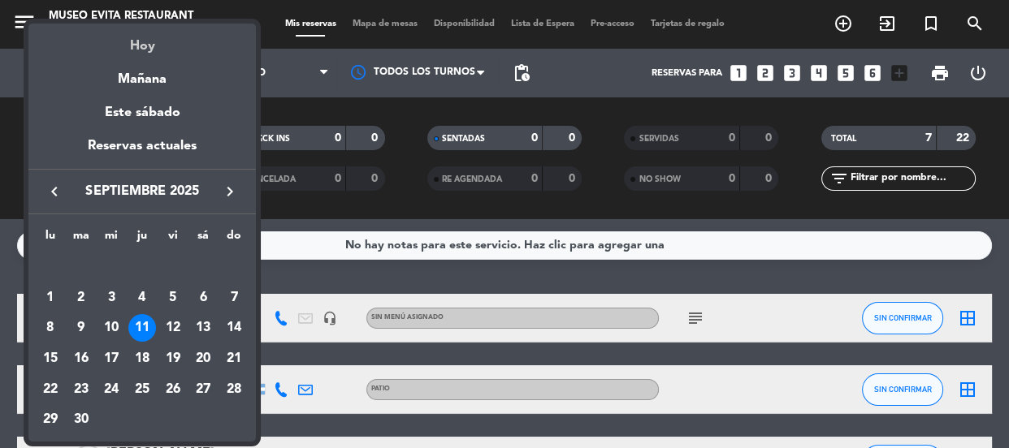
click at [145, 41] on div "Hoy" at bounding box center [141, 40] width 227 height 33
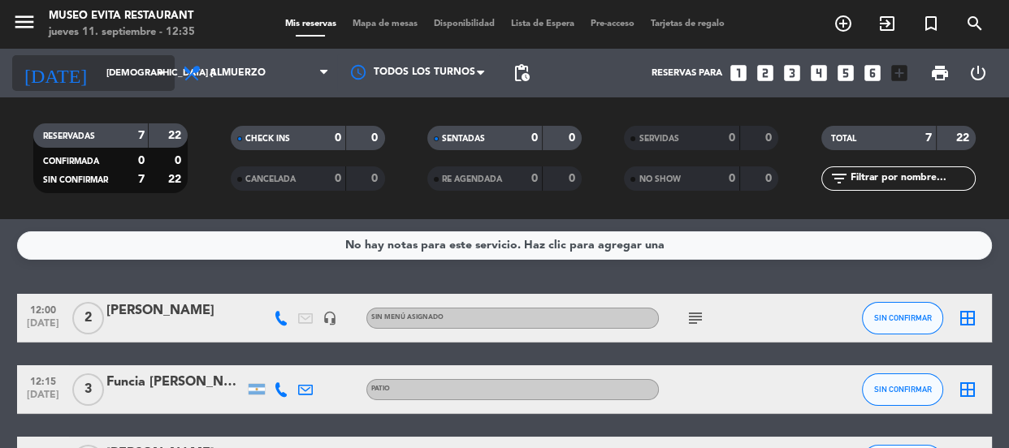
click at [158, 63] on icon "arrow_drop_down" at bounding box center [160, 72] width 19 height 19
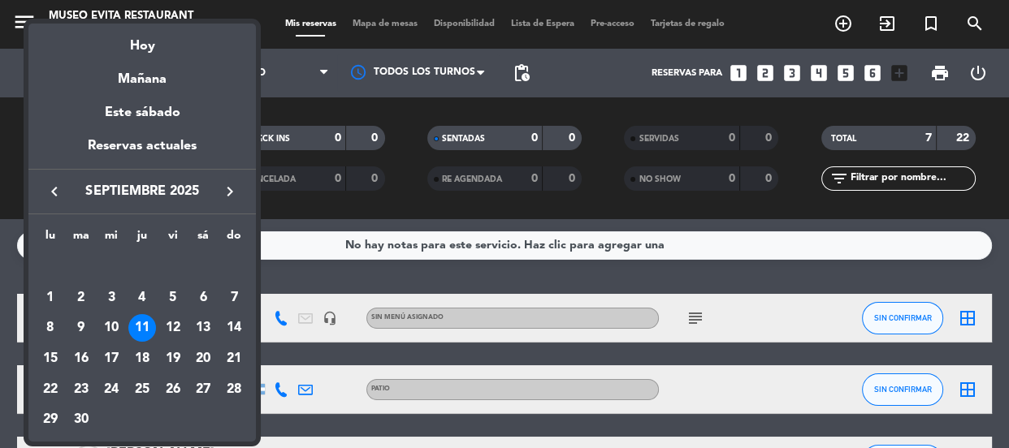
drag, startPoint x: 145, startPoint y: 42, endPoint x: 145, endPoint y: 31, distance: 11.4
click at [144, 39] on div "Hoy" at bounding box center [141, 40] width 227 height 33
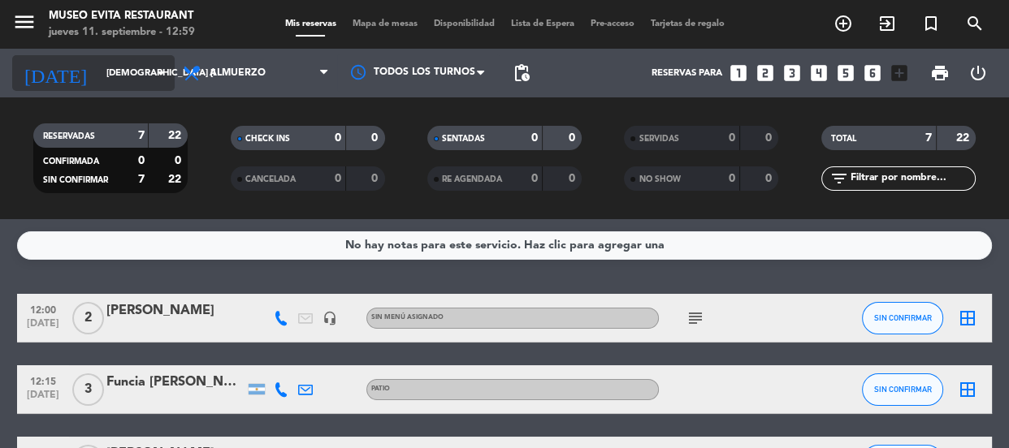
click at [149, 73] on input "[DEMOGRAPHIC_DATA] [DATE]" at bounding box center [160, 73] width 125 height 27
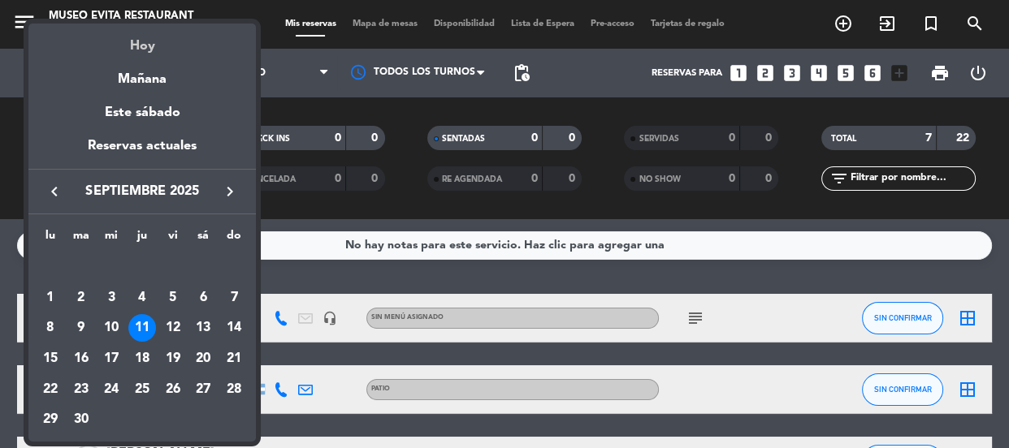
click at [142, 50] on div "Hoy" at bounding box center [141, 40] width 227 height 33
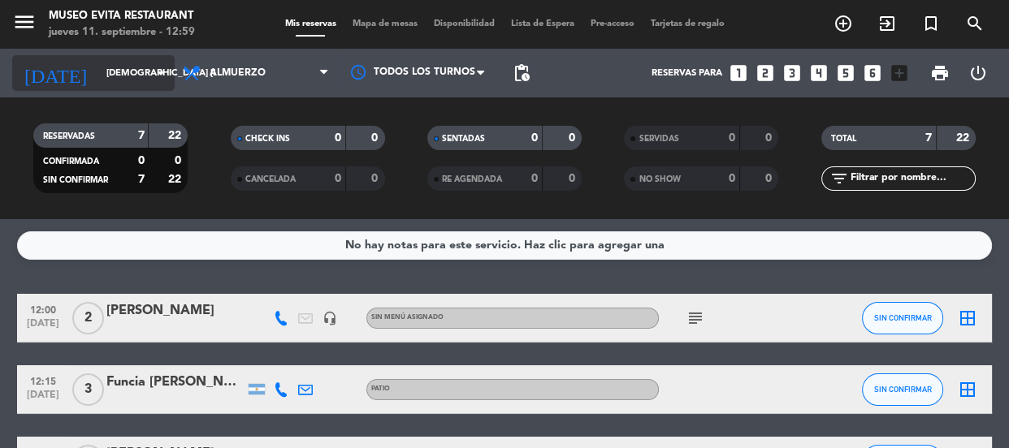
click at [147, 74] on input "[DEMOGRAPHIC_DATA] [DATE]" at bounding box center [160, 73] width 125 height 27
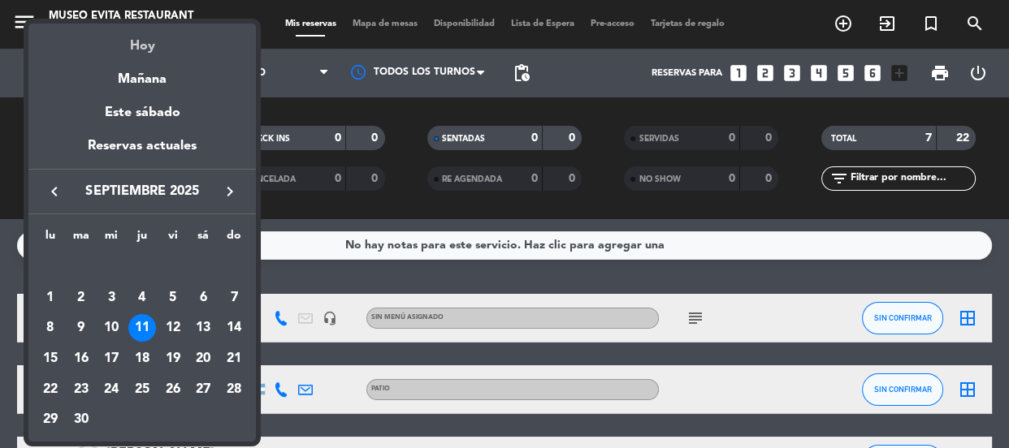
click at [149, 43] on div "Hoy" at bounding box center [141, 40] width 227 height 33
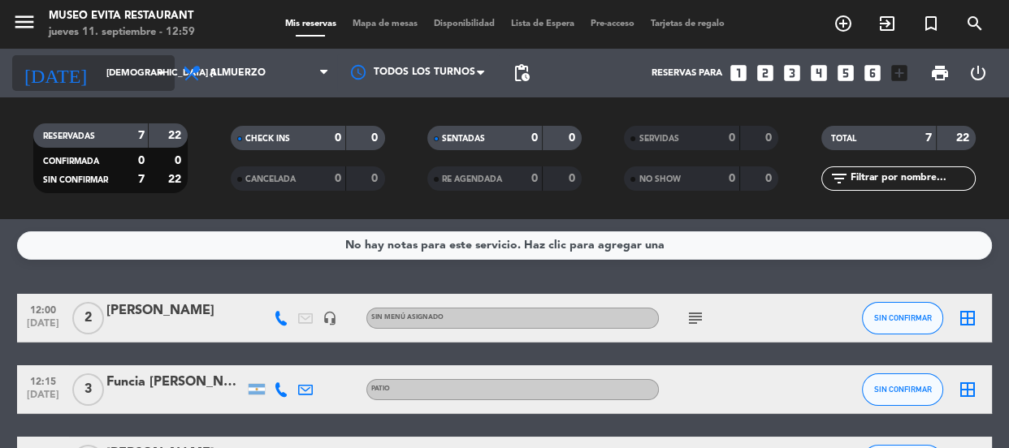
click at [141, 80] on input "[DEMOGRAPHIC_DATA] [DATE]" at bounding box center [160, 73] width 125 height 27
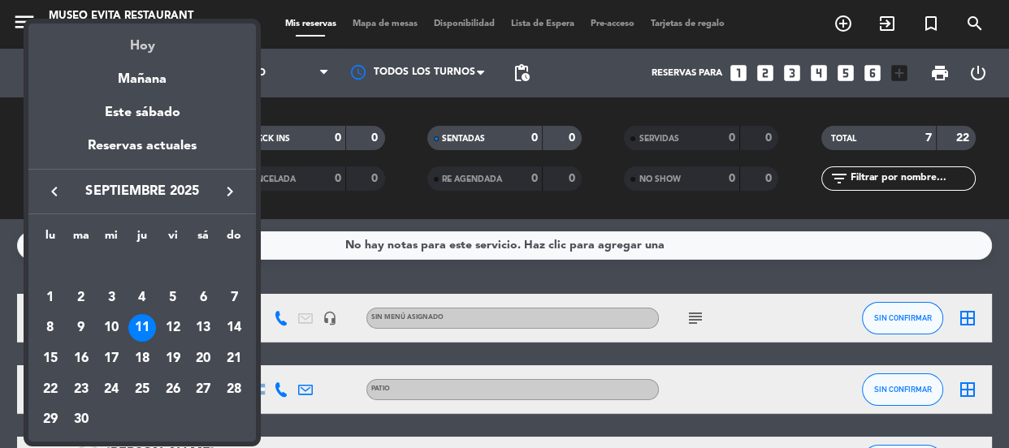
click at [133, 44] on div "Hoy" at bounding box center [141, 40] width 227 height 33
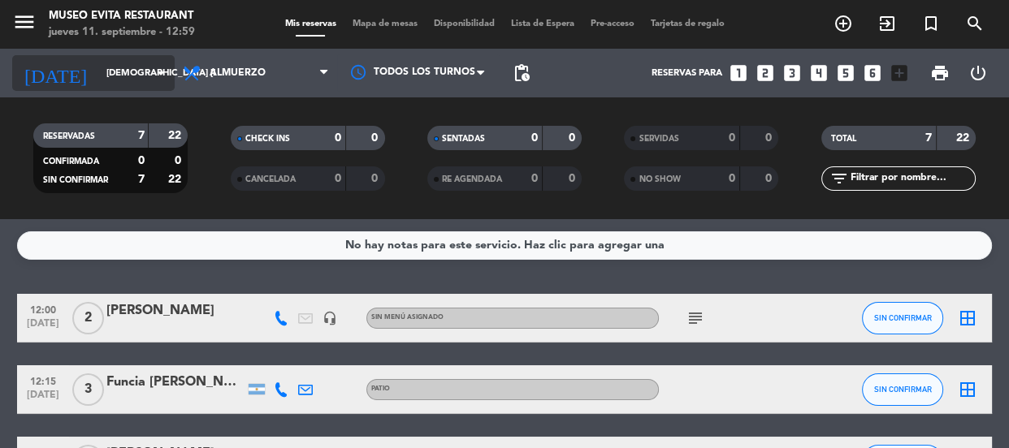
click at [128, 65] on input "[DEMOGRAPHIC_DATA] [DATE]" at bounding box center [160, 73] width 125 height 27
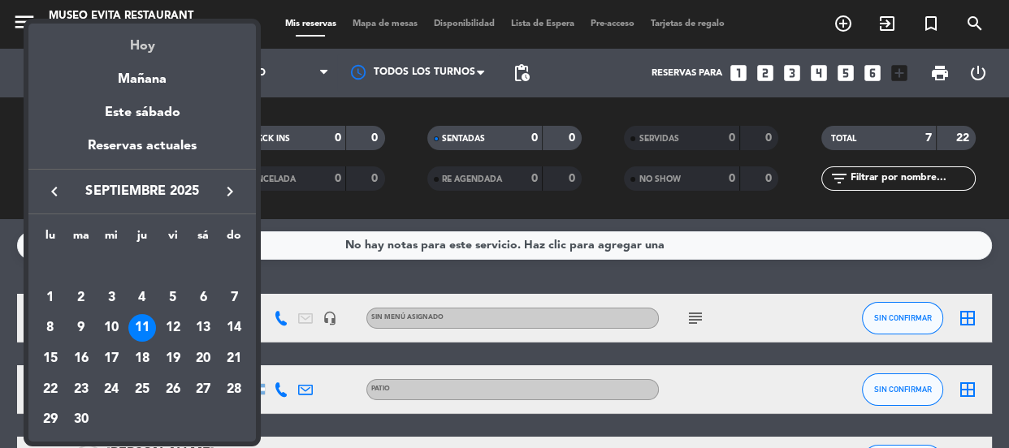
click at [145, 42] on div "Hoy" at bounding box center [141, 40] width 227 height 33
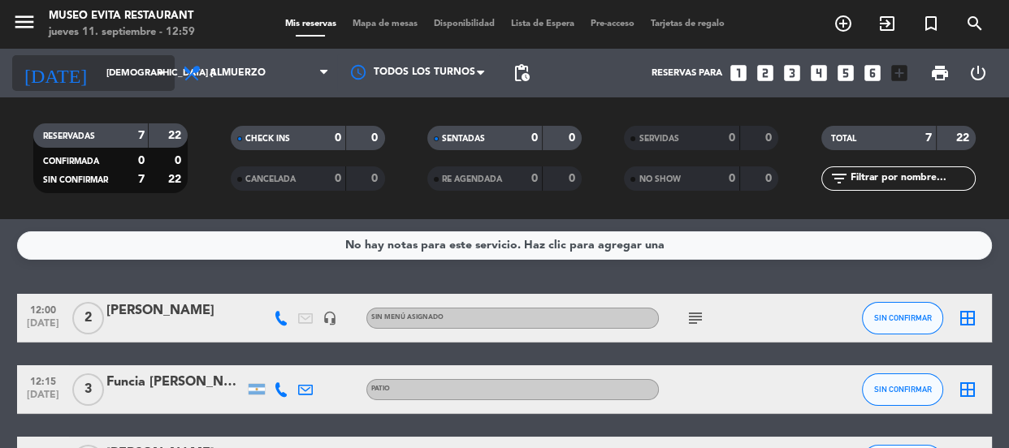
click at [154, 65] on icon "arrow_drop_down" at bounding box center [160, 72] width 19 height 19
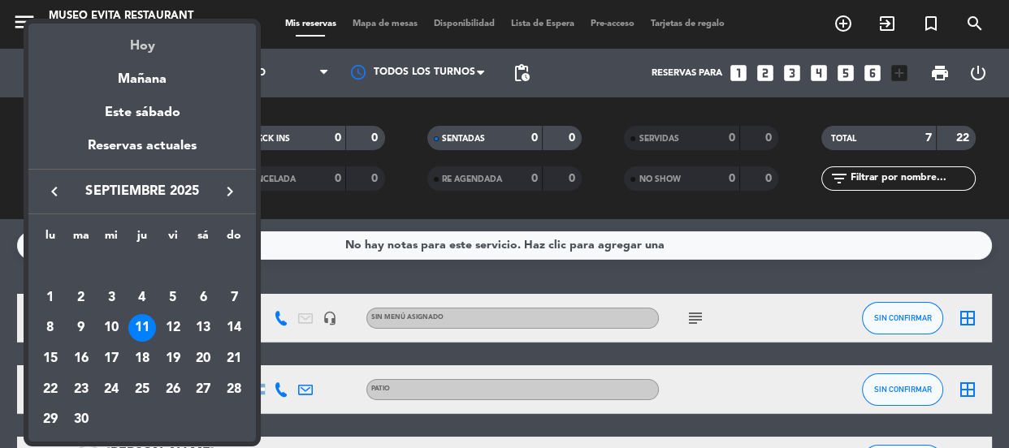
click at [151, 47] on div "Hoy" at bounding box center [141, 40] width 227 height 33
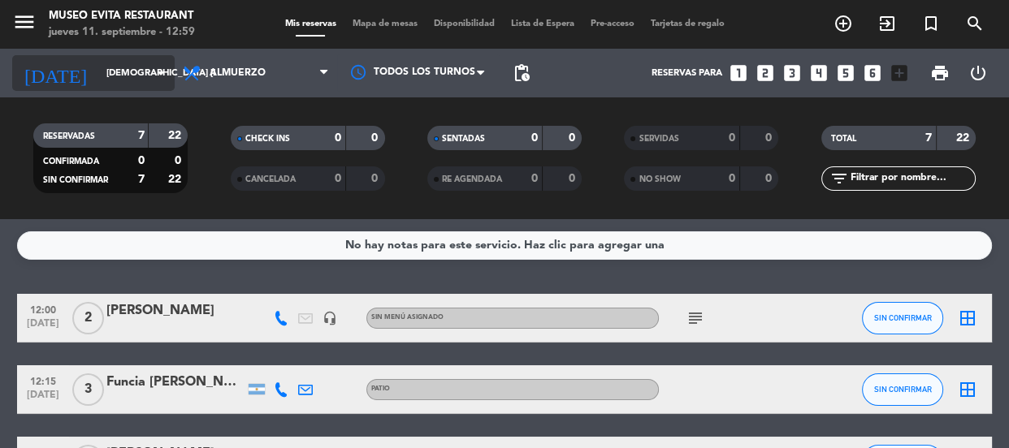
click at [151, 65] on icon "arrow_drop_down" at bounding box center [160, 72] width 19 height 19
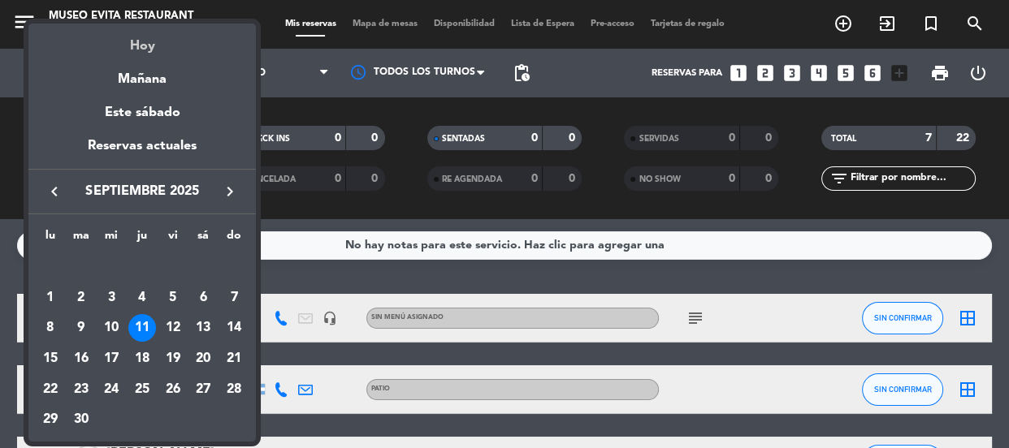
click at [149, 55] on div "Hoy" at bounding box center [141, 40] width 227 height 33
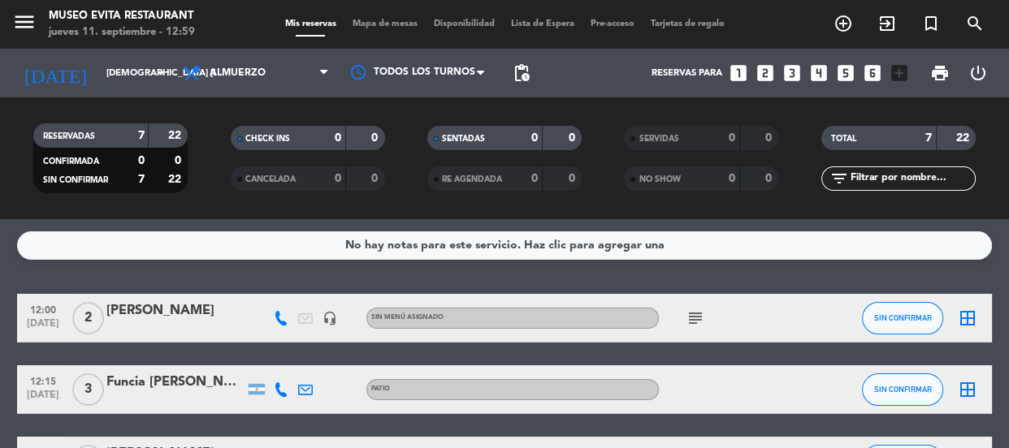
click at [149, 55] on div "[DATE] [DEMOGRAPHIC_DATA] [DATE] arrow_drop_down" at bounding box center [93, 73] width 162 height 36
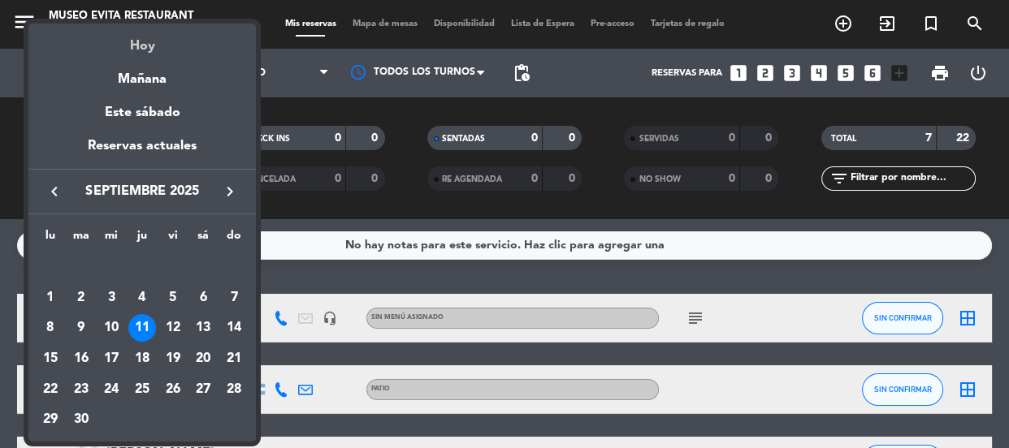
click at [141, 41] on div "Hoy" at bounding box center [141, 40] width 227 height 33
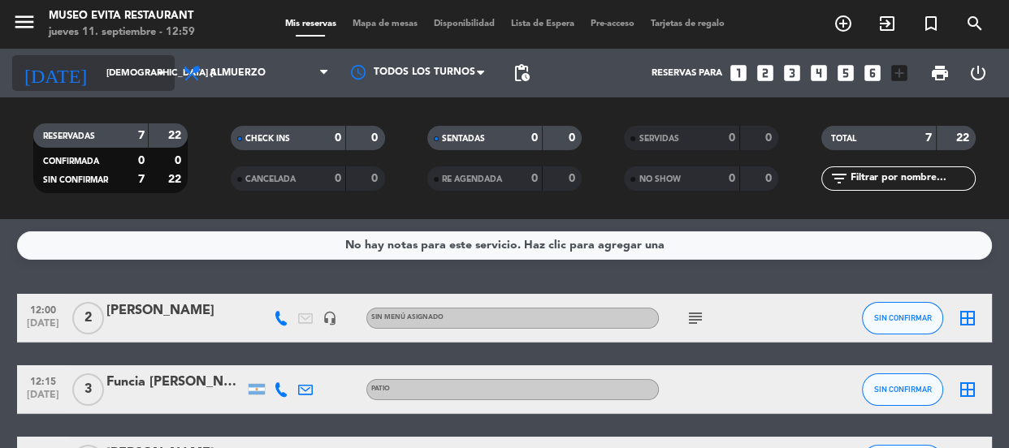
click at [155, 67] on icon "arrow_drop_down" at bounding box center [160, 72] width 19 height 19
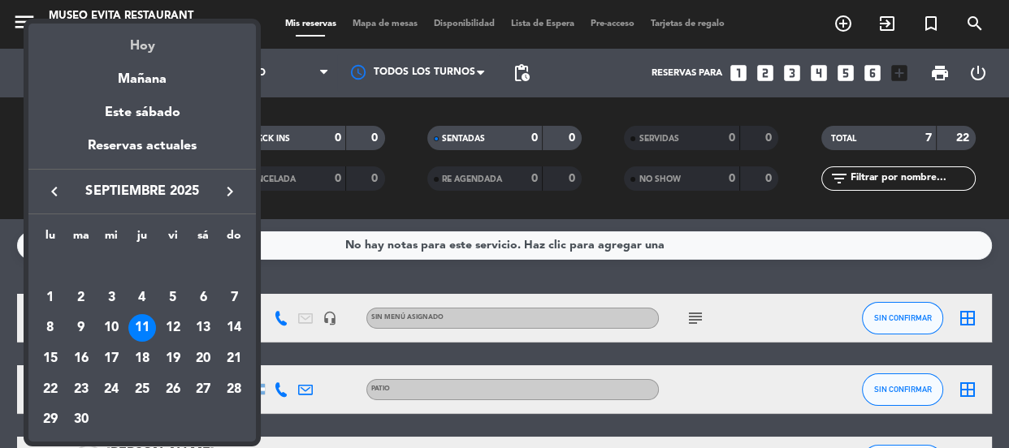
click at [140, 50] on div "Hoy" at bounding box center [141, 40] width 227 height 33
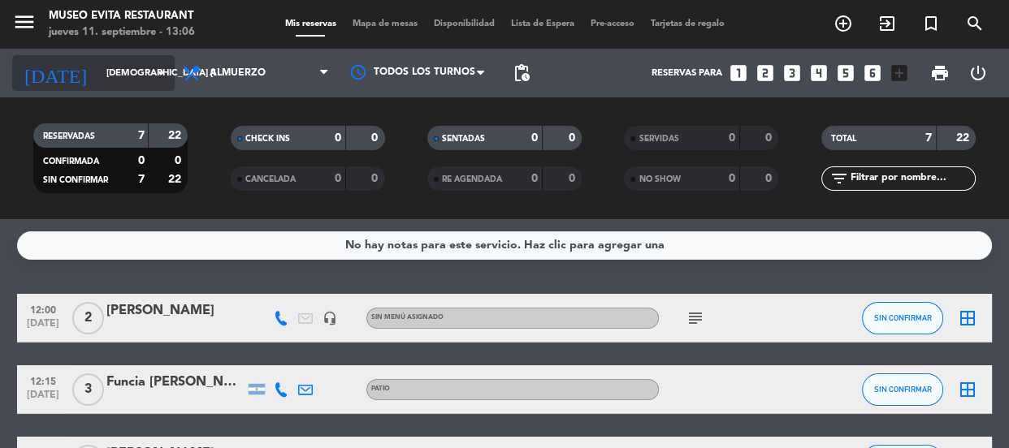
click at [131, 66] on input "[DEMOGRAPHIC_DATA] [DATE]" at bounding box center [160, 73] width 125 height 27
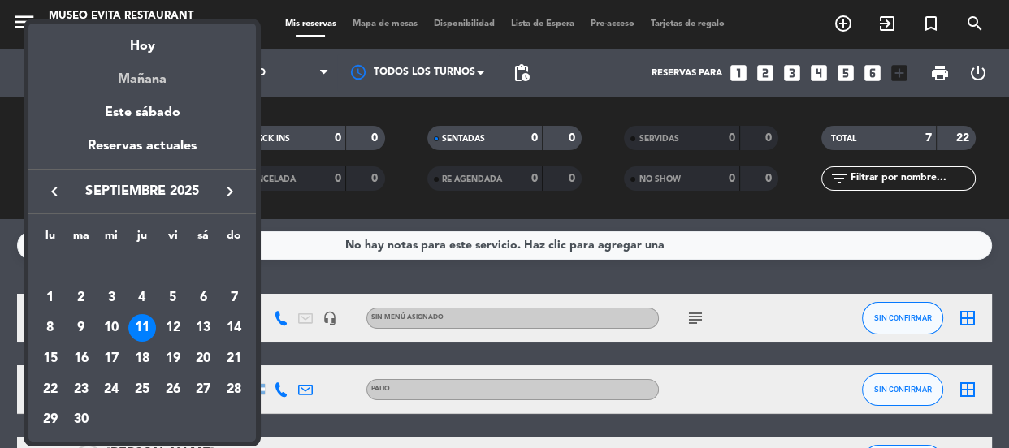
click at [148, 84] on div "Mañana" at bounding box center [141, 73] width 227 height 33
type input "vie. [DATE]"
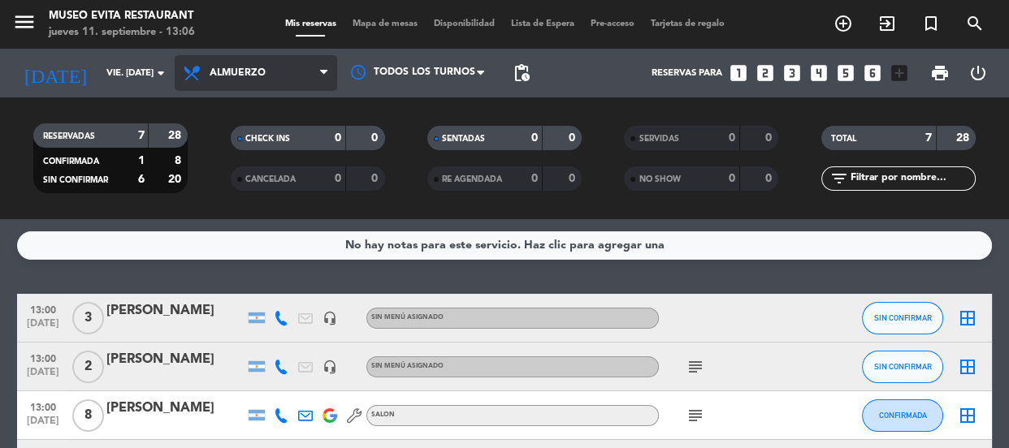
click at [279, 186] on div "menu [GEOGRAPHIC_DATA] jueves 11. septiembre - 13:06 Mis reservas Mapa de mesas…" at bounding box center [504, 109] width 1009 height 219
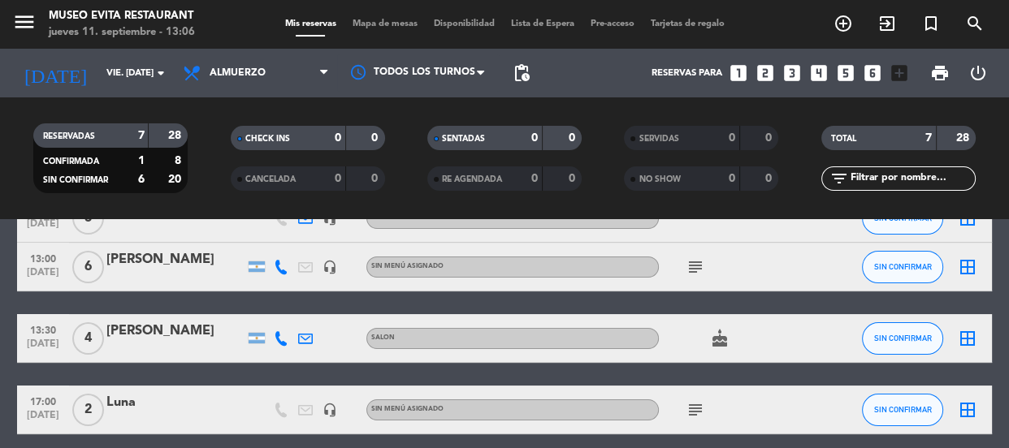
scroll to position [313, 0]
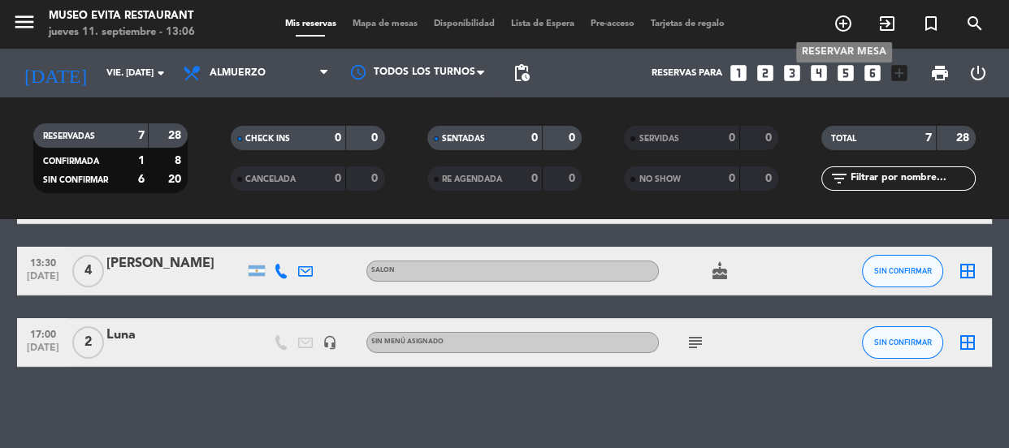
click at [626, 24] on icon "add_circle_outline" at bounding box center [842, 23] width 19 height 19
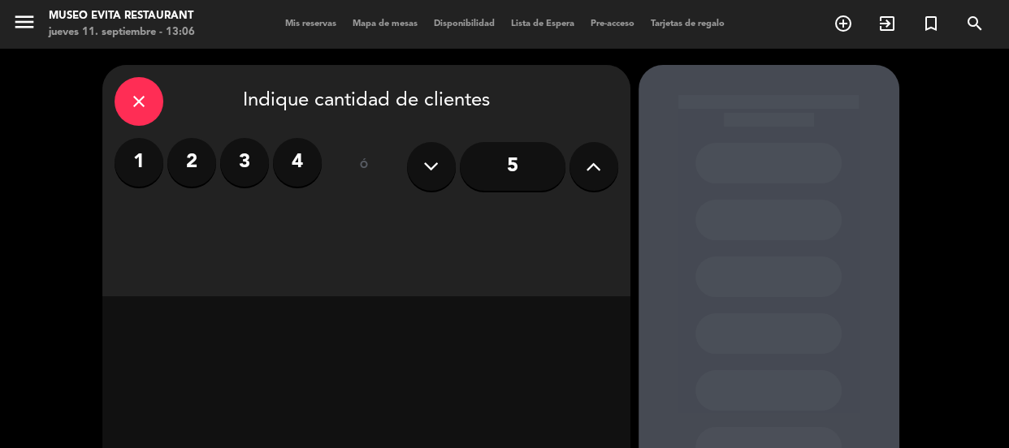
click at [584, 156] on button at bounding box center [593, 166] width 49 height 49
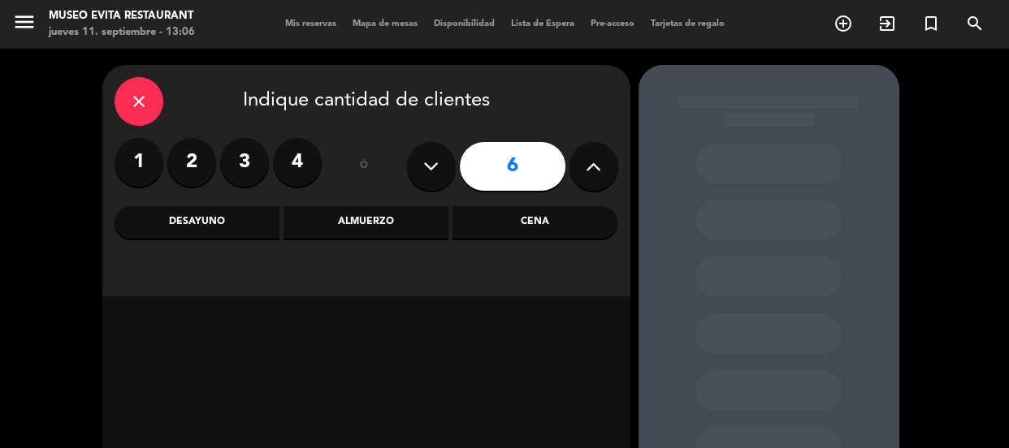
click at [584, 156] on button at bounding box center [593, 166] width 49 height 49
click at [413, 161] on button at bounding box center [431, 166] width 49 height 49
type input "8"
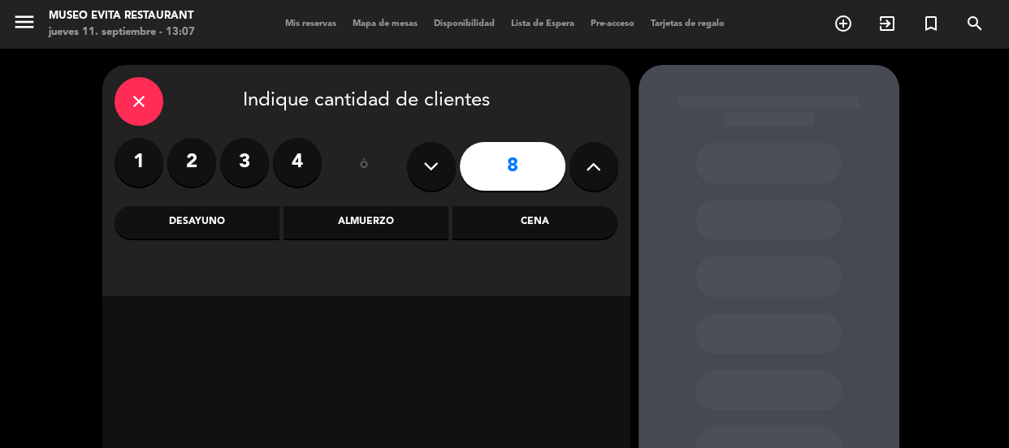
click at [400, 212] on div "Almuerzo" at bounding box center [365, 222] width 165 height 32
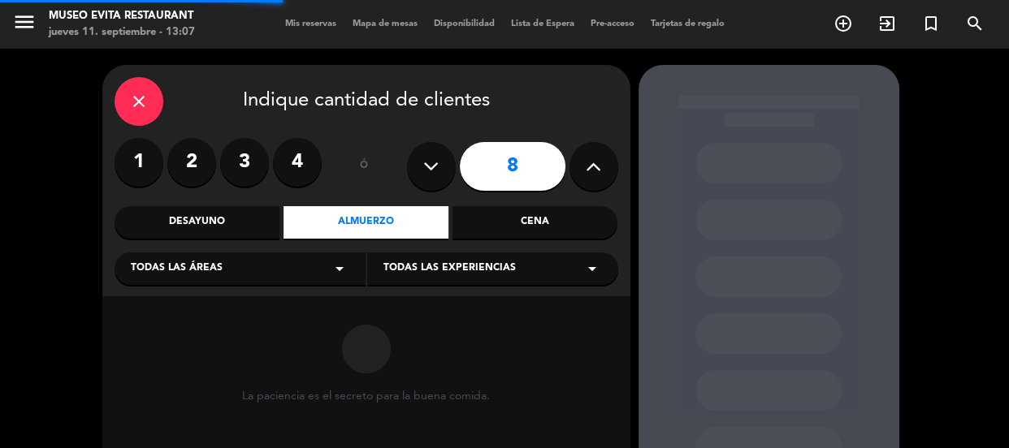
drag, startPoint x: 365, startPoint y: 268, endPoint x: 355, endPoint y: 267, distance: 9.8
click at [365, 268] on meitre-dropdown "Todas las áreas arrow_drop_down" at bounding box center [241, 265] width 253 height 19
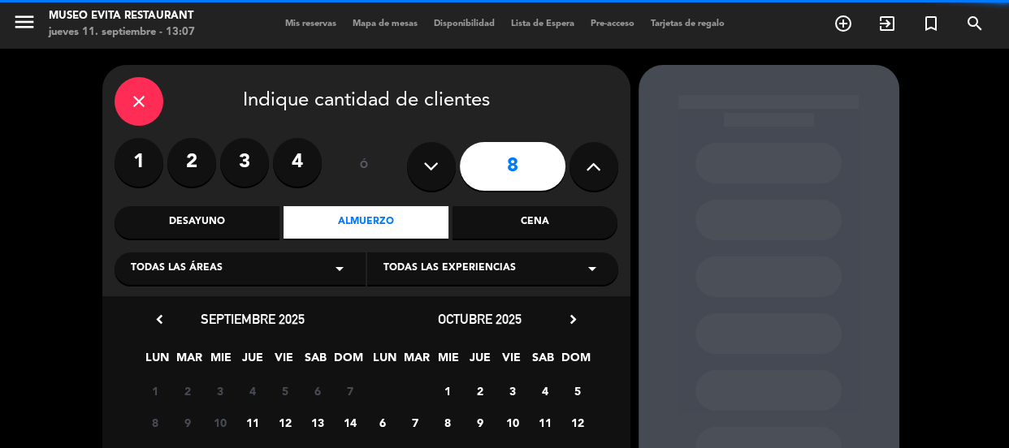
click at [336, 267] on icon "arrow_drop_down" at bounding box center [339, 268] width 19 height 19
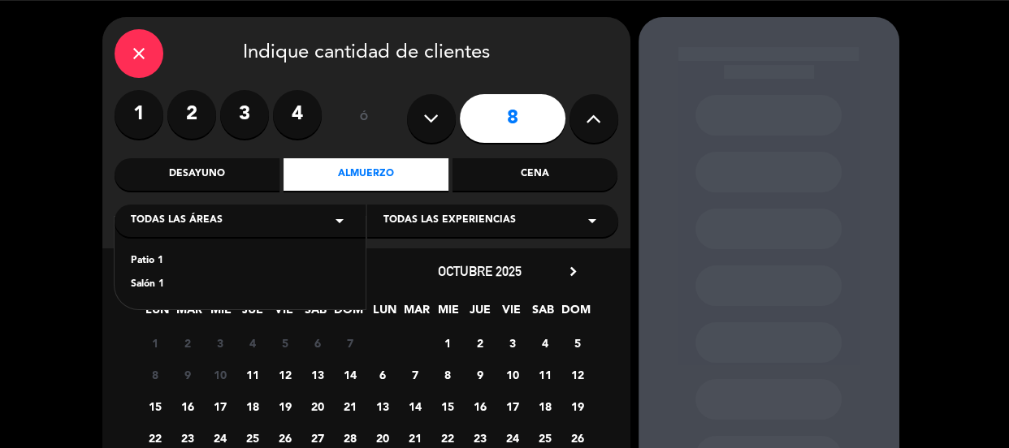
scroll to position [73, 0]
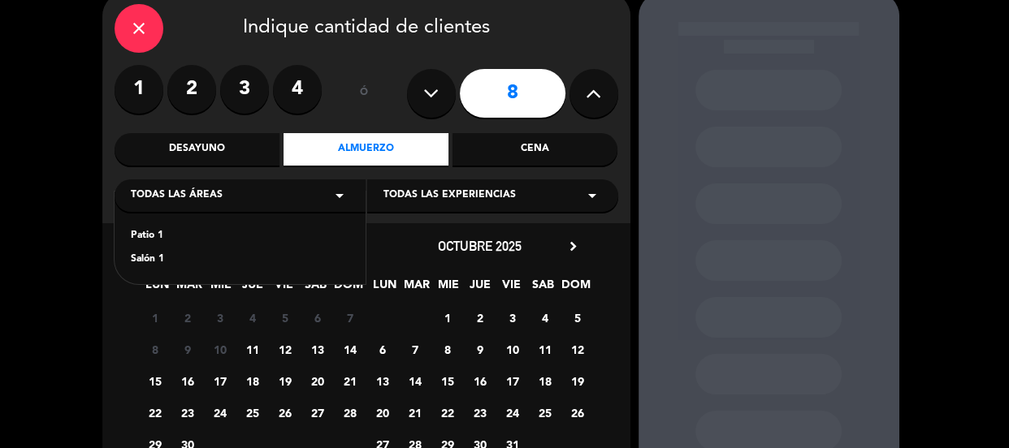
click at [159, 228] on div "Patio 1" at bounding box center [240, 236] width 218 height 16
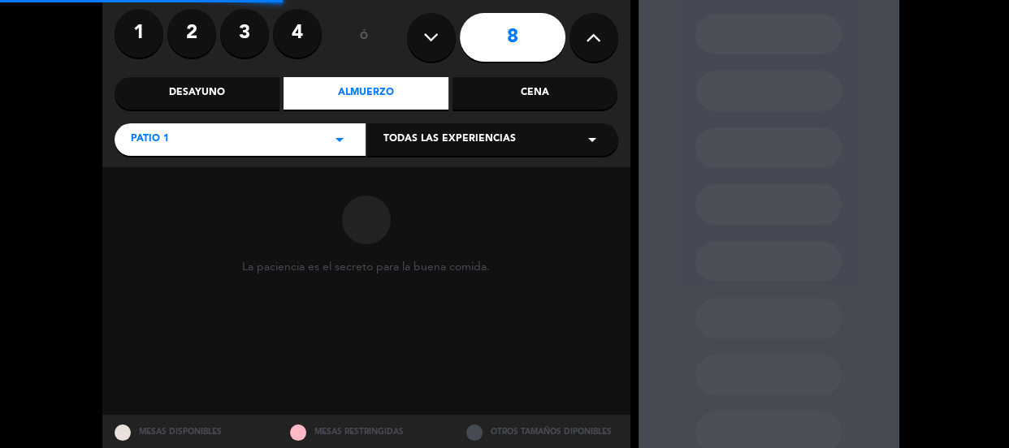
scroll to position [182, 0]
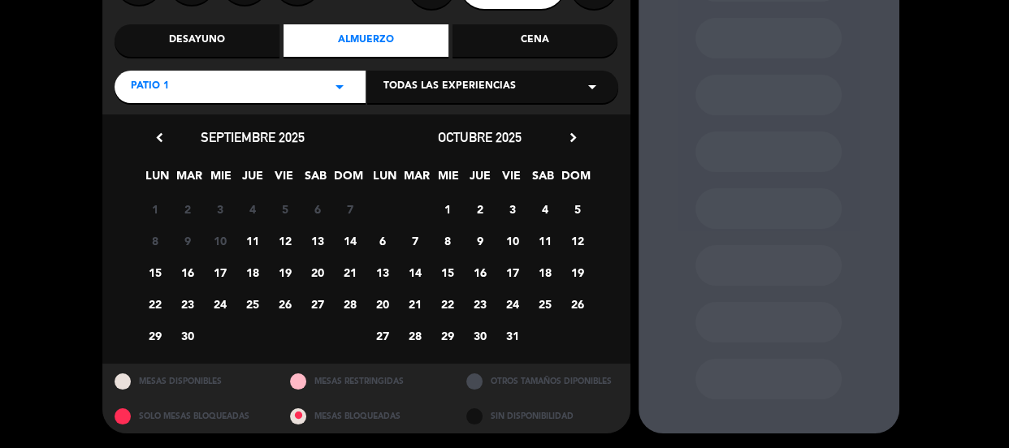
click at [284, 270] on span "19" at bounding box center [284, 272] width 27 height 27
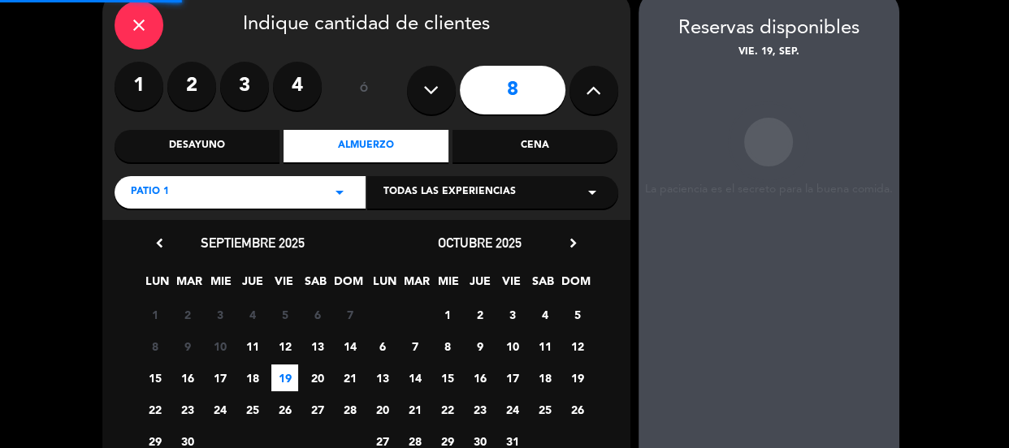
scroll to position [65, 0]
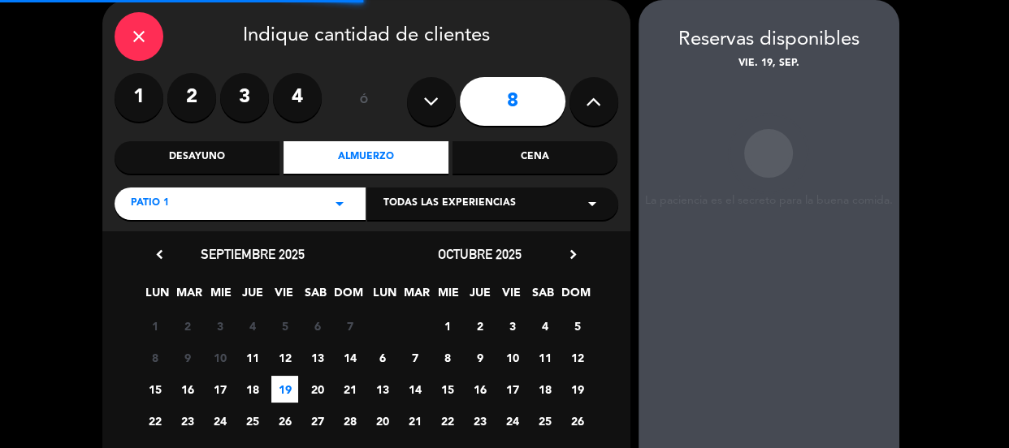
click at [287, 353] on span "12" at bounding box center [284, 357] width 27 height 27
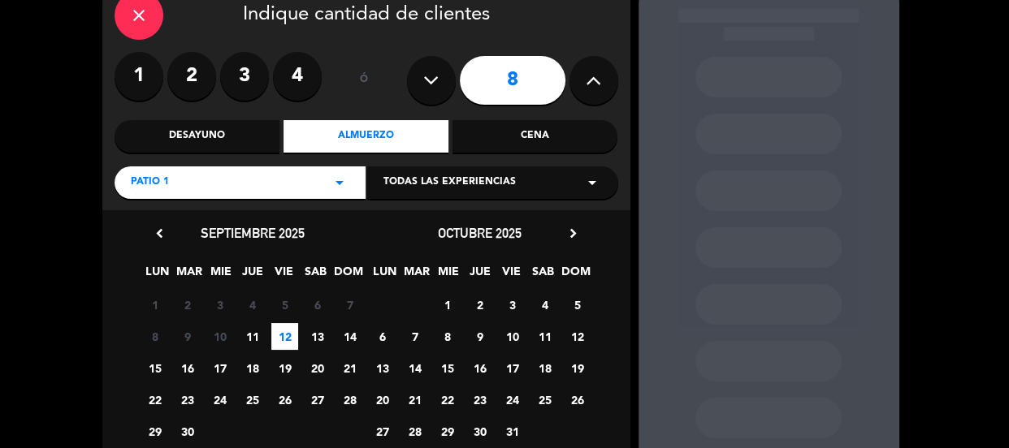
scroll to position [0, 0]
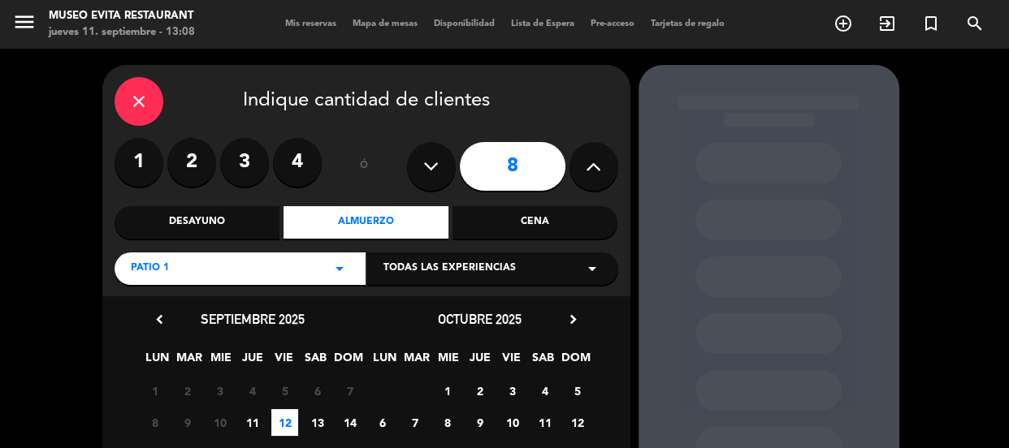
click at [127, 96] on div "close" at bounding box center [139, 101] width 49 height 49
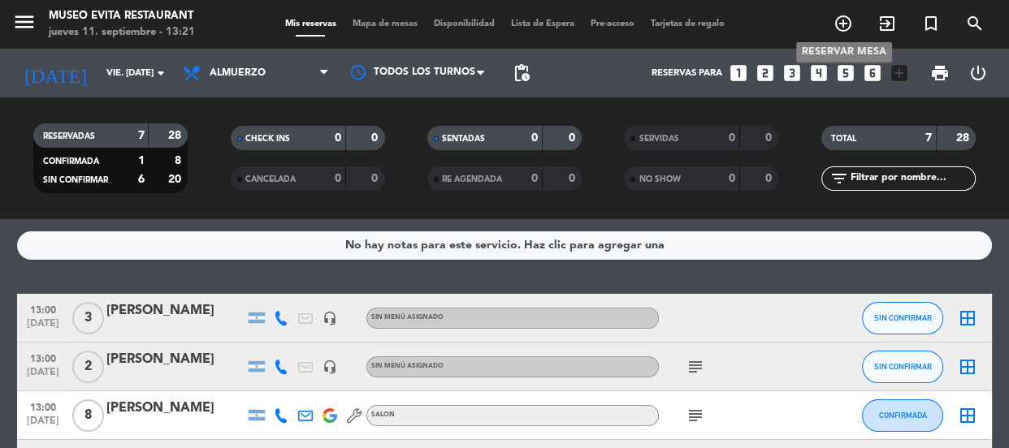
click at [626, 24] on icon "add_circle_outline" at bounding box center [842, 23] width 19 height 19
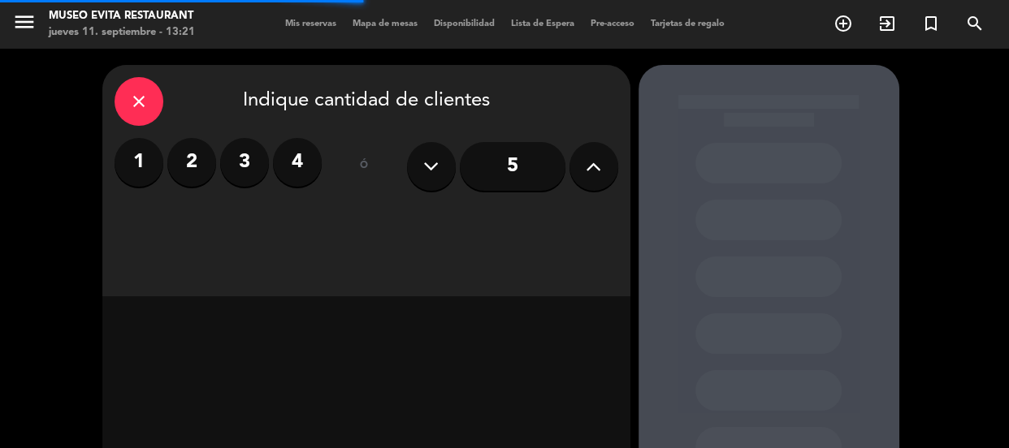
click at [586, 174] on icon at bounding box center [593, 166] width 15 height 24
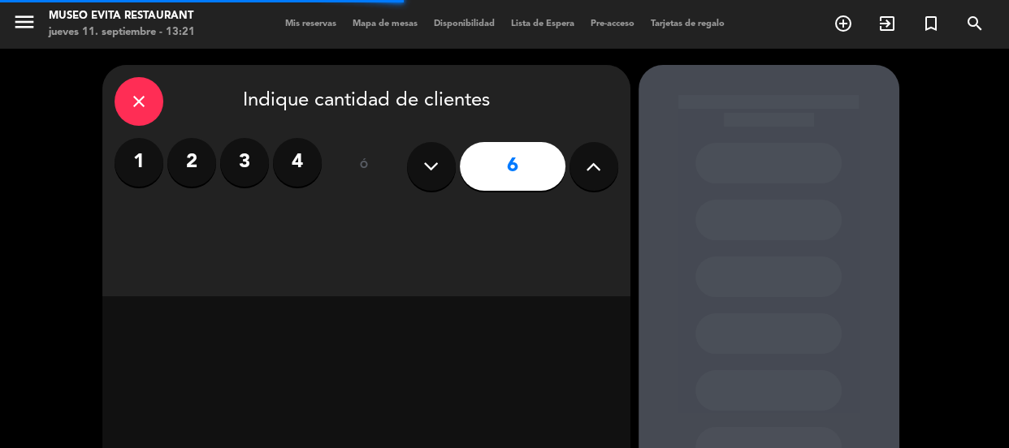
click at [586, 174] on icon at bounding box center [593, 166] width 15 height 24
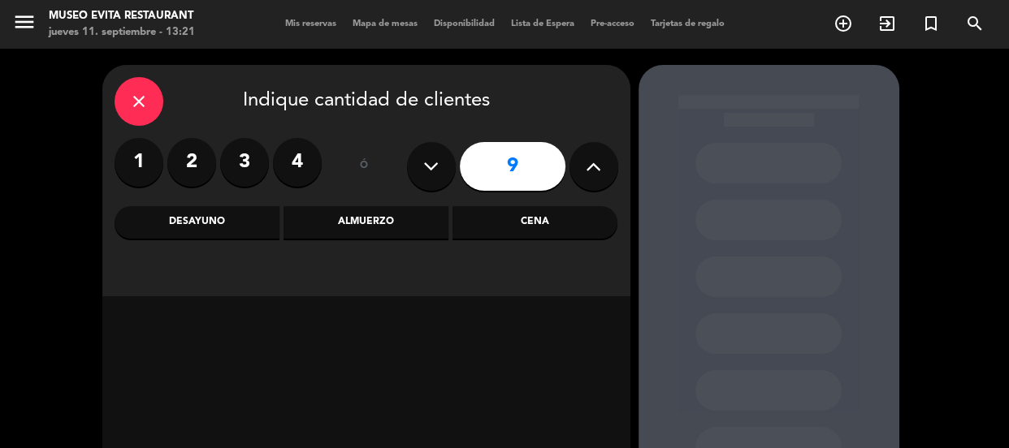
drag, startPoint x: 430, startPoint y: 171, endPoint x: 411, endPoint y: 209, distance: 41.8
click at [429, 172] on icon at bounding box center [430, 166] width 15 height 24
type input "8"
click at [391, 225] on div "Almuerzo" at bounding box center [365, 222] width 165 height 32
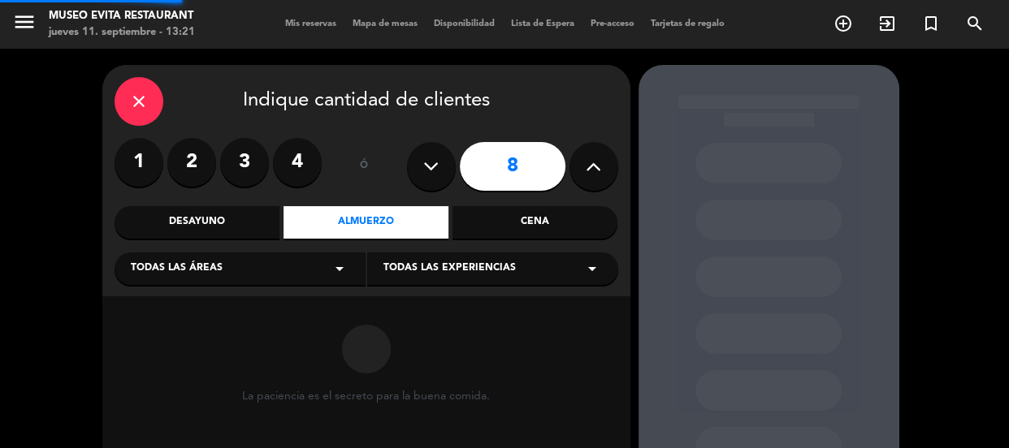
click at [338, 272] on icon "arrow_drop_down" at bounding box center [339, 268] width 19 height 19
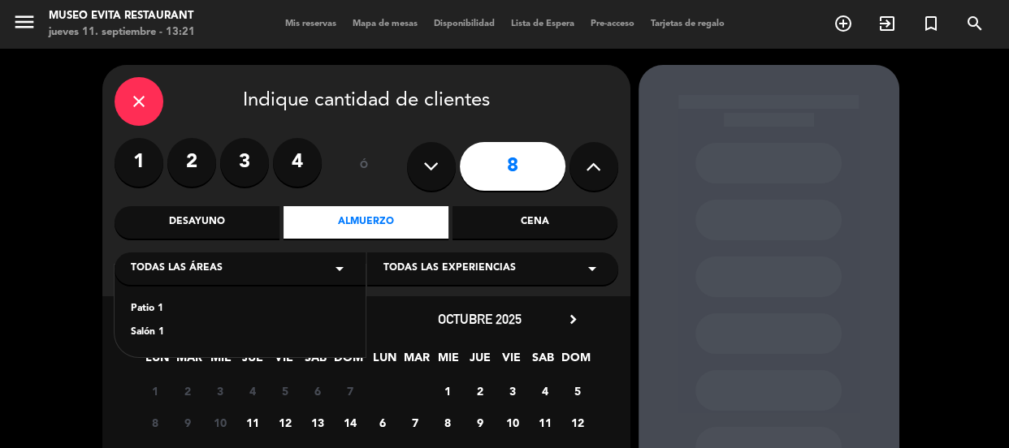
click at [149, 308] on div "Patio 1" at bounding box center [240, 309] width 218 height 16
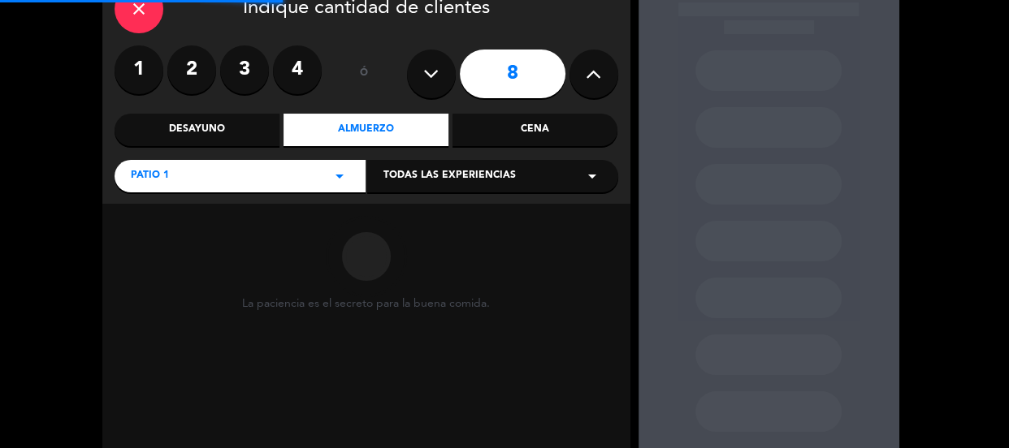
scroll to position [182, 0]
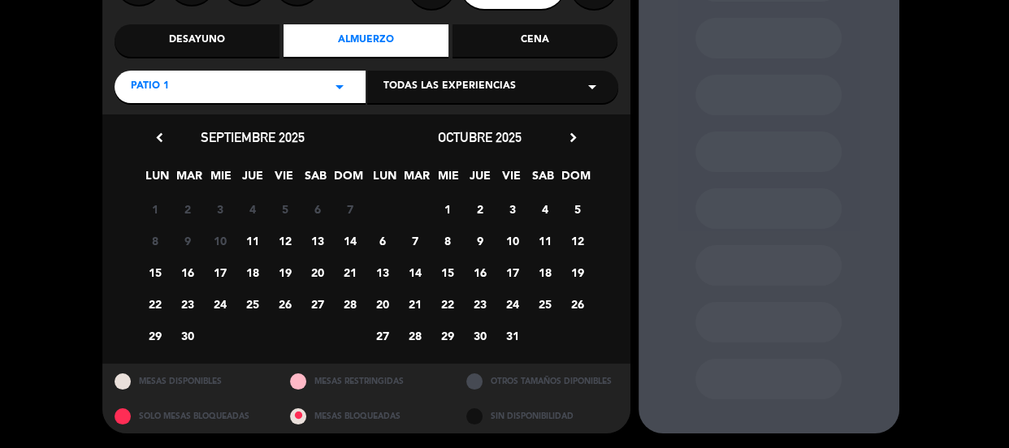
click at [279, 240] on span "12" at bounding box center [284, 240] width 27 height 27
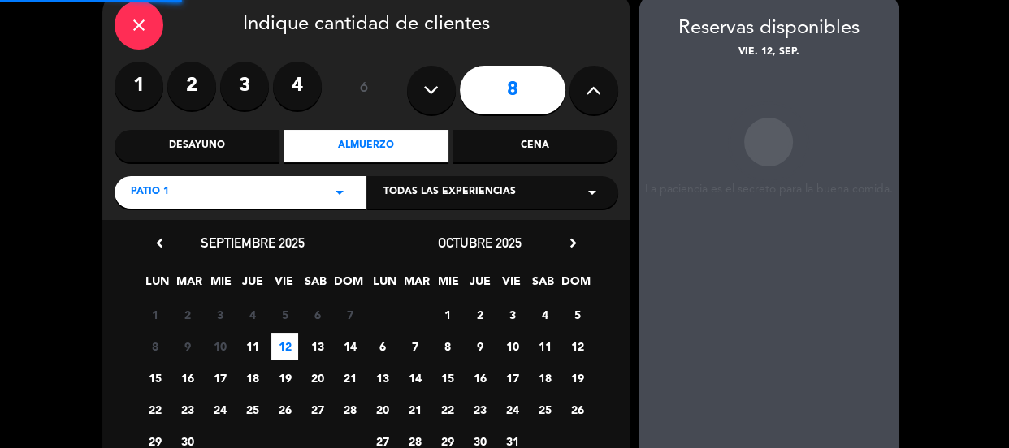
scroll to position [65, 0]
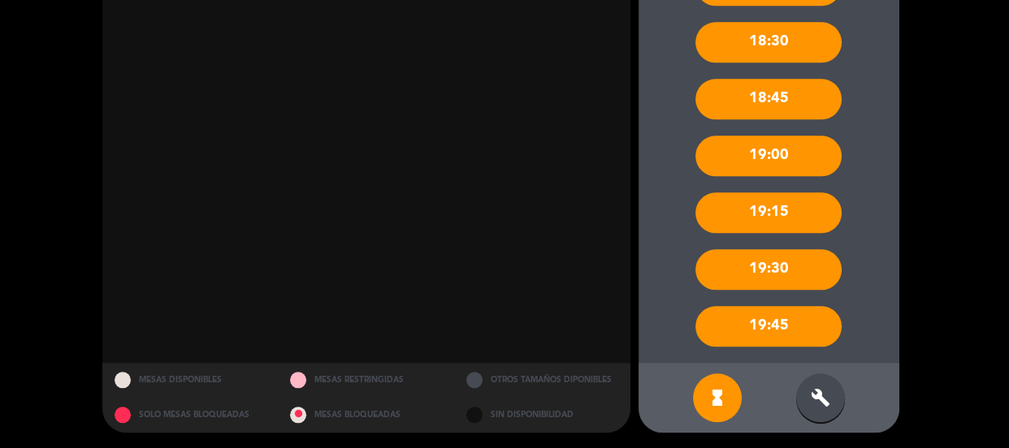
click at [626, 381] on div "build" at bounding box center [820, 398] width 49 height 49
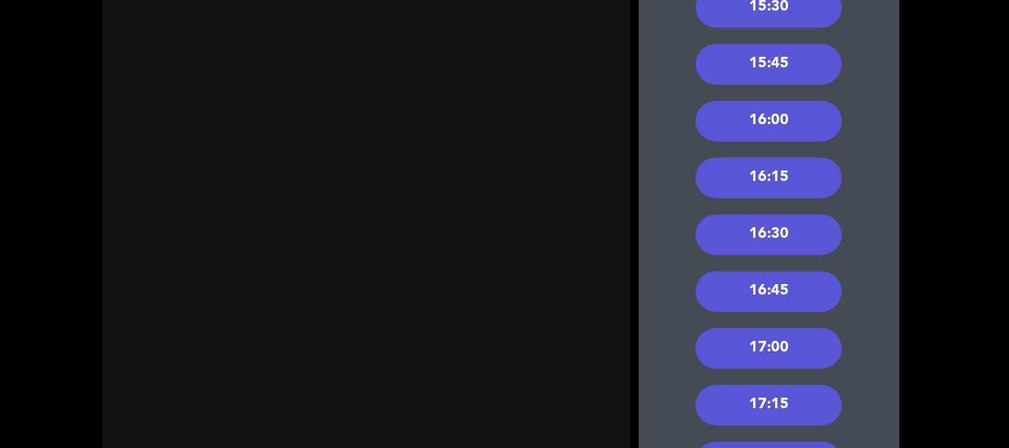
scroll to position [831, 0]
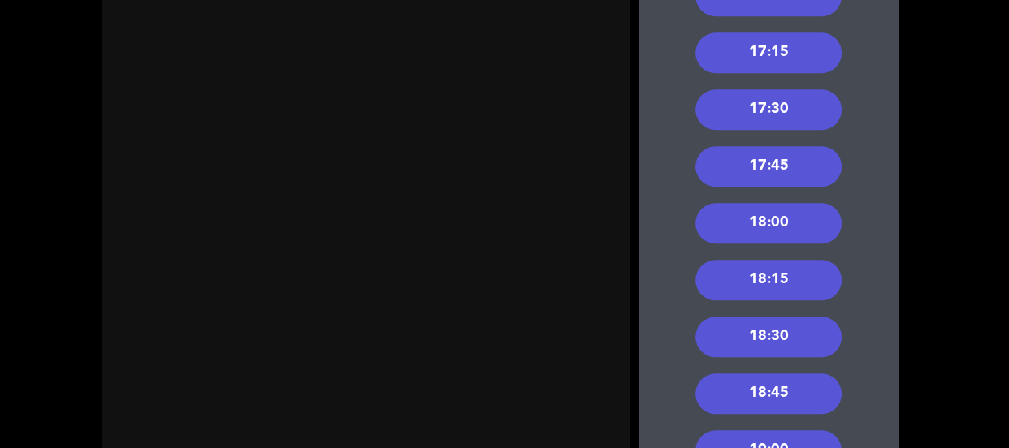
click at [626, 338] on div "18:30" at bounding box center [768, 337] width 146 height 41
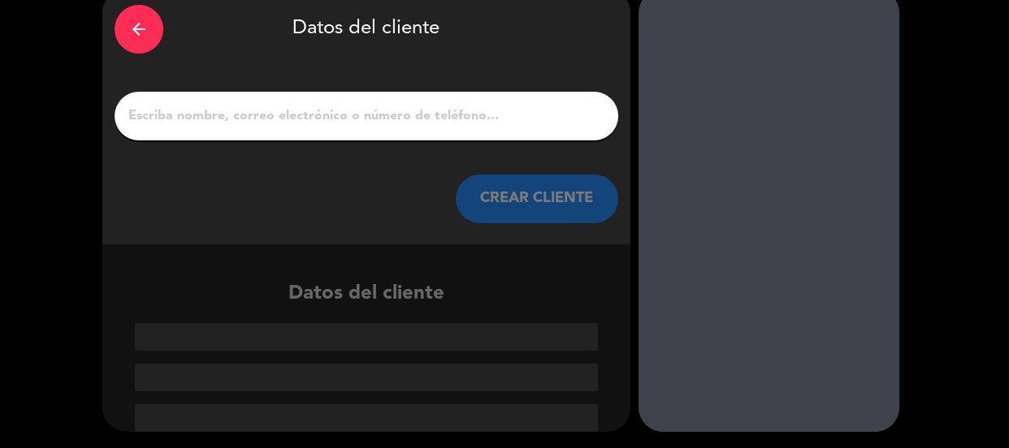
click at [130, 35] on icon "arrow_back" at bounding box center [138, 28] width 19 height 19
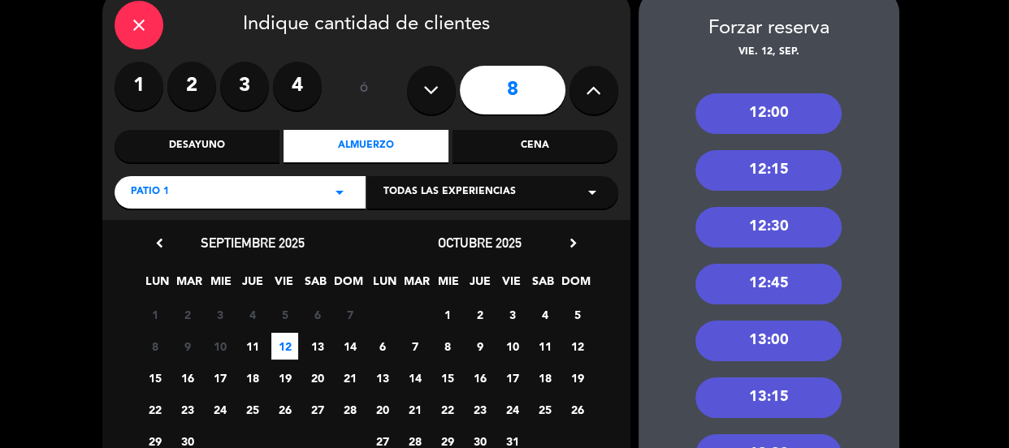
scroll to position [1274, 0]
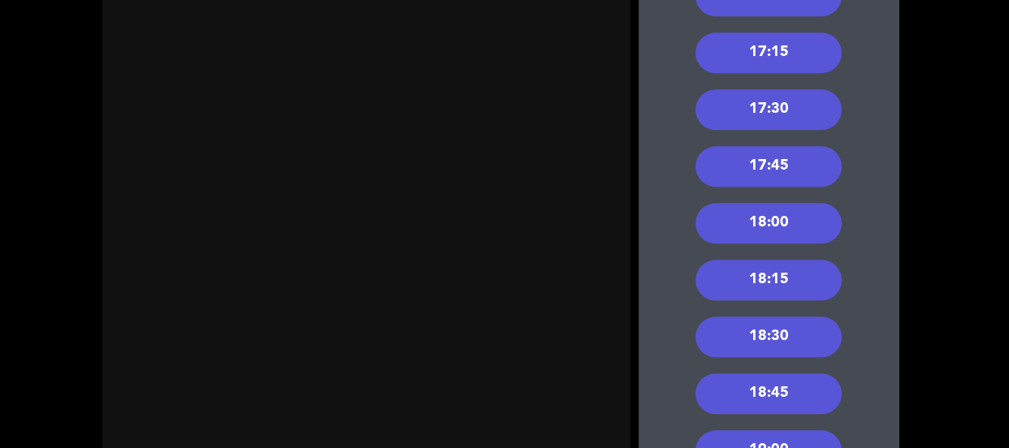
click at [626, 214] on div "18:00" at bounding box center [768, 223] width 146 height 41
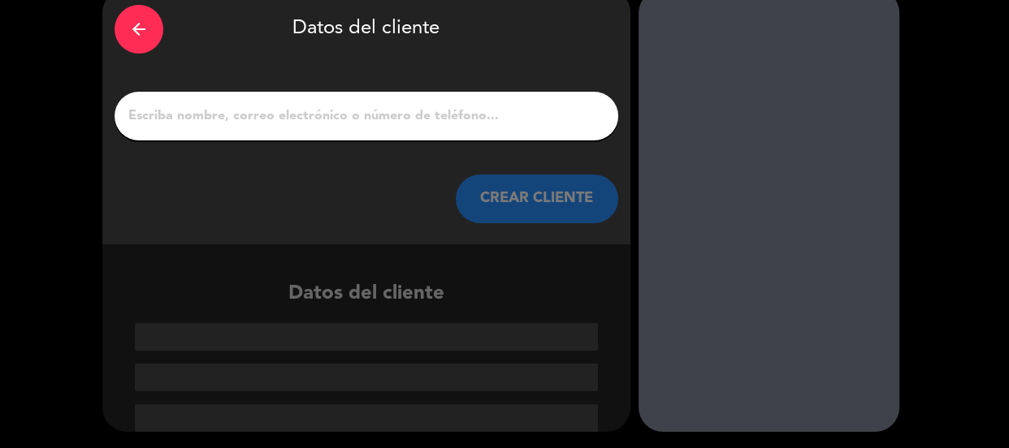
scroll to position [76, 0]
click at [481, 109] on input "1" at bounding box center [366, 116] width 479 height 23
click at [491, 120] on input "1" at bounding box center [366, 116] width 479 height 23
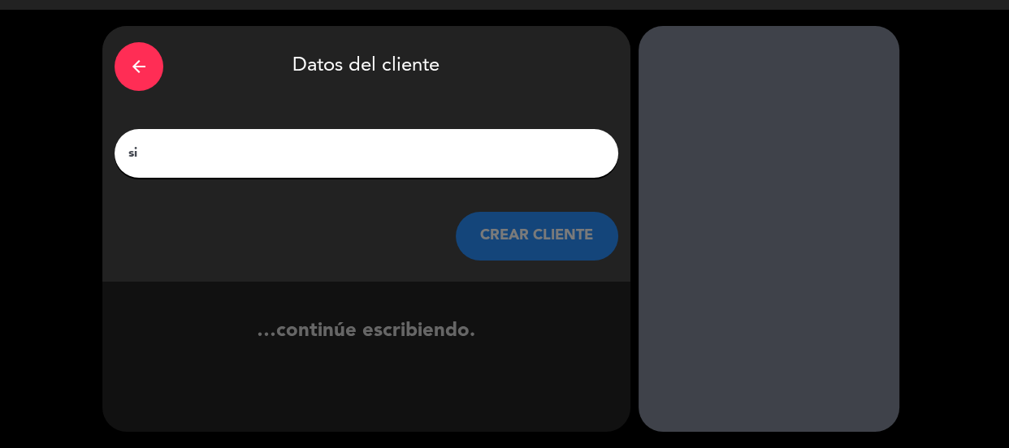
type input "s"
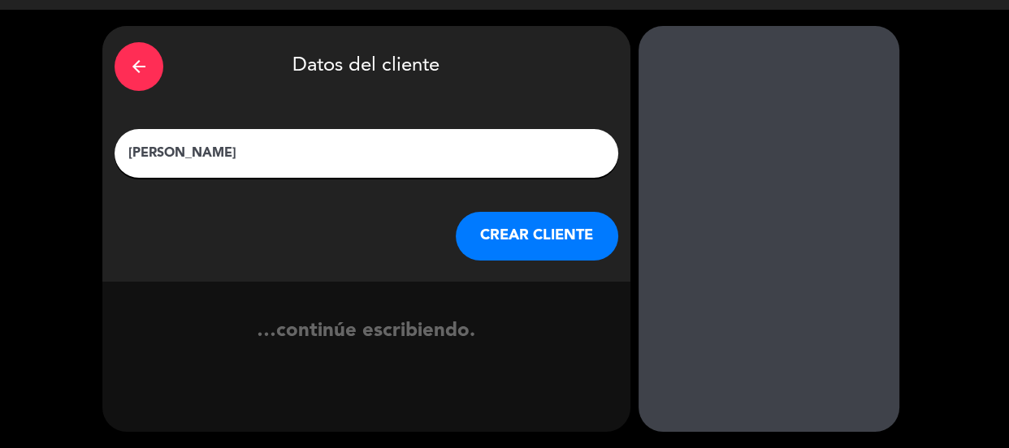
type input "[PERSON_NAME]"
click at [523, 238] on button "CREAR CLIENTE" at bounding box center [537, 236] width 162 height 49
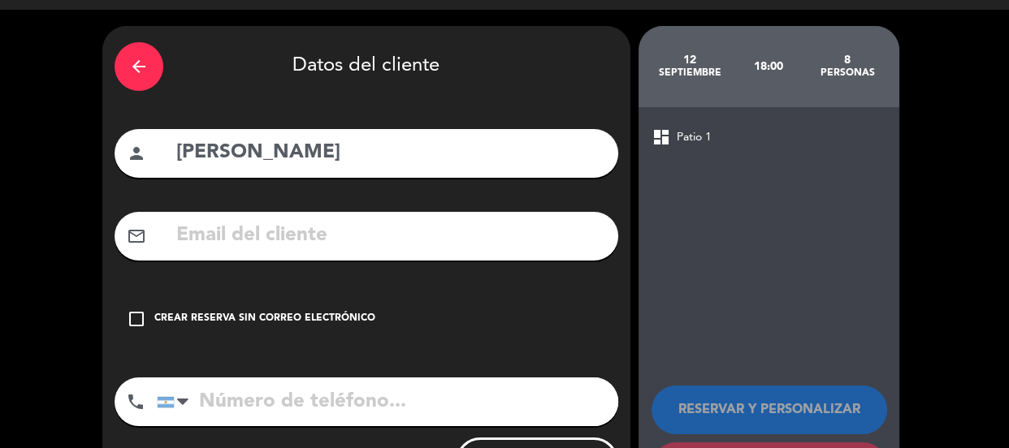
scroll to position [118, 0]
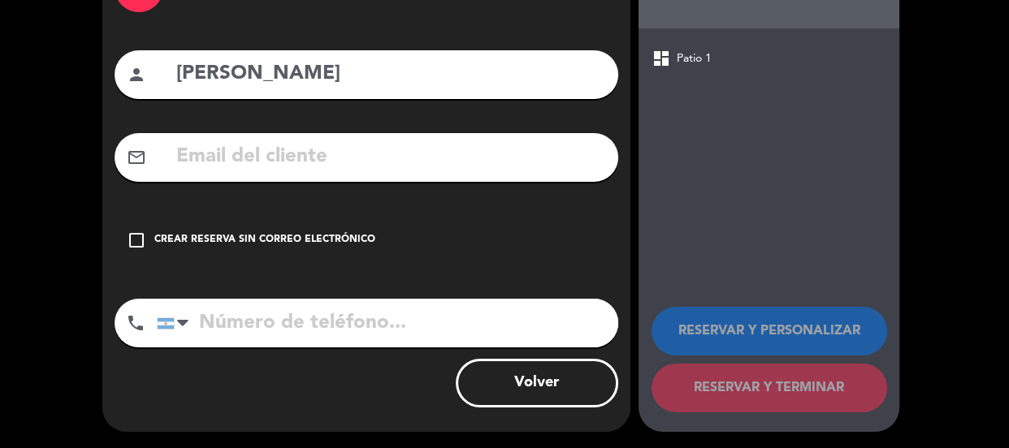
click at [521, 242] on div "check_box_outline_blank Crear reserva sin correo electrónico" at bounding box center [366, 240] width 503 height 49
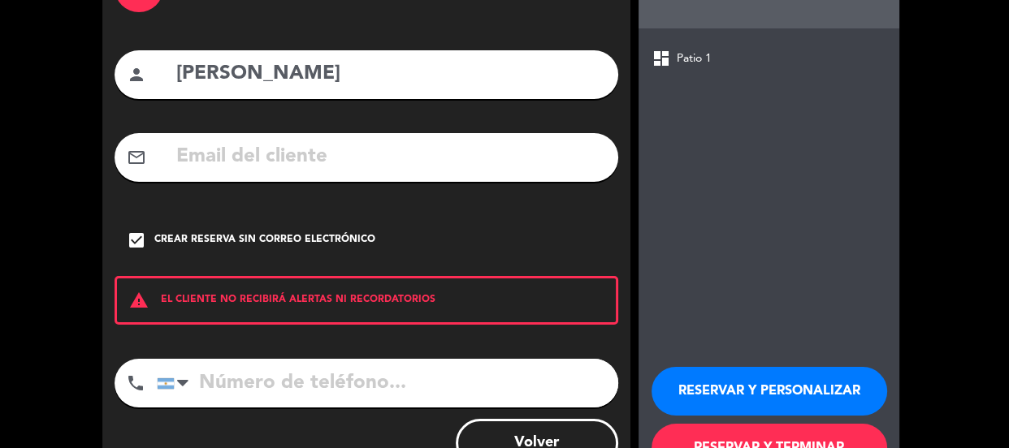
click at [530, 388] on input "tel" at bounding box center [387, 383] width 461 height 49
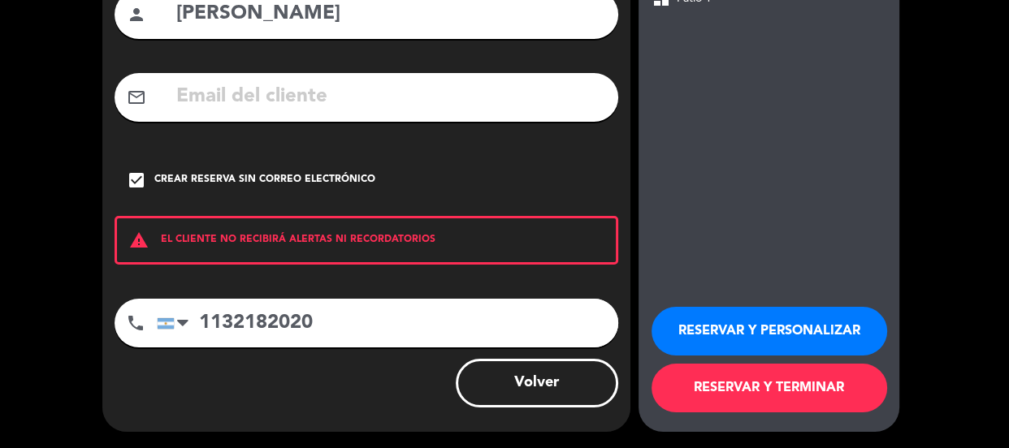
type input "1132182020"
click at [626, 309] on button "RESERVAR Y PERSONALIZAR" at bounding box center [769, 331] width 236 height 49
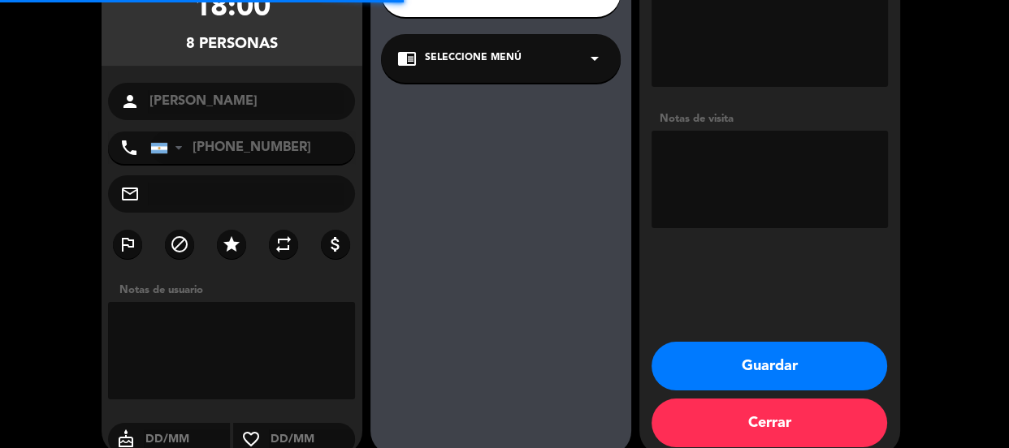
scroll to position [65, 0]
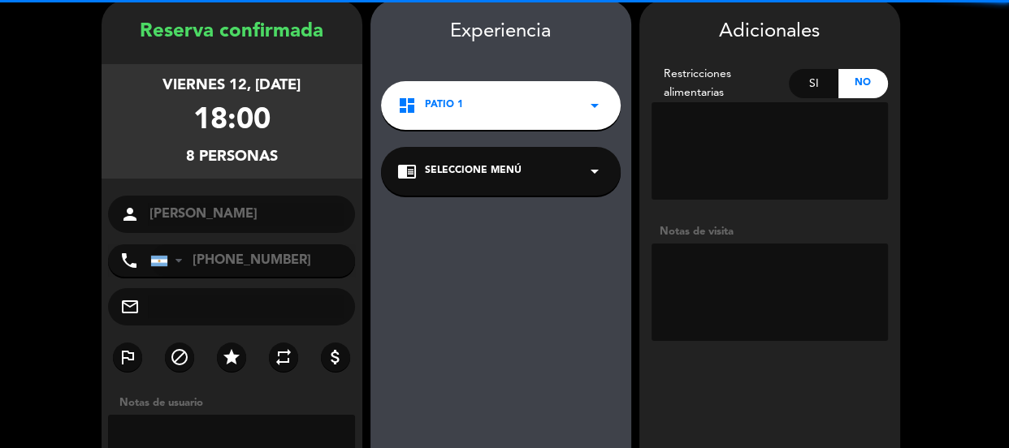
click at [626, 292] on textarea at bounding box center [769, 292] width 236 height 97
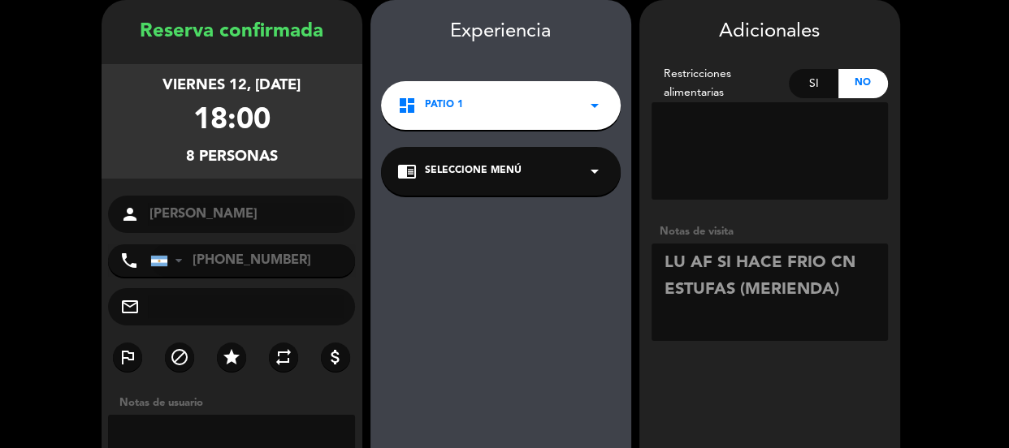
scroll to position [201, 0]
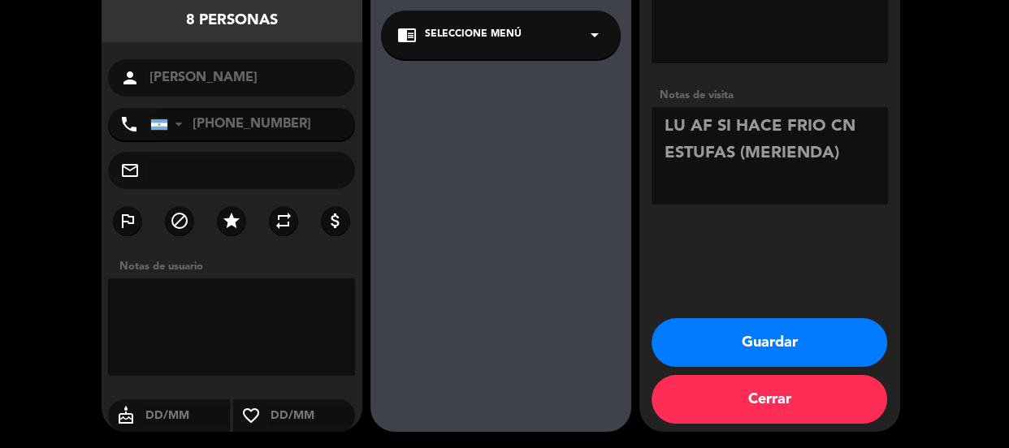
type textarea "LU AF SI HACE FRIO CN ESTUFAS (MERIENDA)"
click at [626, 352] on button "Guardar" at bounding box center [769, 342] width 236 height 49
